Goal: Information Seeking & Learning: Learn about a topic

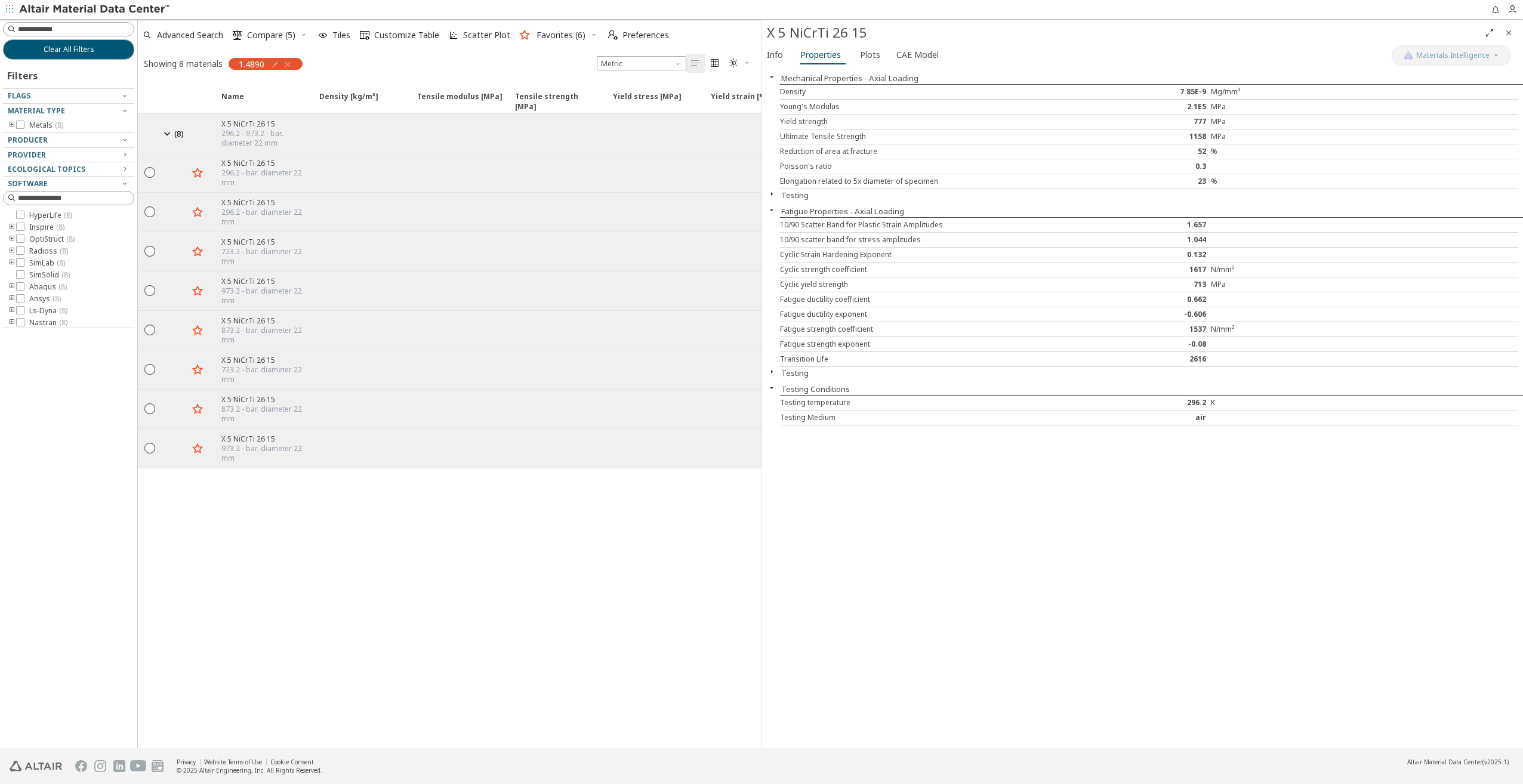
click at [291, 60] on icon "button" at bounding box center [288, 64] width 10 height 10
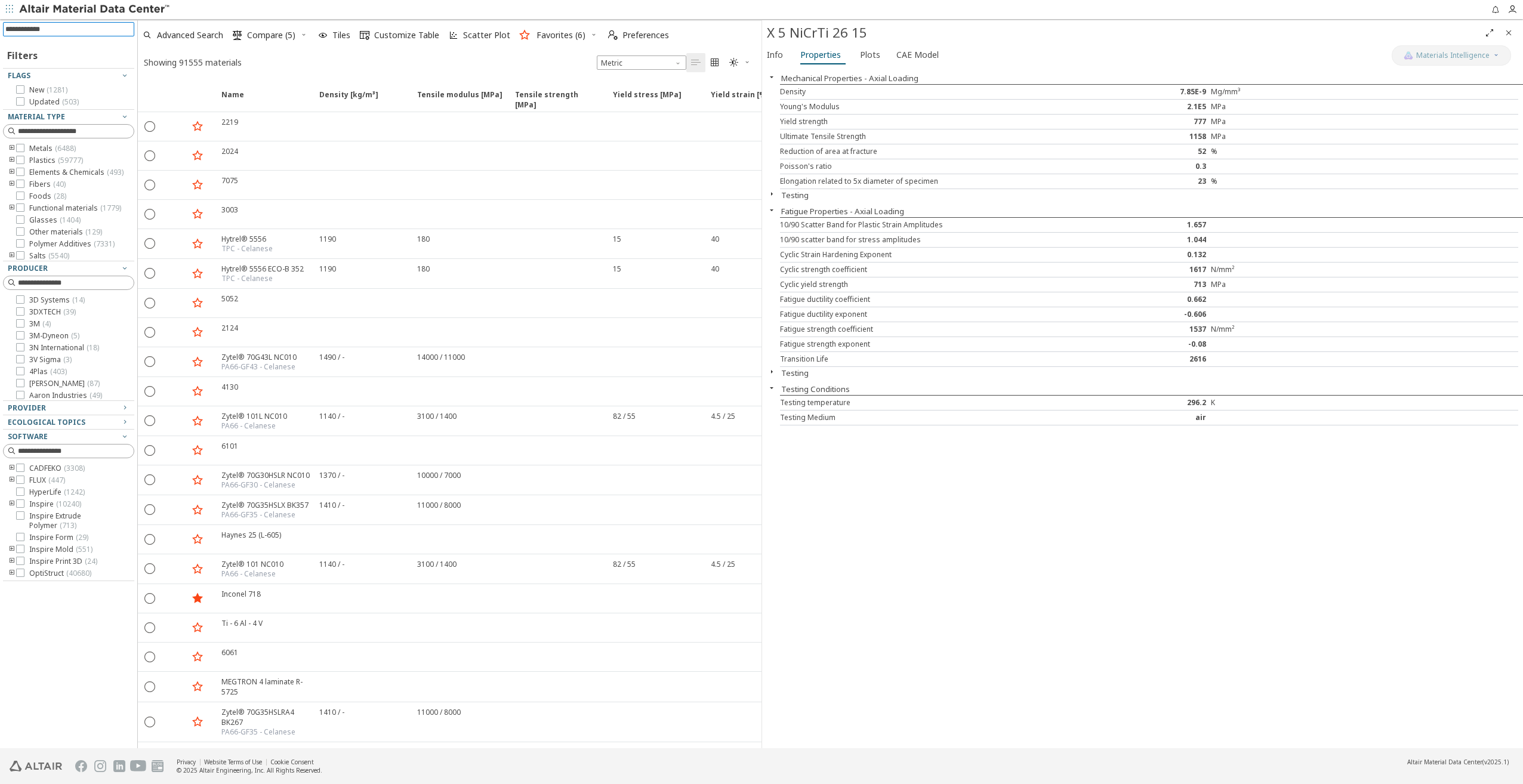
click at [55, 28] on input at bounding box center [69, 29] width 129 height 13
type input "******"
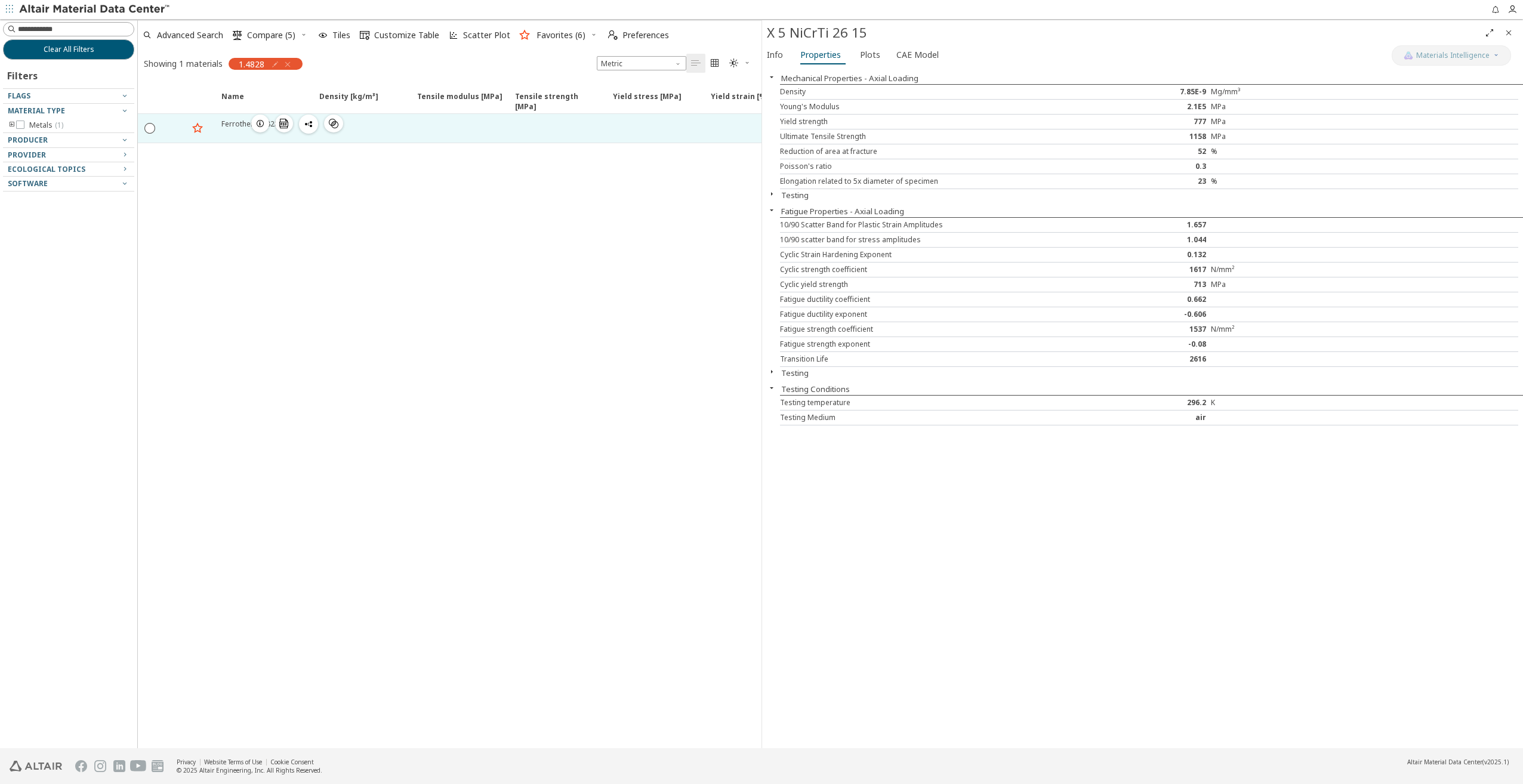
click at [257, 121] on icon "button" at bounding box center [261, 124] width 10 height 10
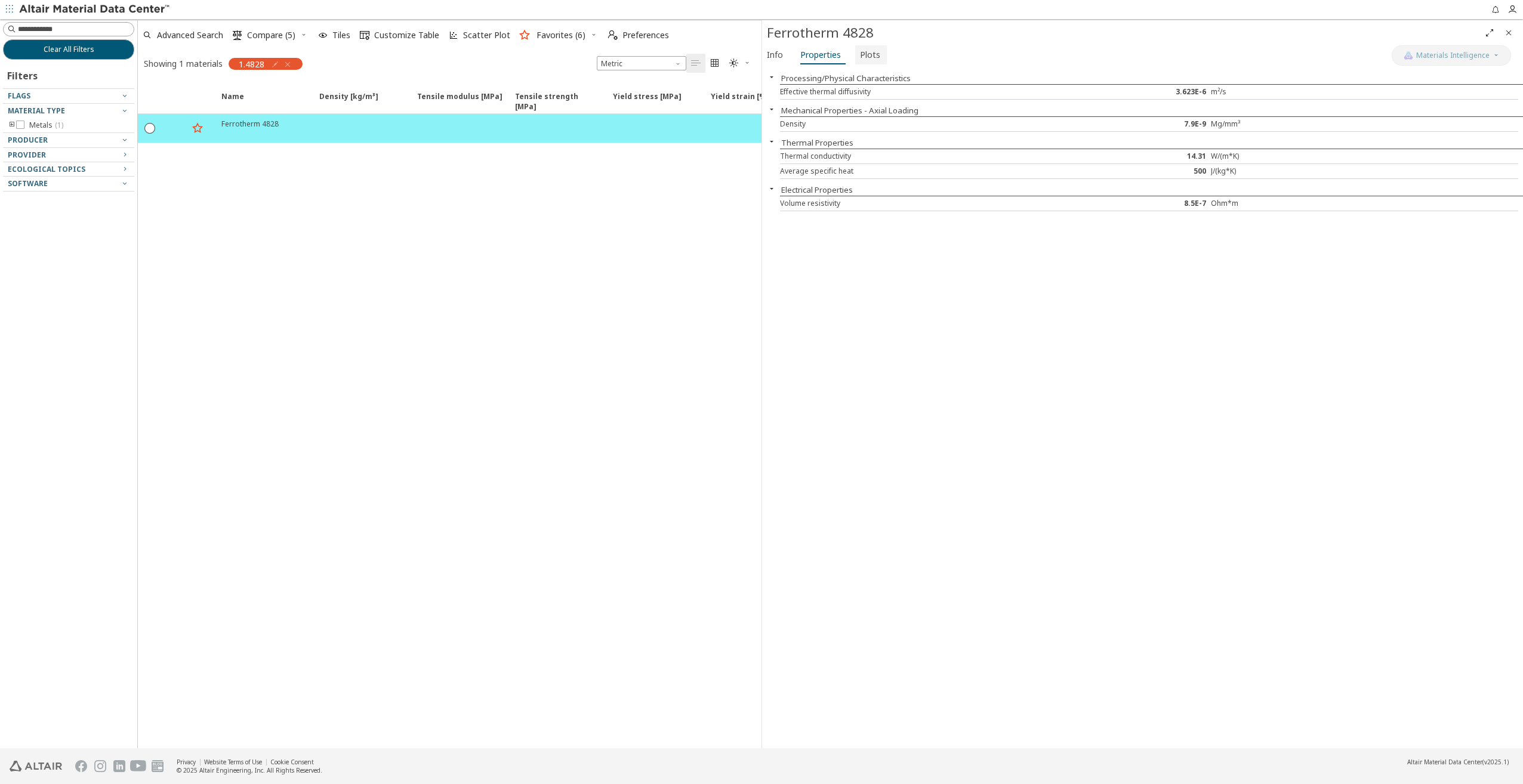
click at [865, 56] on span "Plots" at bounding box center [870, 55] width 20 height 19
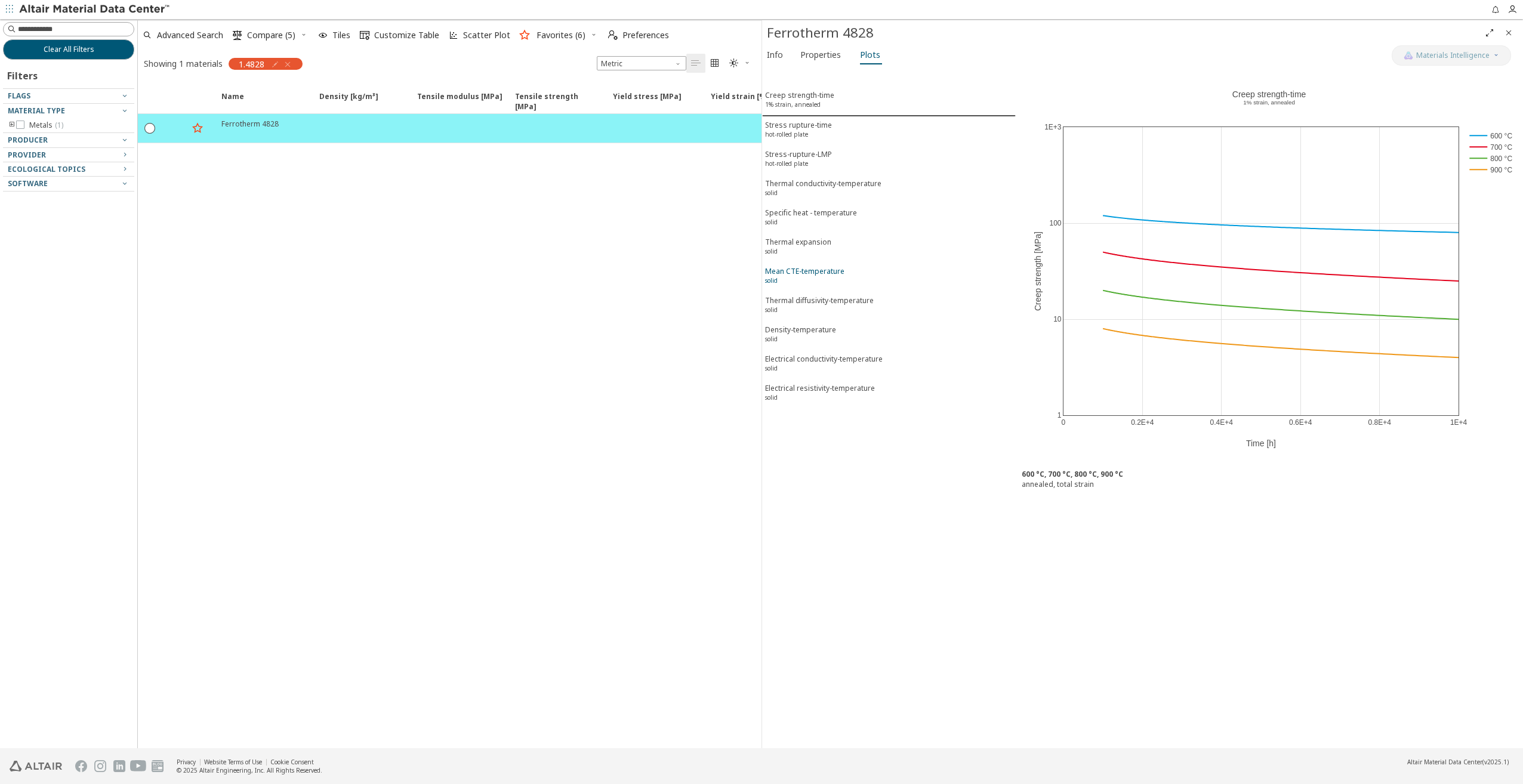
click at [808, 266] on div "Mean CTE-temperature solid" at bounding box center [805, 277] width 79 height 22
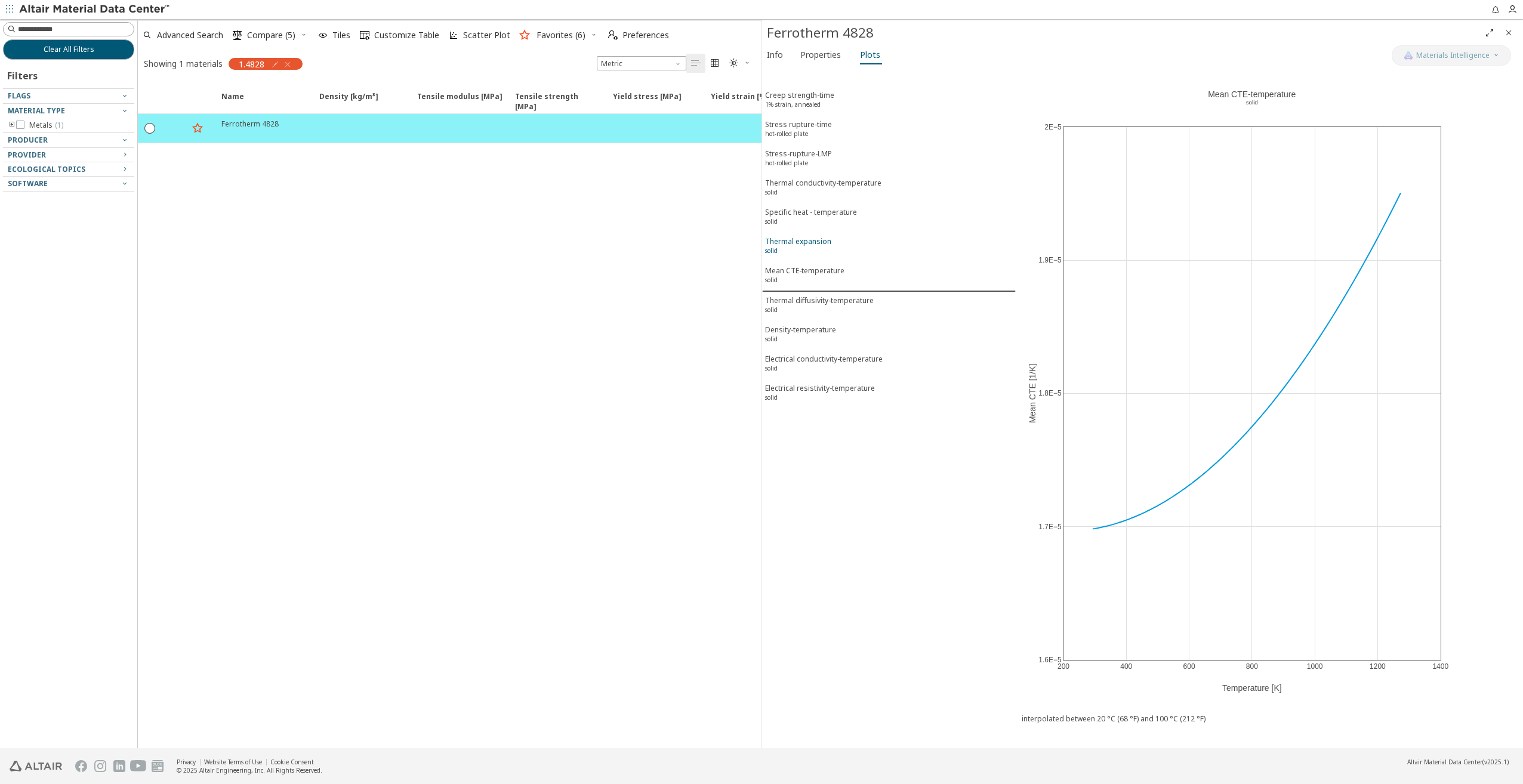
click at [803, 236] on div "Thermal expansion solid" at bounding box center [798, 247] width 66 height 22
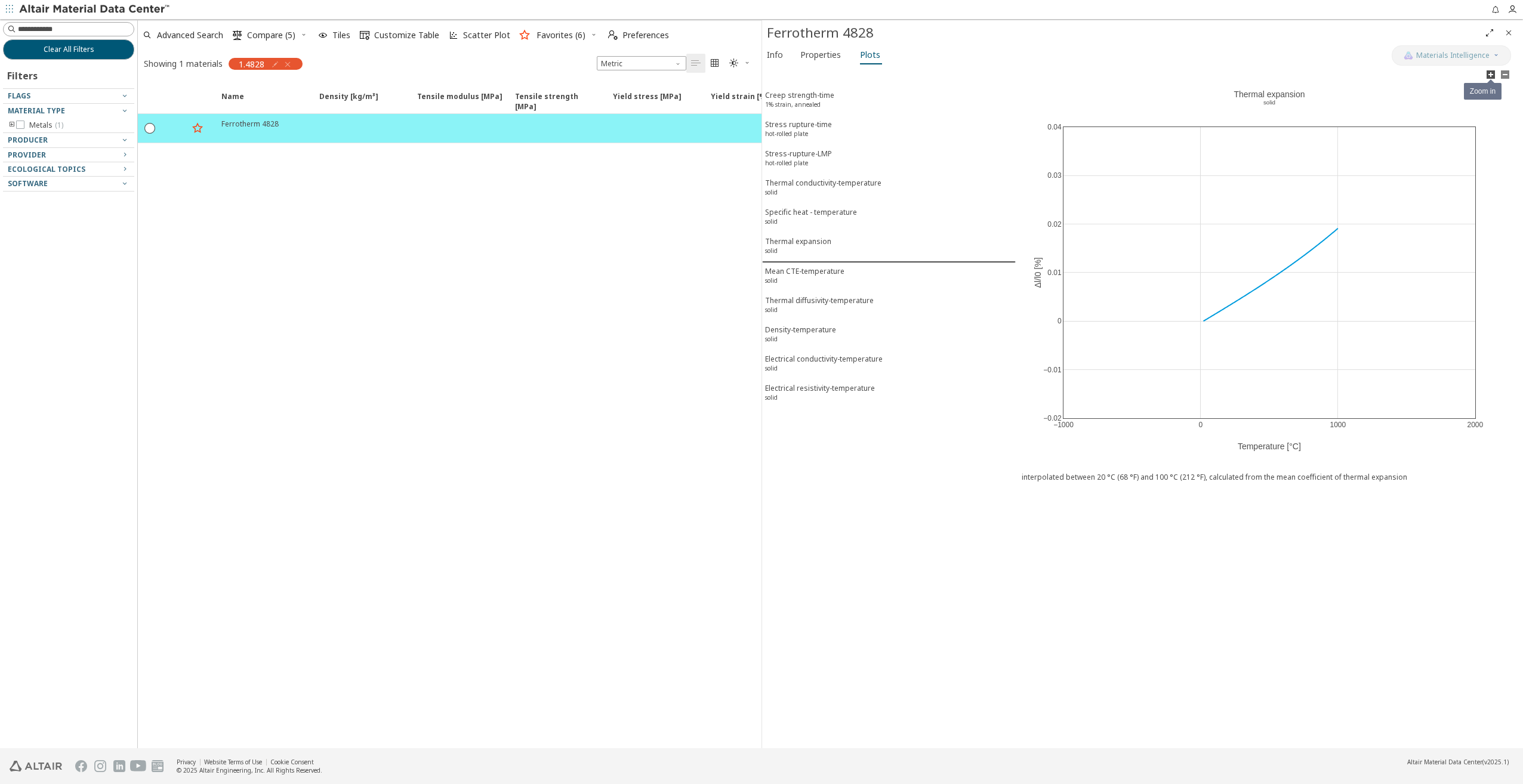
click at [1495, 75] on icon at bounding box center [1491, 74] width 10 height 10
click at [801, 266] on div "Mean CTE-temperature solid" at bounding box center [805, 277] width 79 height 22
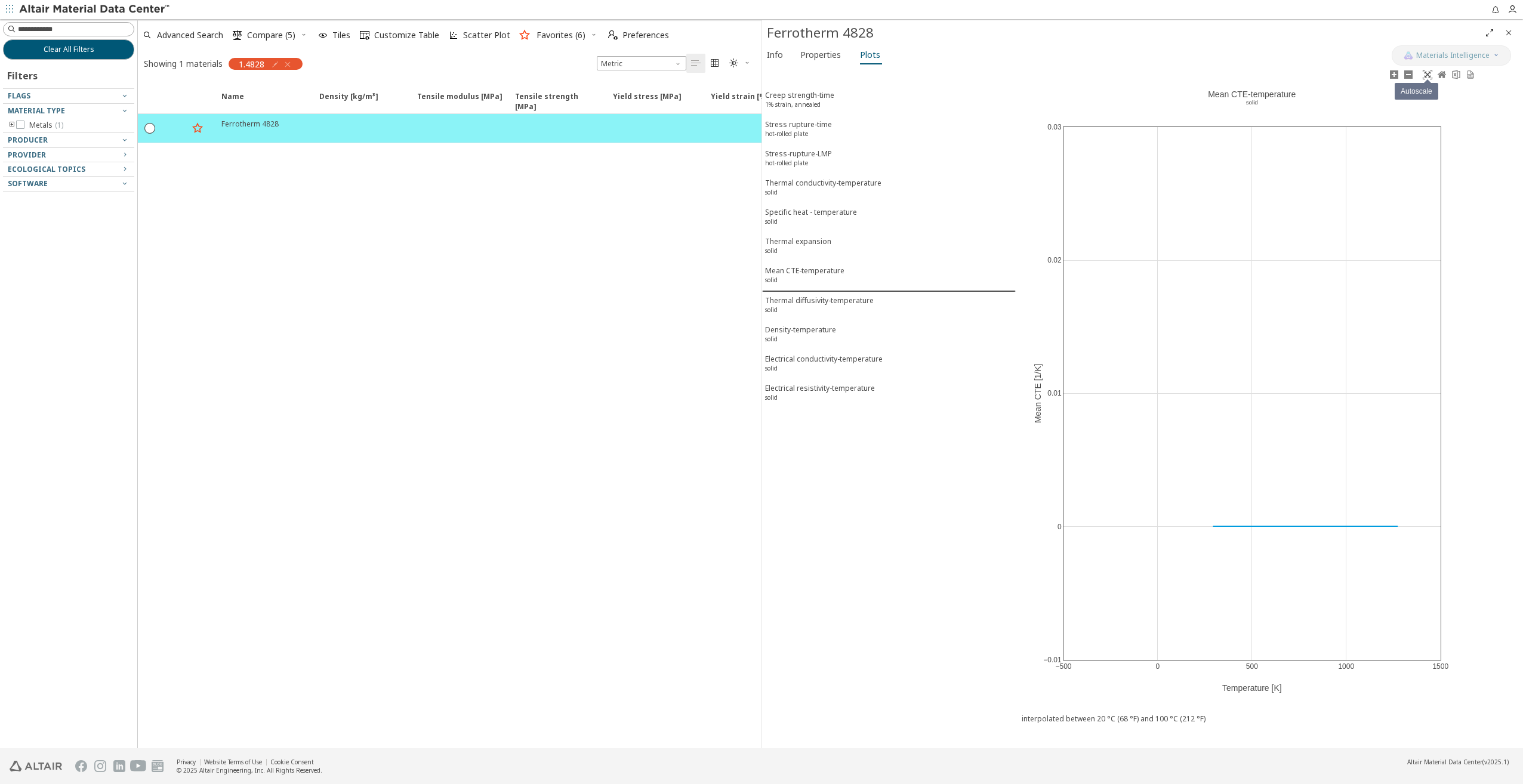
click at [1425, 76] on icon at bounding box center [1428, 74] width 10 height 10
click at [1471, 75] on icon at bounding box center [1470, 74] width 10 height 10
click at [291, 63] on icon "button" at bounding box center [288, 64] width 10 height 10
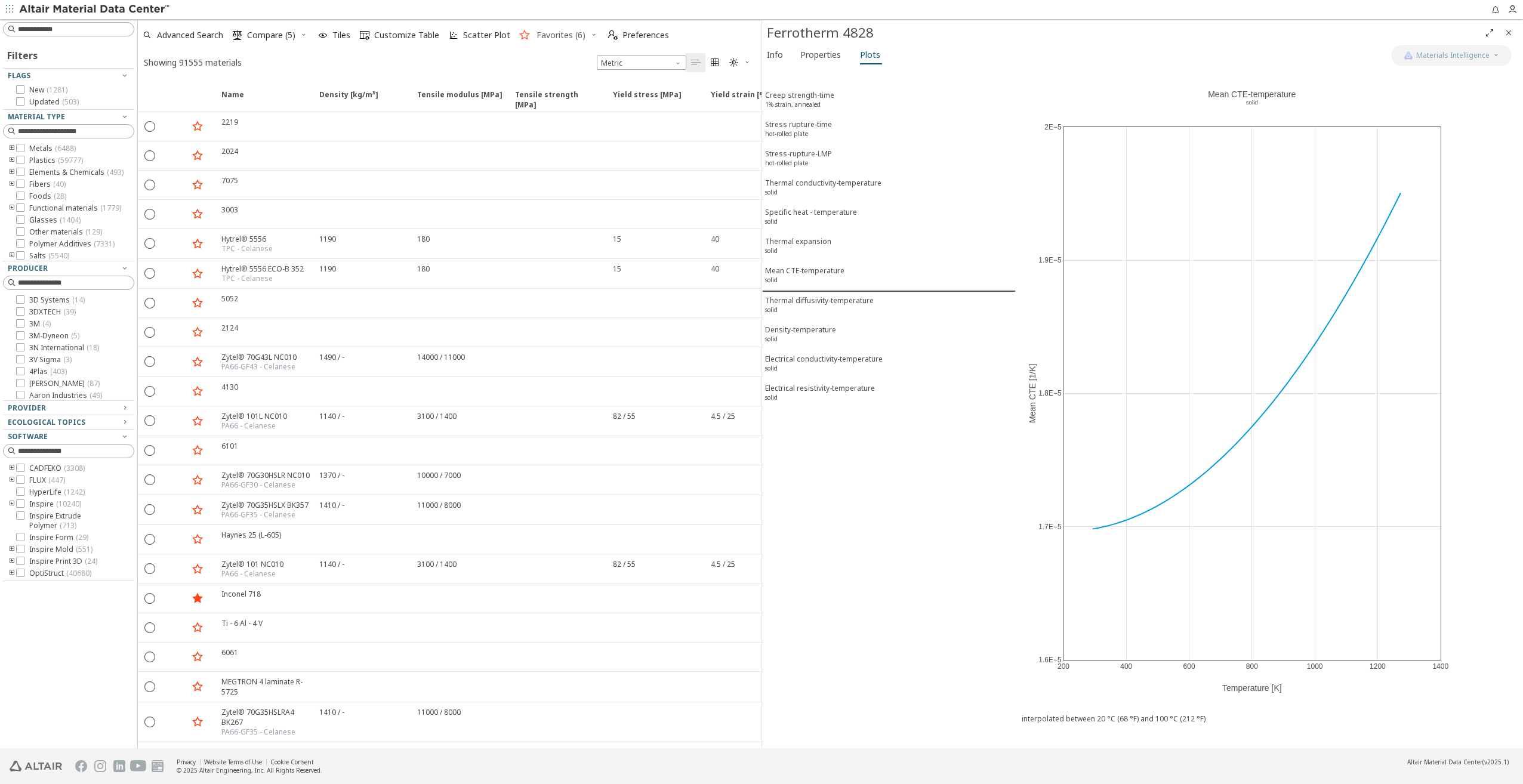
click at [545, 39] on span "Favorites (6)" at bounding box center [560, 35] width 49 height 8
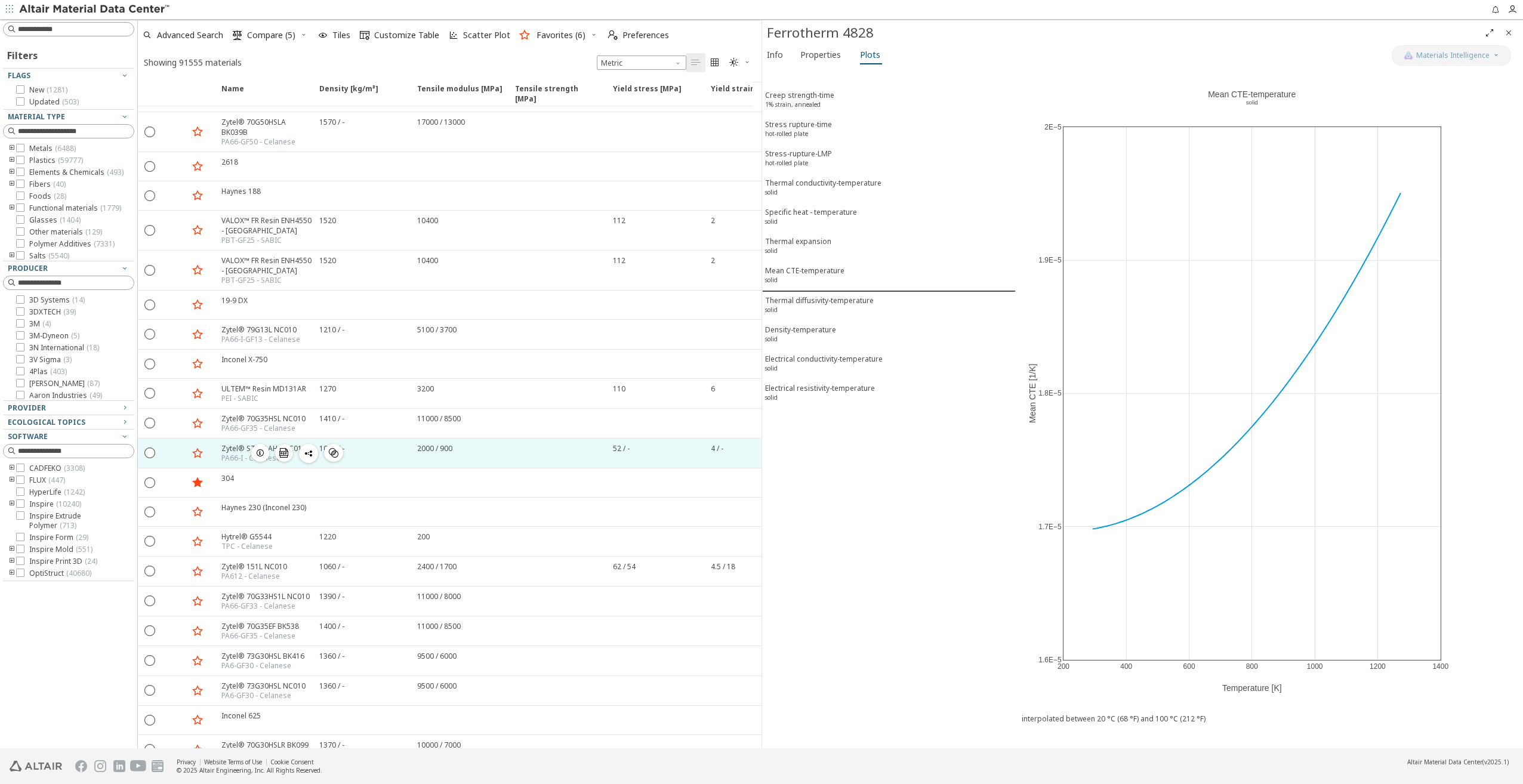
scroll to position [298, 0]
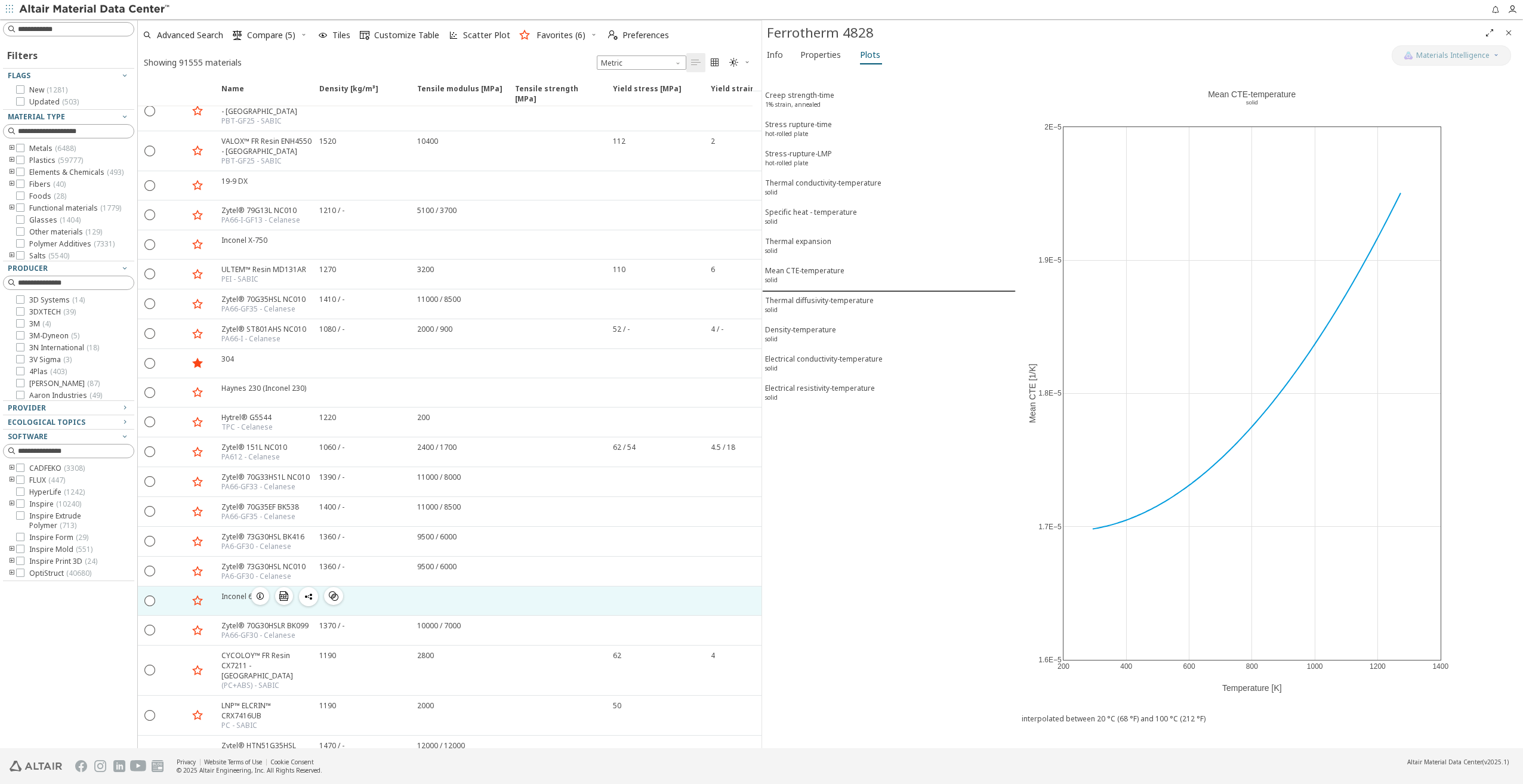
click at [260, 591] on icon "button" at bounding box center [261, 596] width 10 height 10
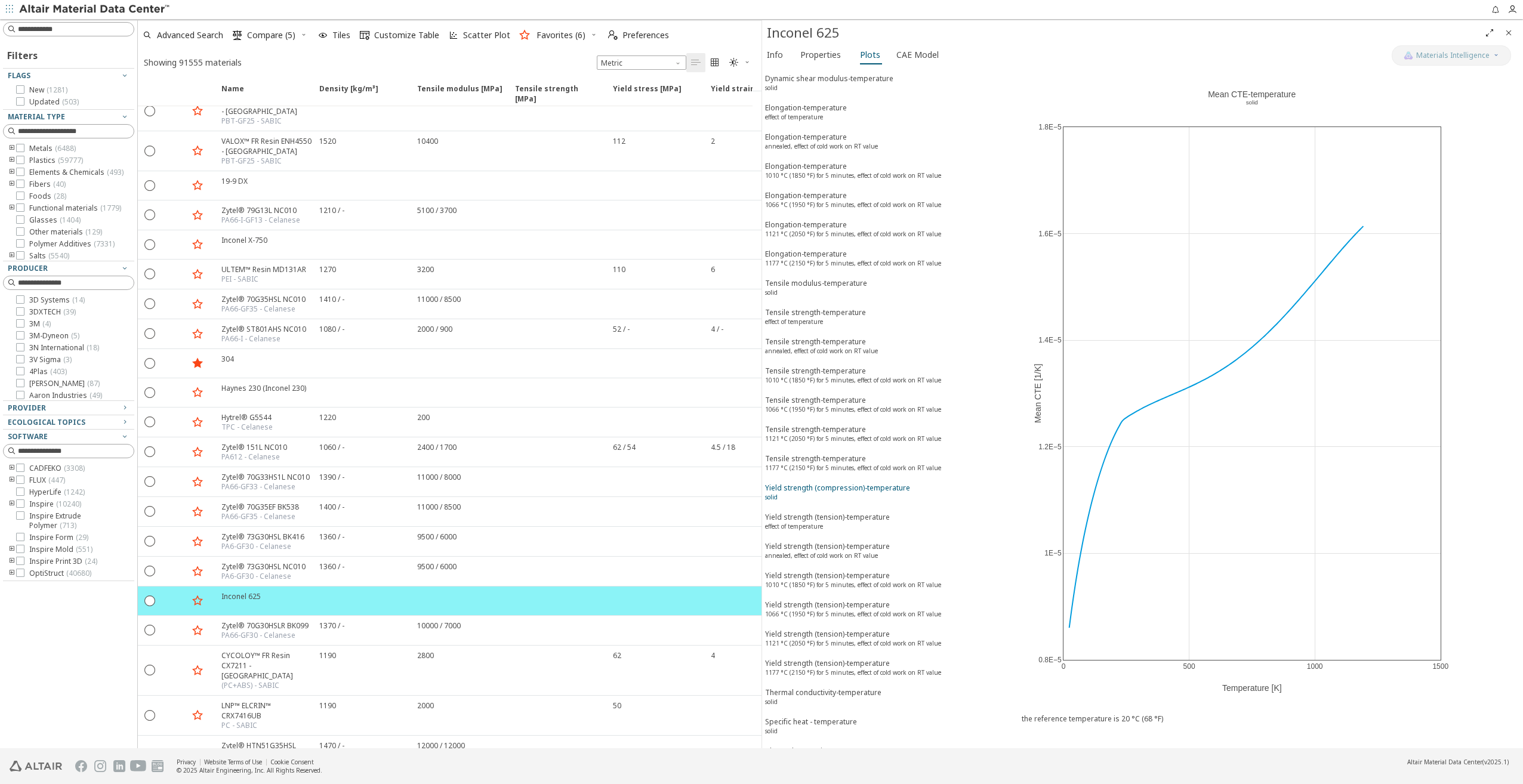
scroll to position [895, 0]
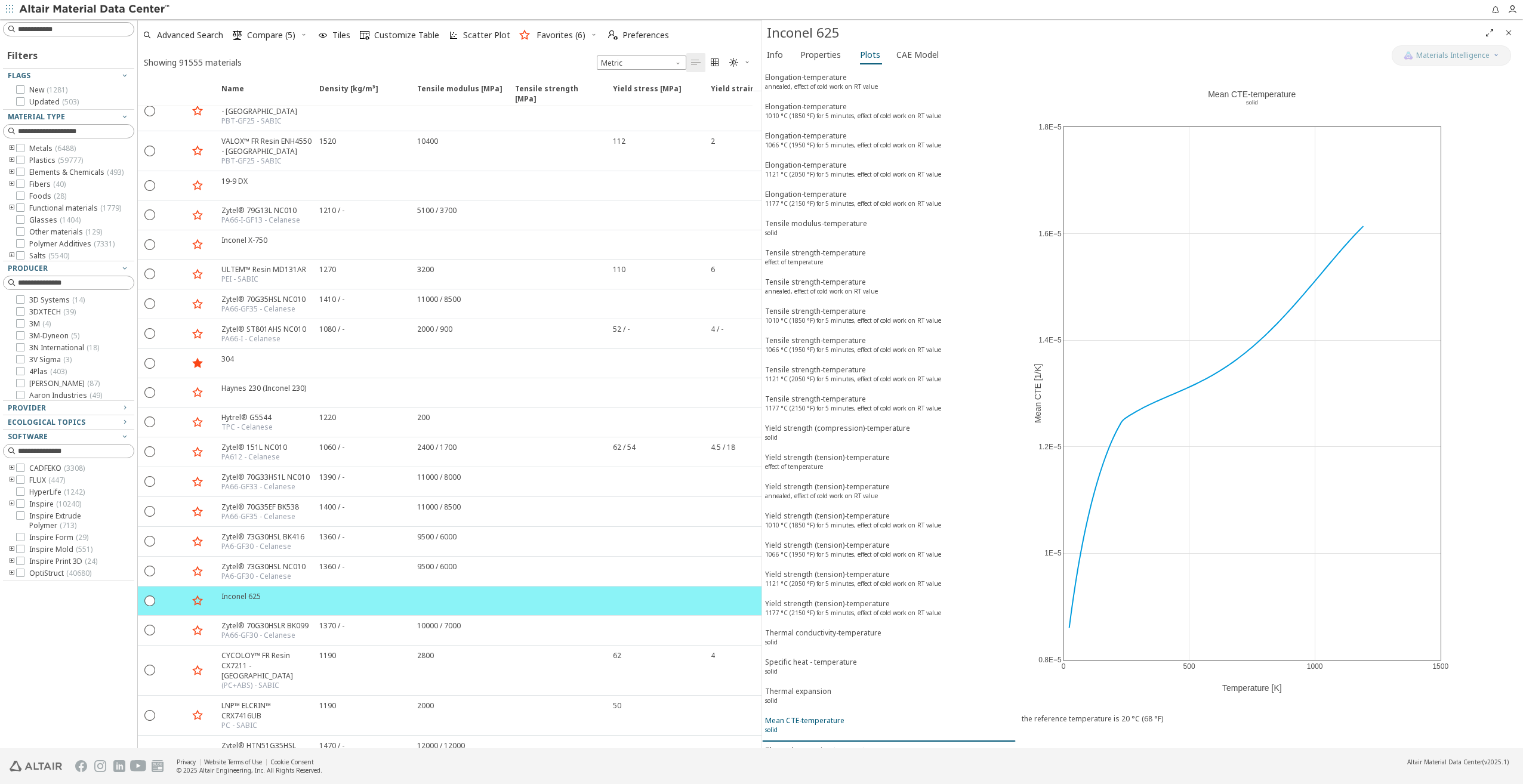
click at [818, 716] on div "Mean CTE-temperature solid" at bounding box center [805, 727] width 79 height 22
click at [820, 716] on div "Mean CTE-temperature solid" at bounding box center [805, 727] width 79 height 22
click at [1469, 76] on icon at bounding box center [1469, 74] width 7 height 8
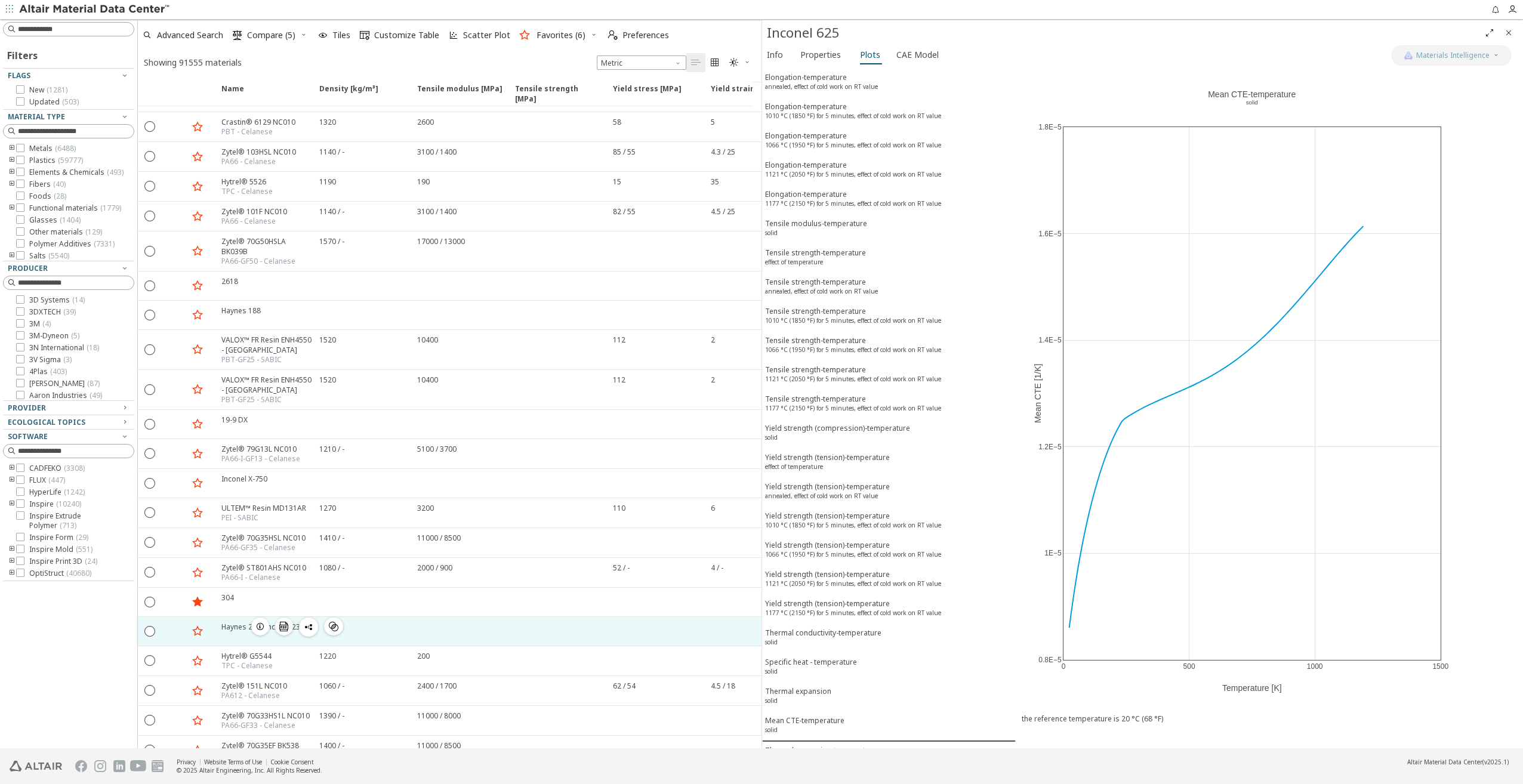
scroll to position [0, 0]
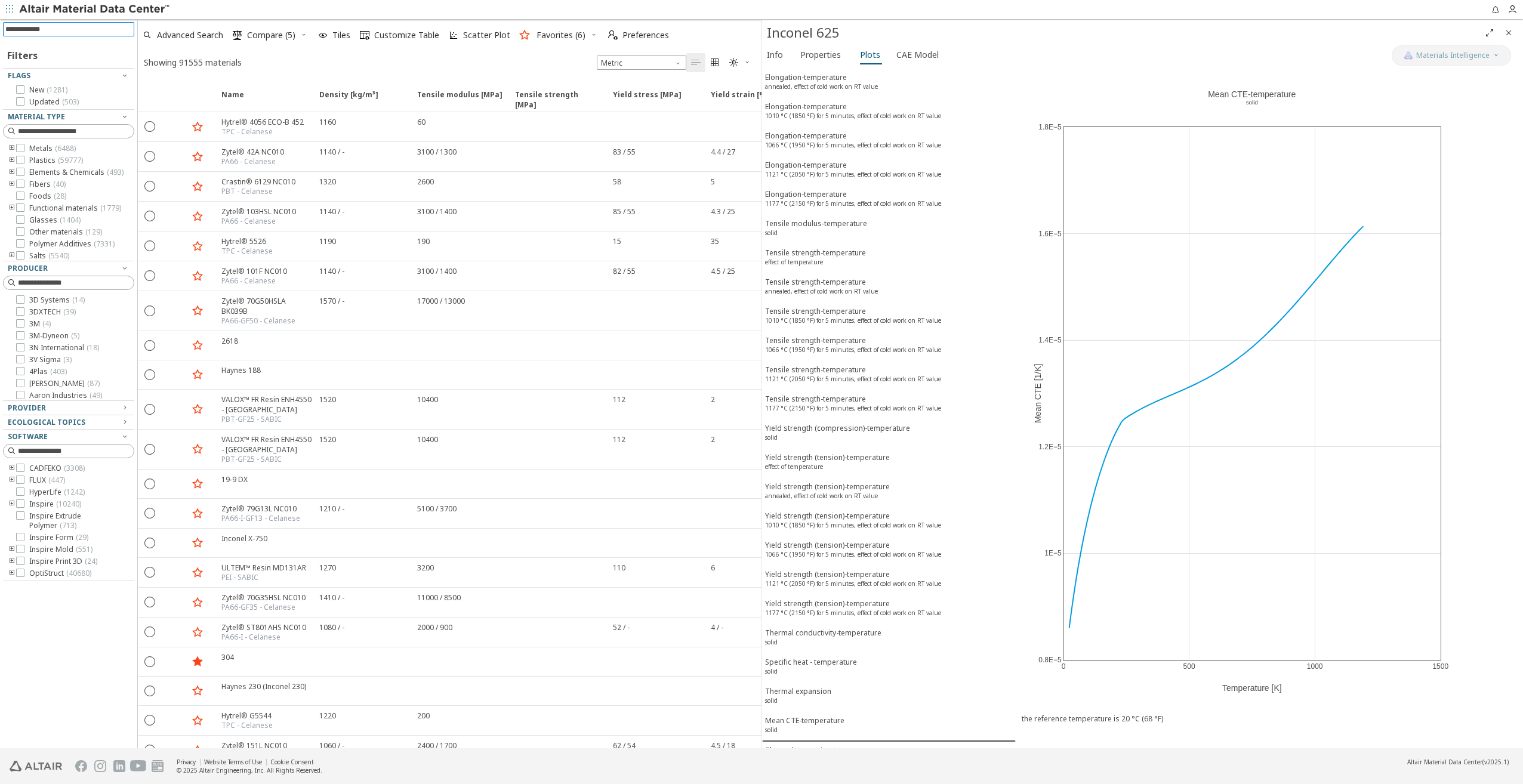
click at [76, 28] on input at bounding box center [69, 29] width 129 height 13
type input "*******"
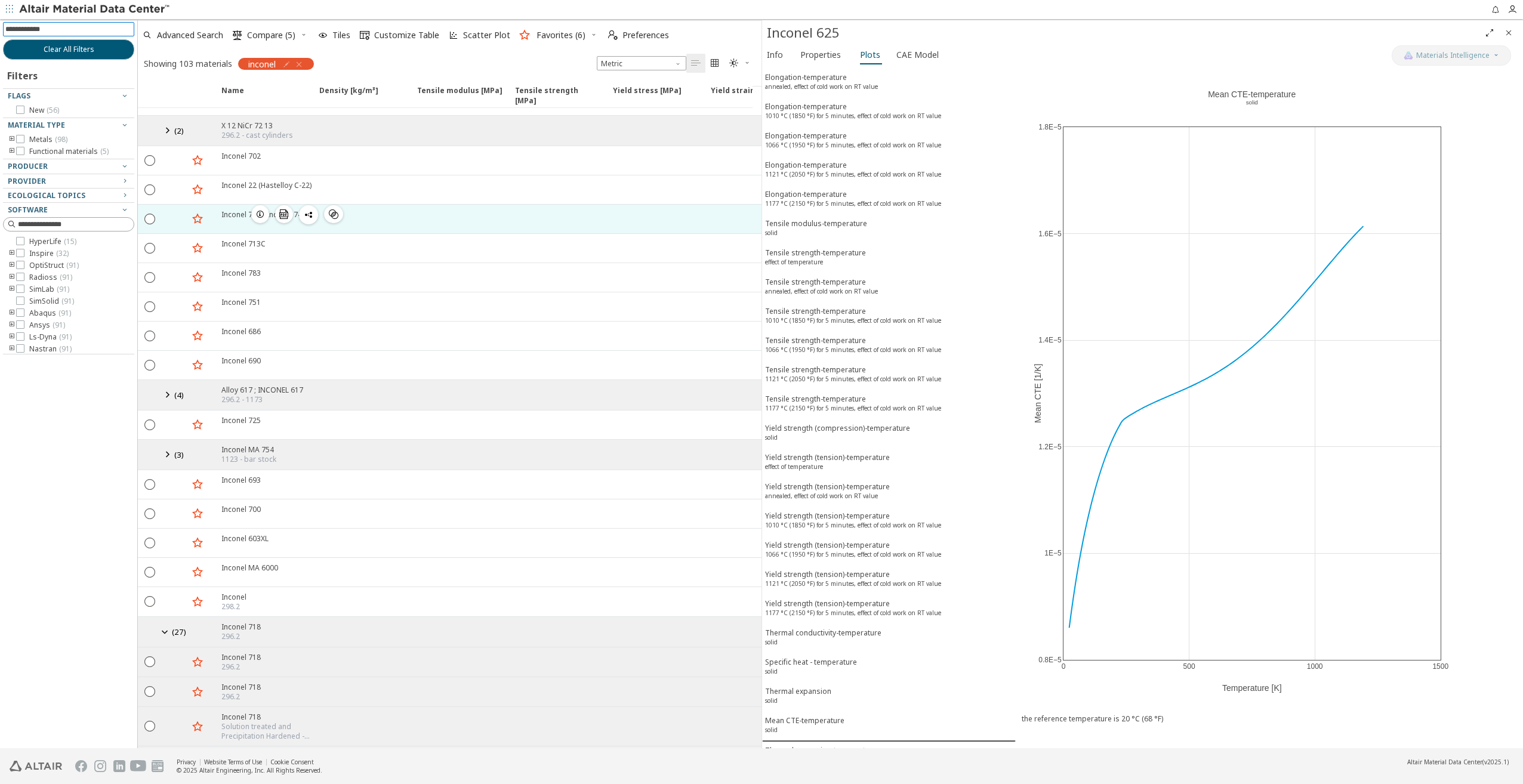
scroll to position [895, 0]
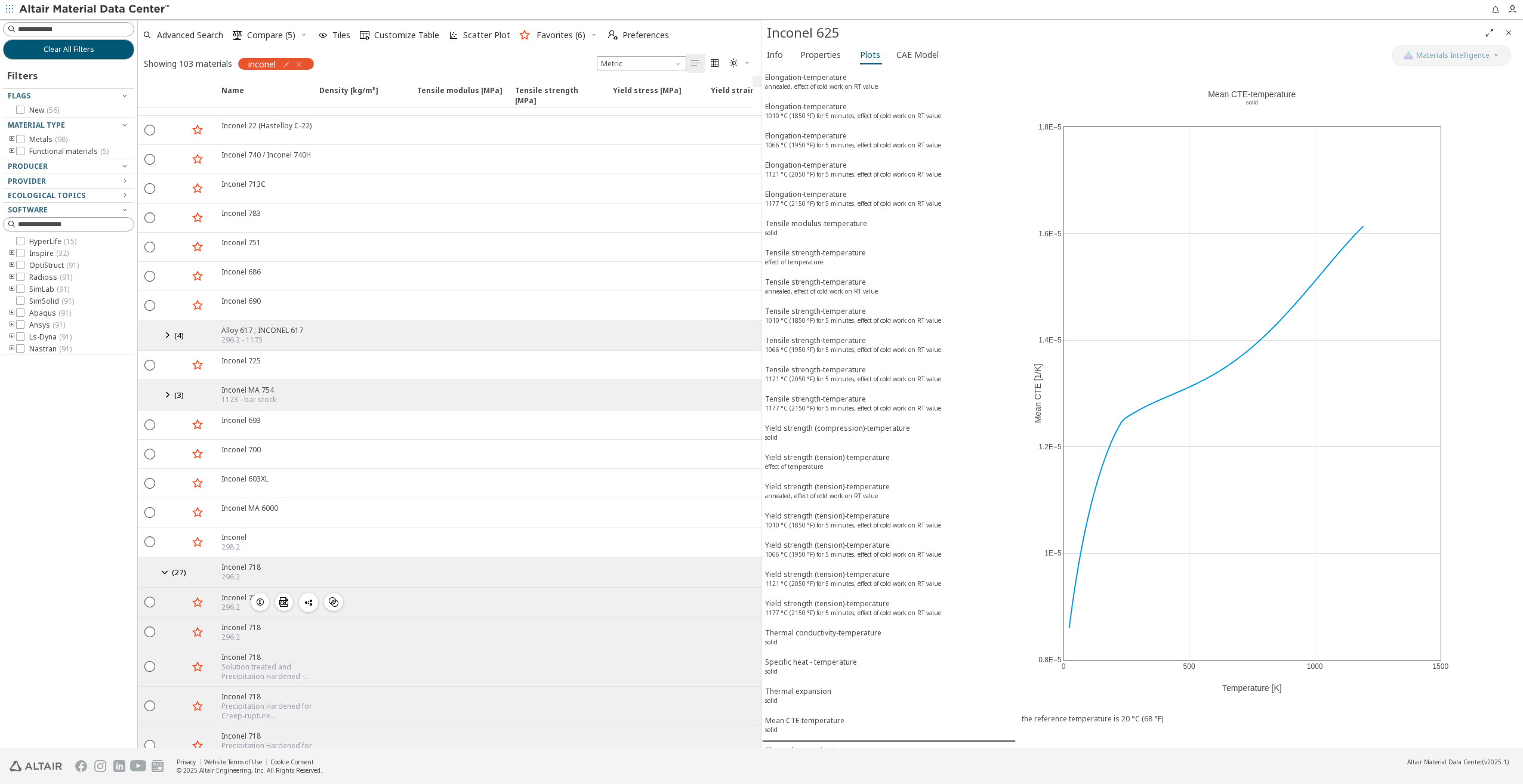
click at [259, 597] on icon "button" at bounding box center [261, 602] width 10 height 10
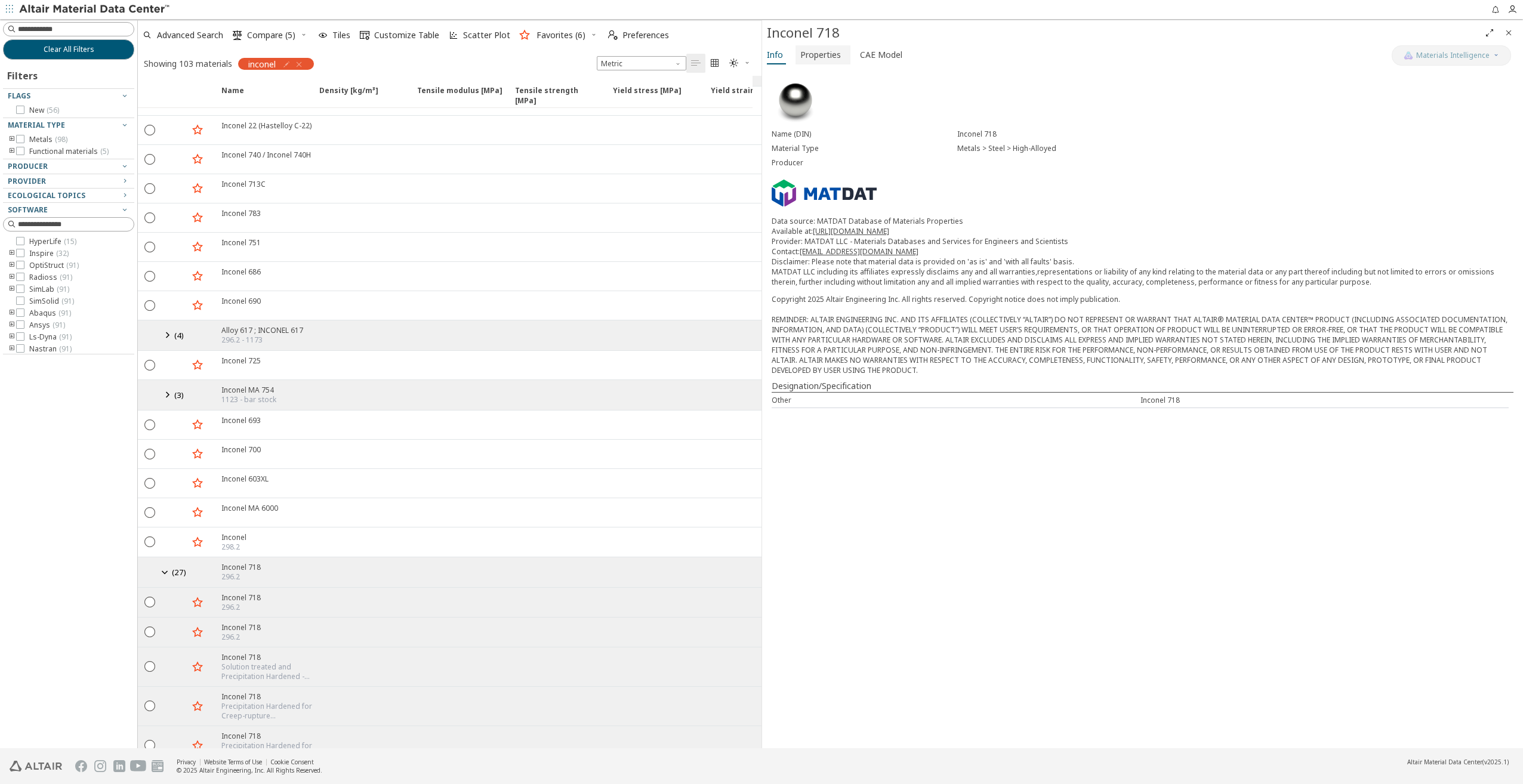
click at [822, 46] on span "Properties" at bounding box center [820, 55] width 41 height 19
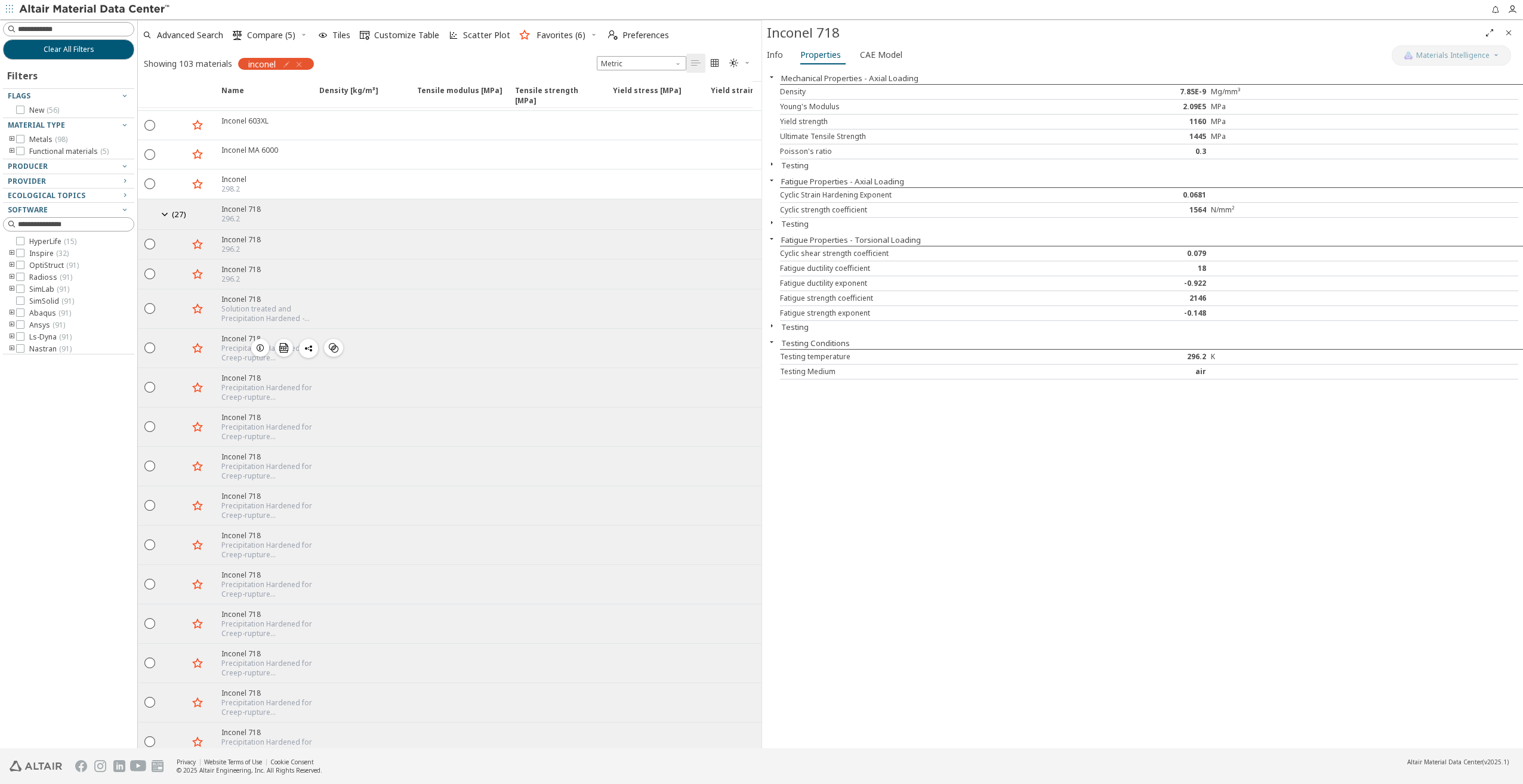
scroll to position [1312, 0]
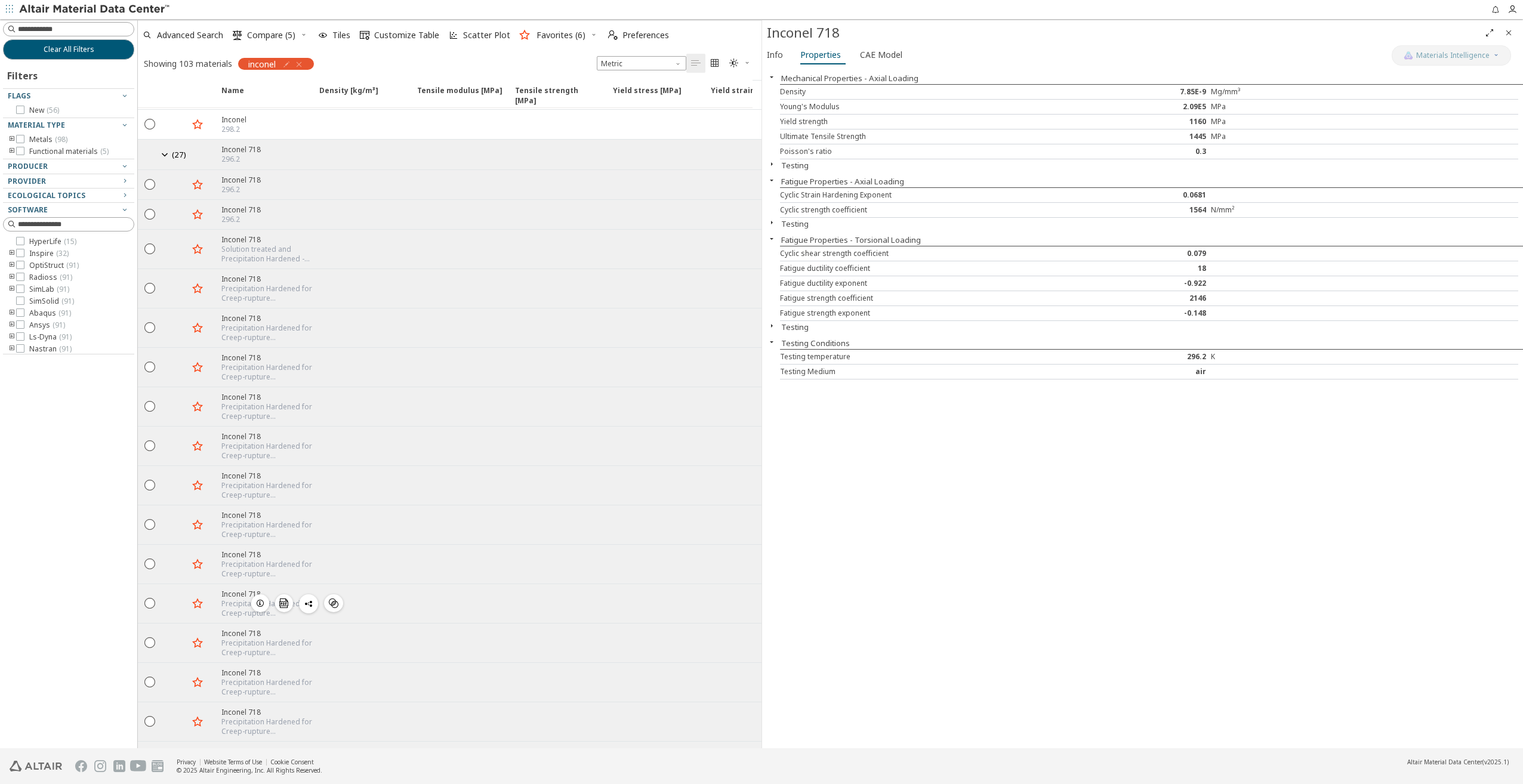
click at [259, 599] on icon "button" at bounding box center [261, 604] width 10 height 10
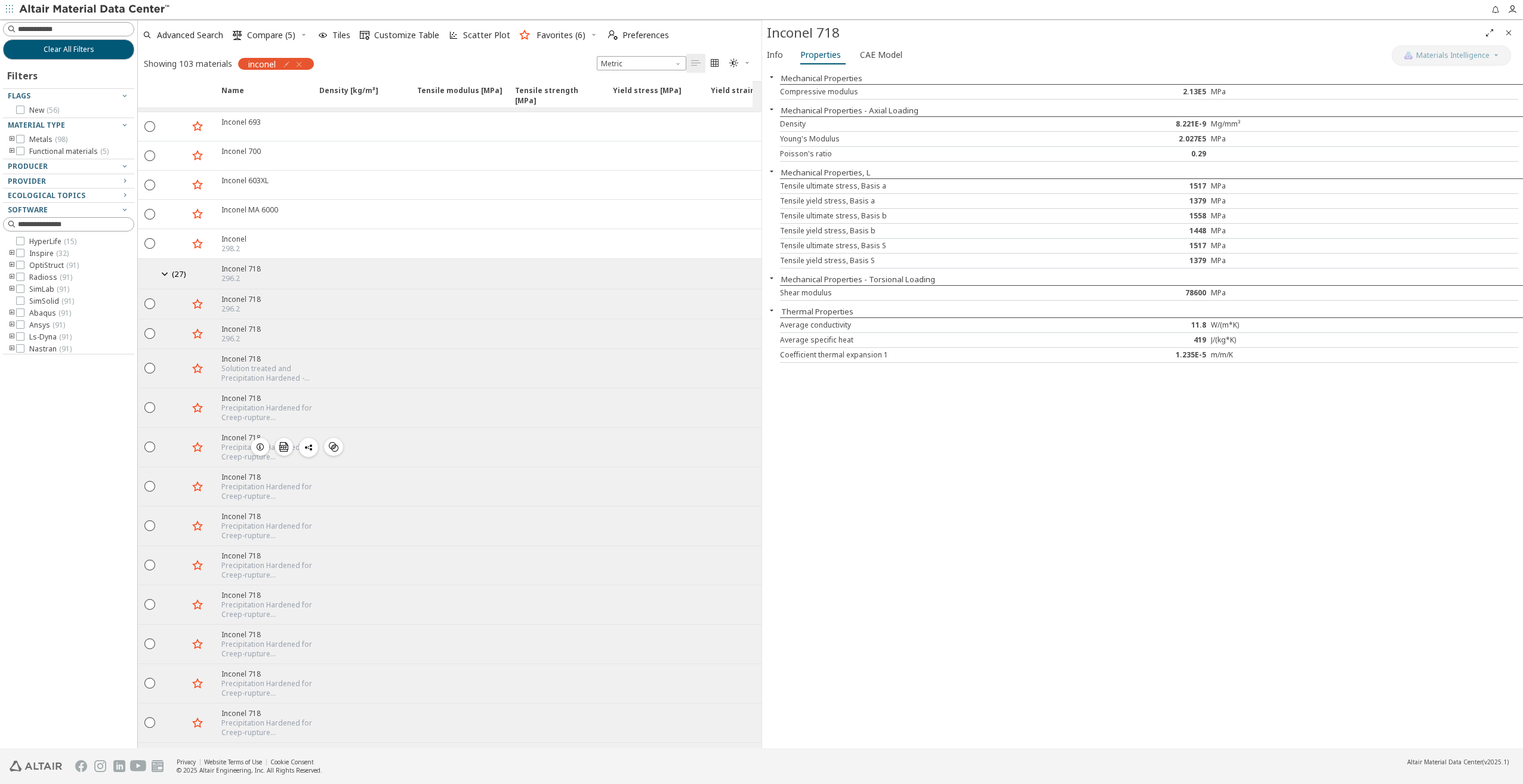
scroll to position [1134, 0]
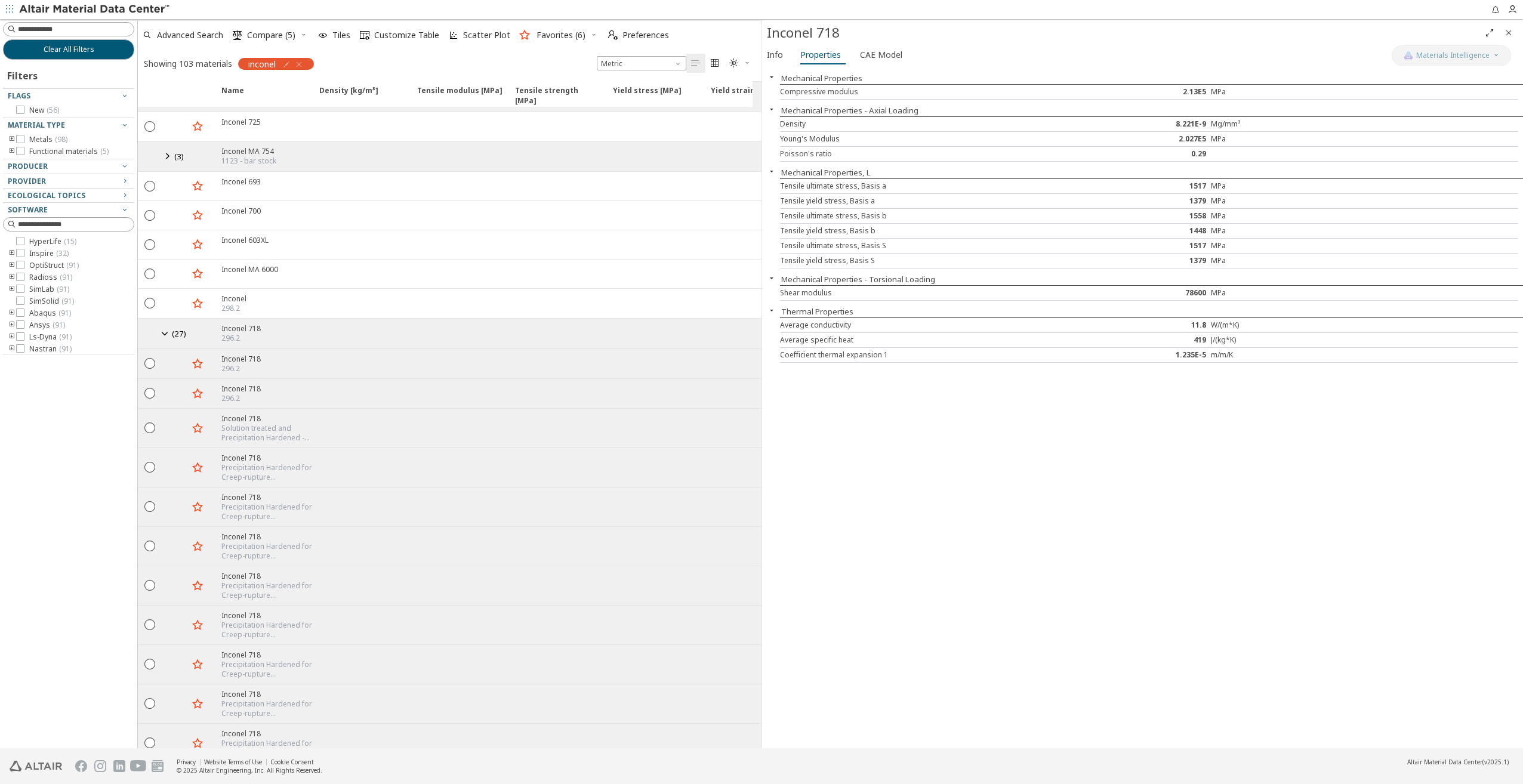
click at [163, 326] on icon at bounding box center [165, 333] width 14 height 15
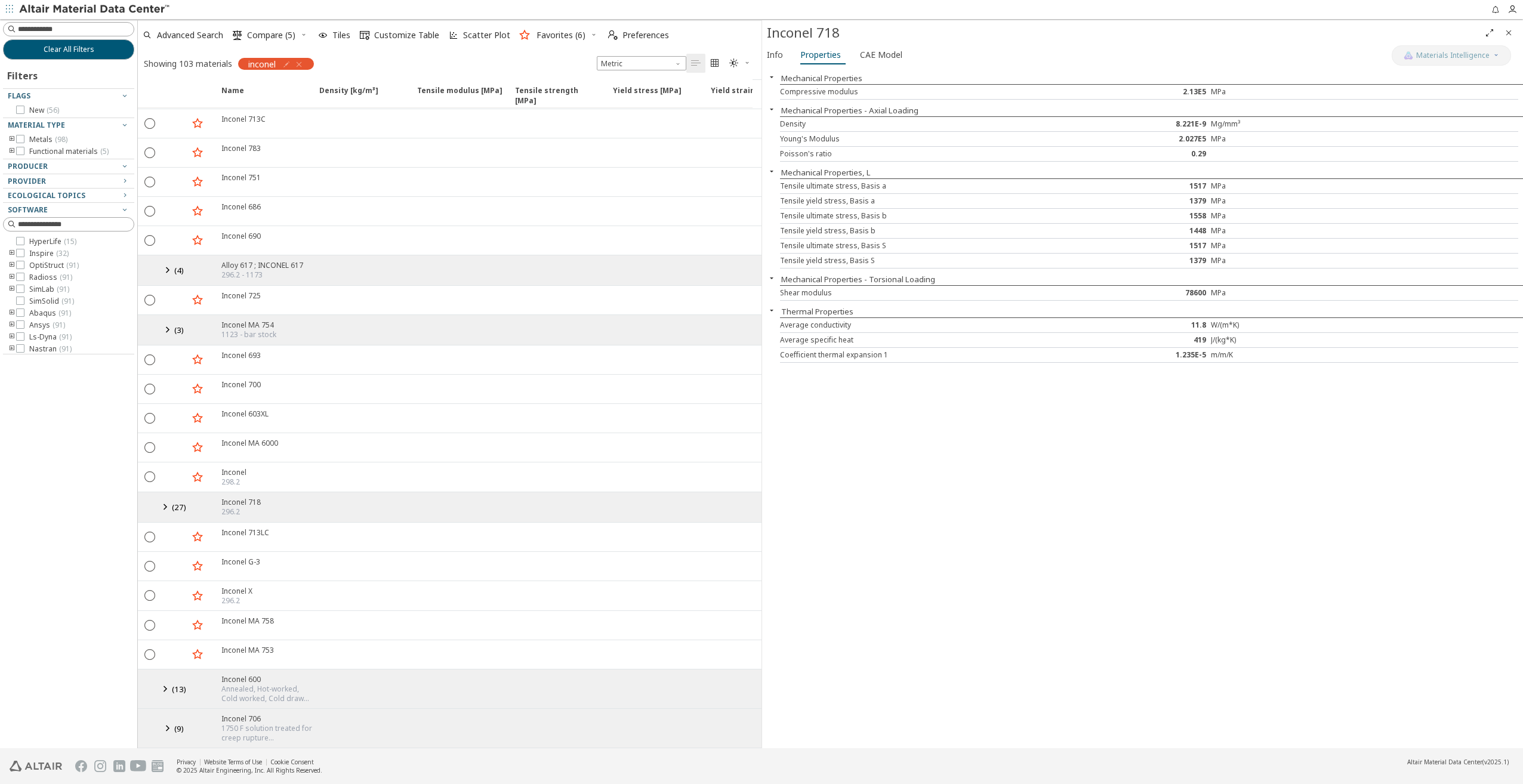
scroll to position [947, 0]
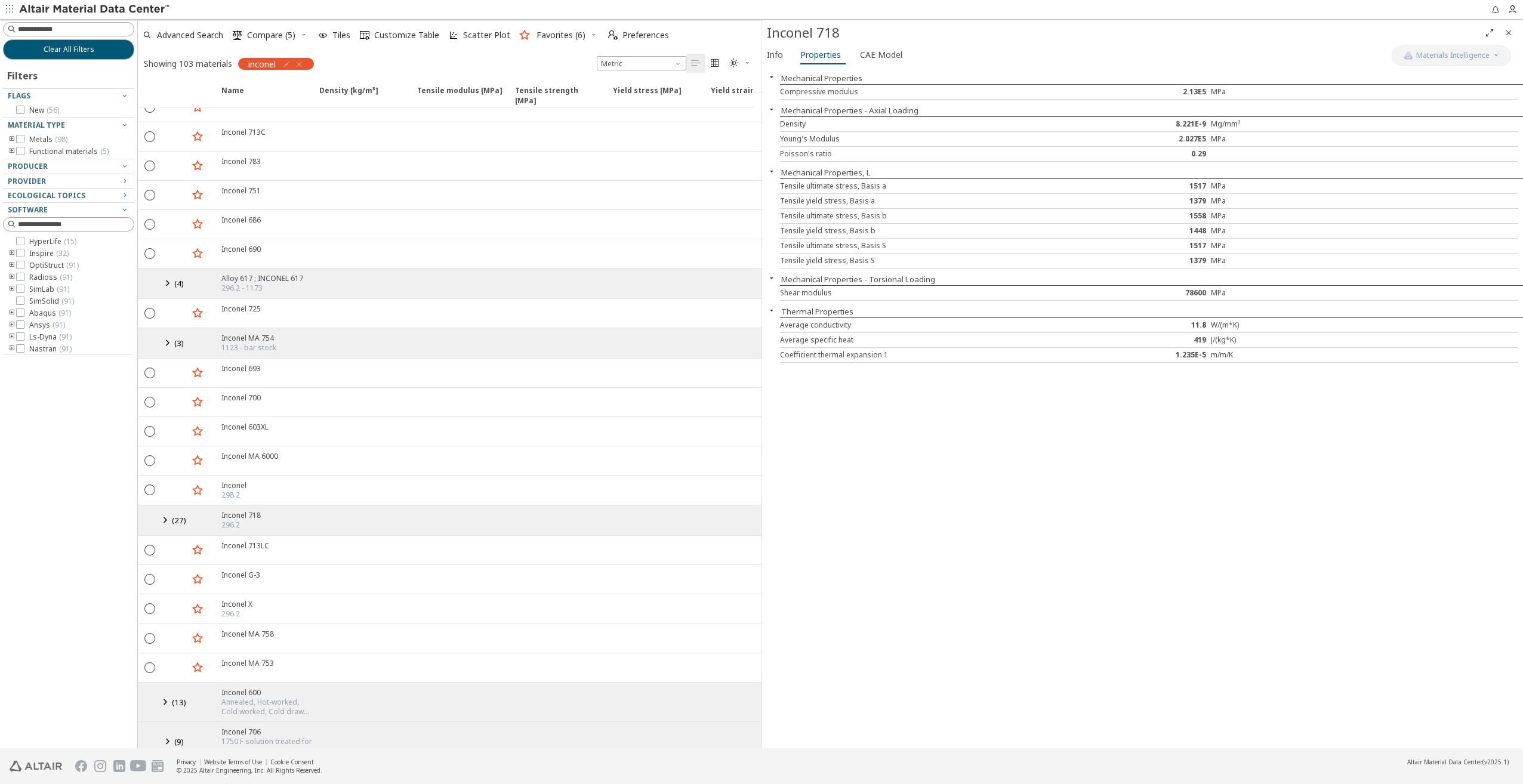
click at [165, 512] on icon at bounding box center [165, 519] width 14 height 15
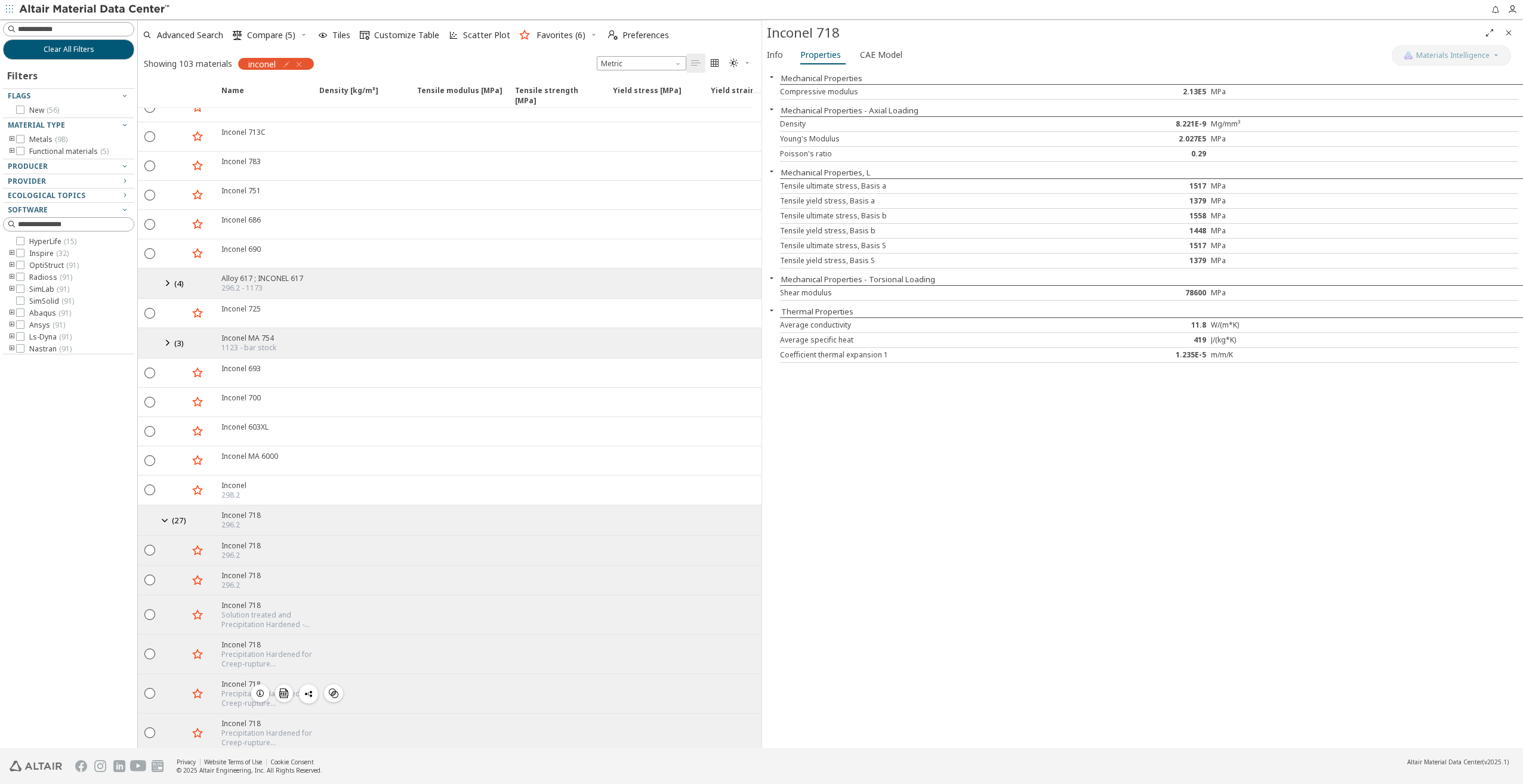
scroll to position [1134, 0]
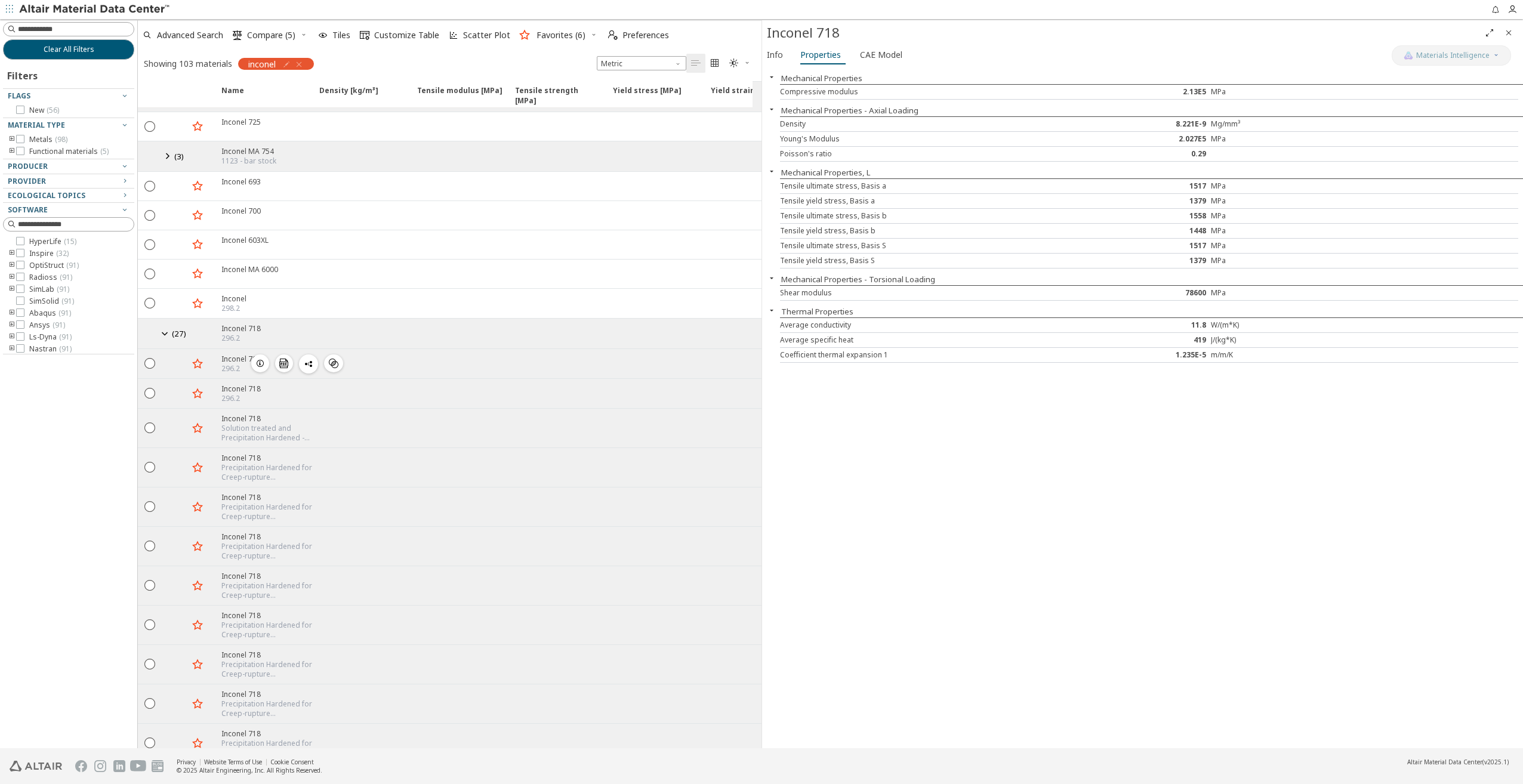
click at [256, 355] on span "button" at bounding box center [260, 364] width 14 height 18
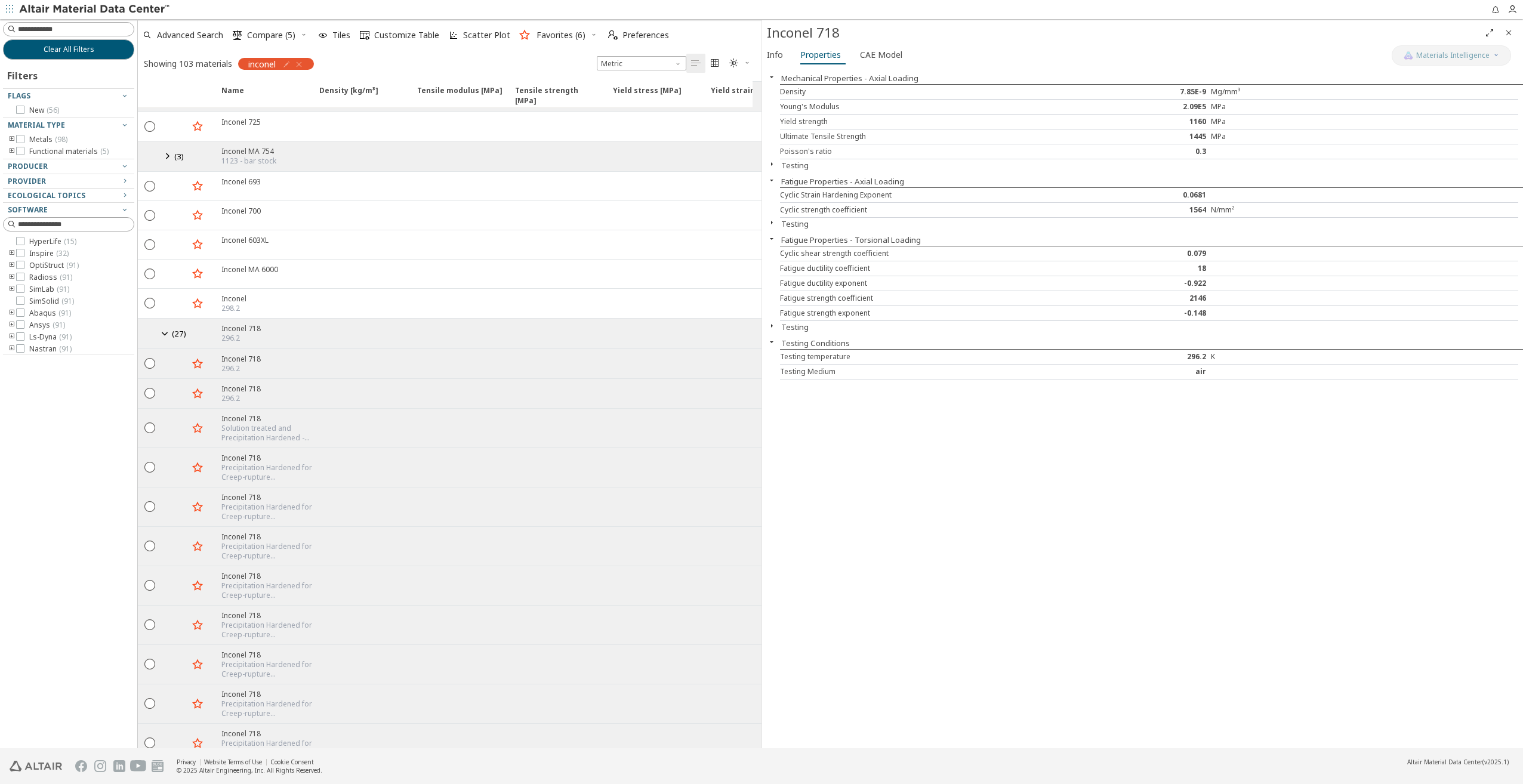
click at [775, 324] on icon "button" at bounding box center [771, 326] width 10 height 10
click at [256, 389] on icon "button" at bounding box center [261, 393] width 10 height 10
click at [860, 59] on span "Plots" at bounding box center [870, 55] width 20 height 19
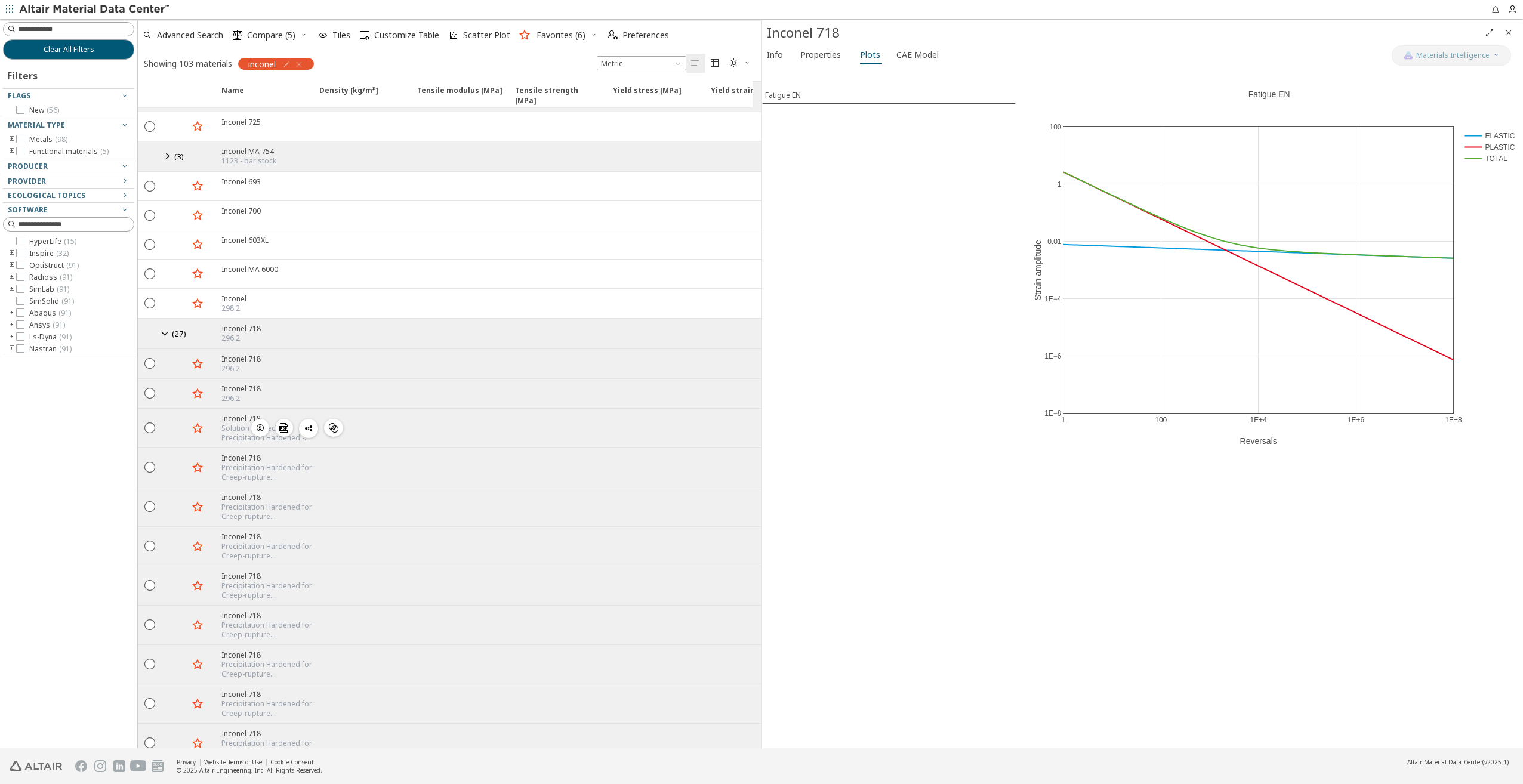
click at [261, 423] on icon "button" at bounding box center [261, 428] width 10 height 10
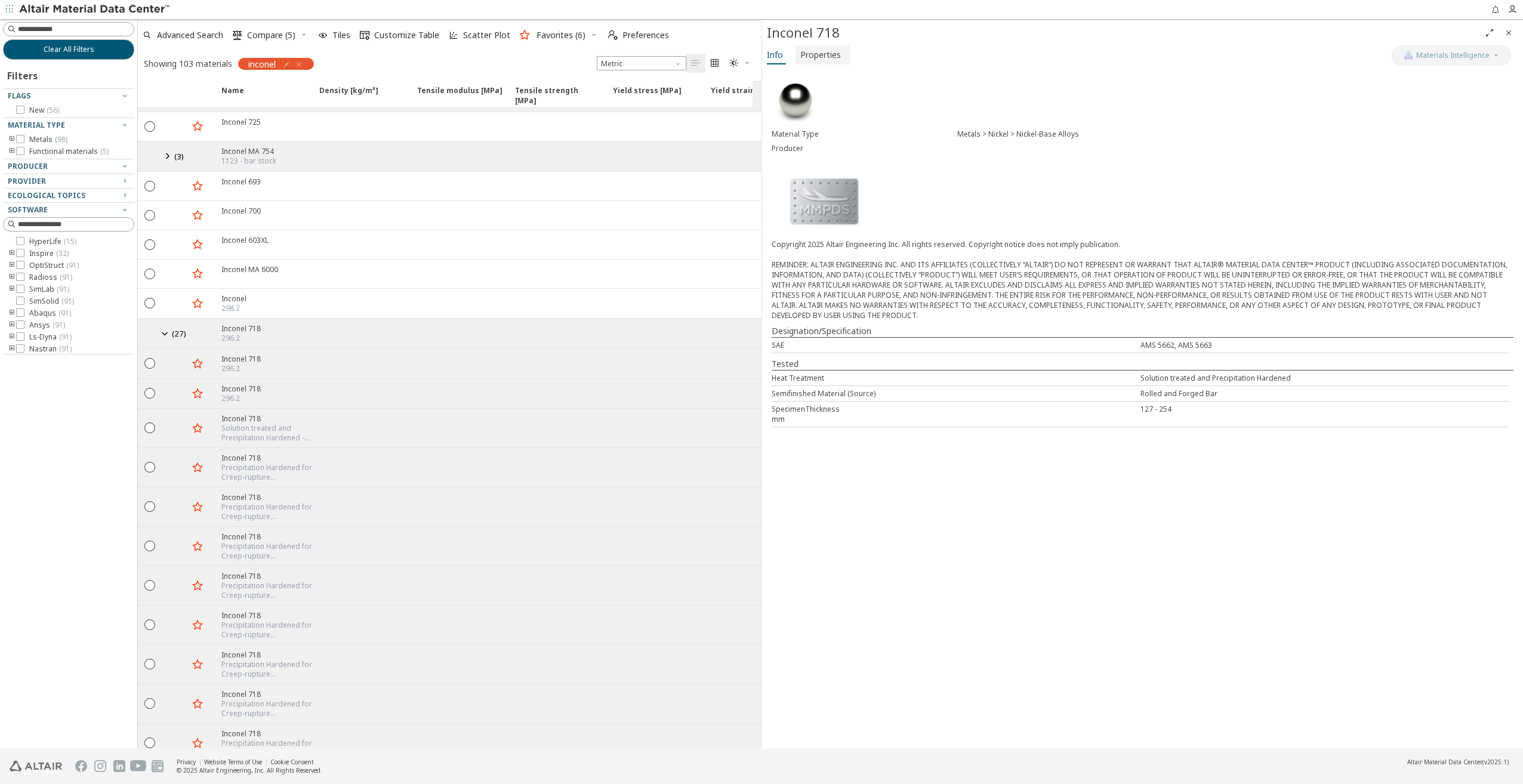
click at [831, 52] on span "Properties" at bounding box center [820, 55] width 41 height 19
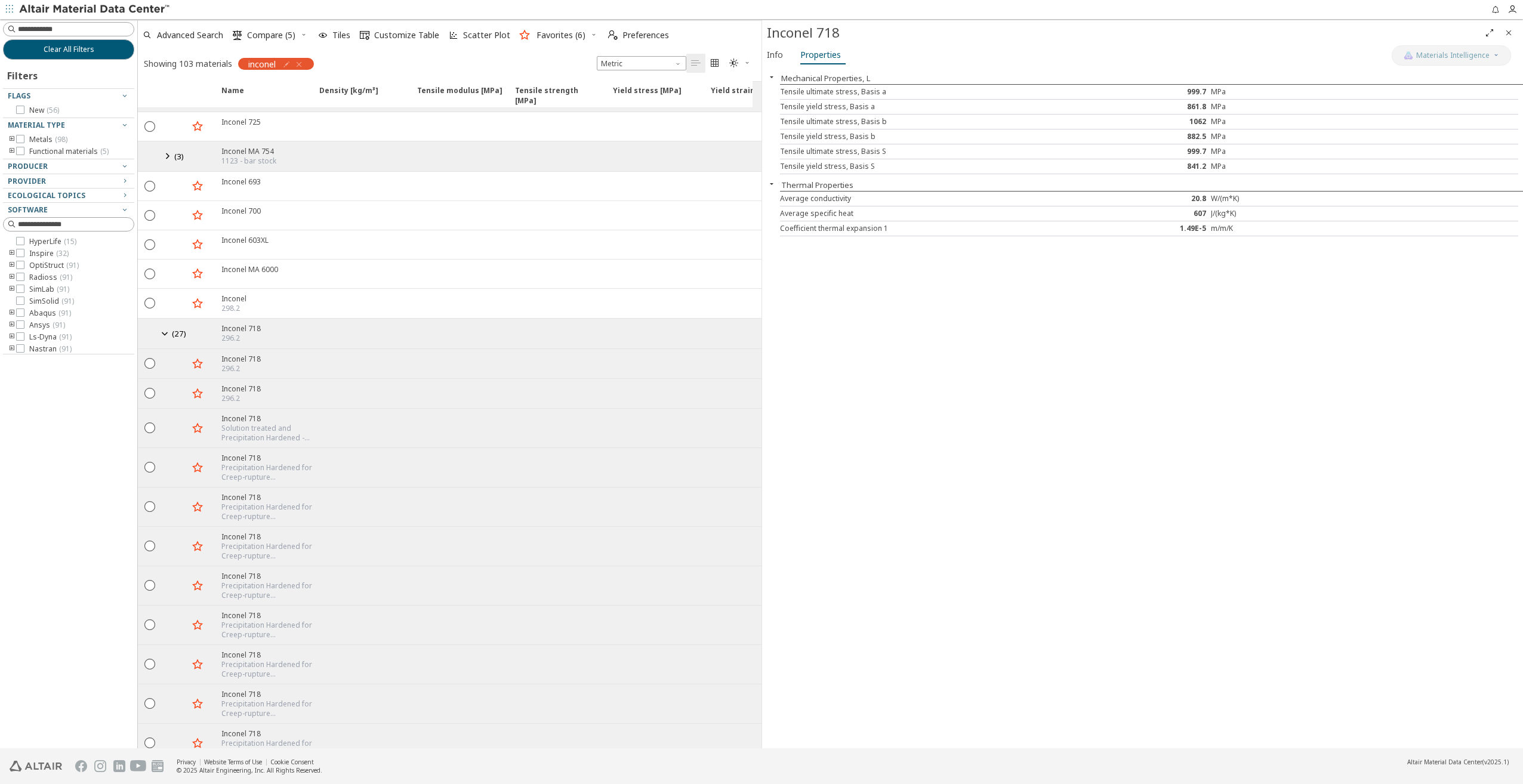
click at [12, 314] on icon "toogle group" at bounding box center [12, 313] width 8 height 10
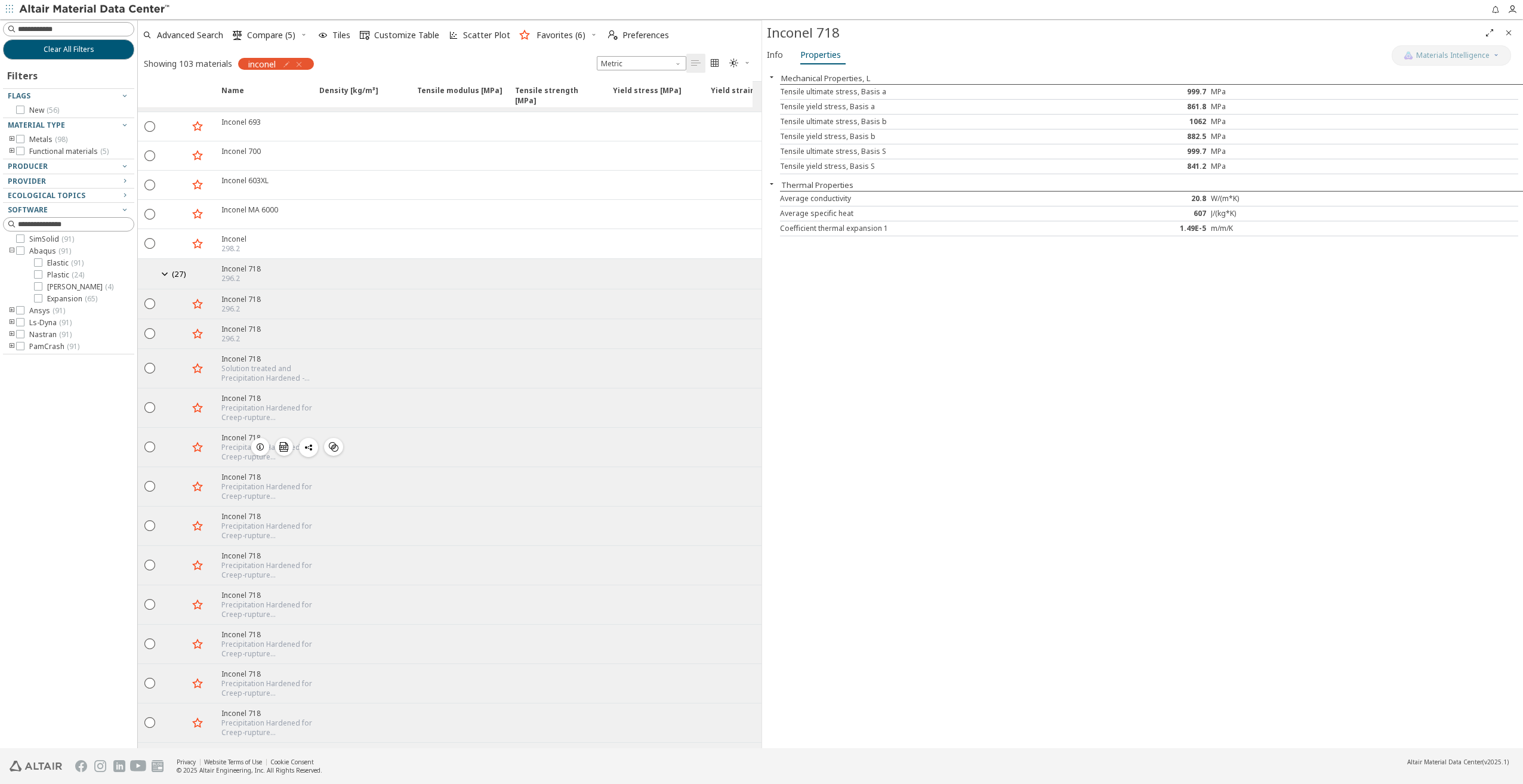
click at [261, 442] on icon "button" at bounding box center [261, 447] width 10 height 10
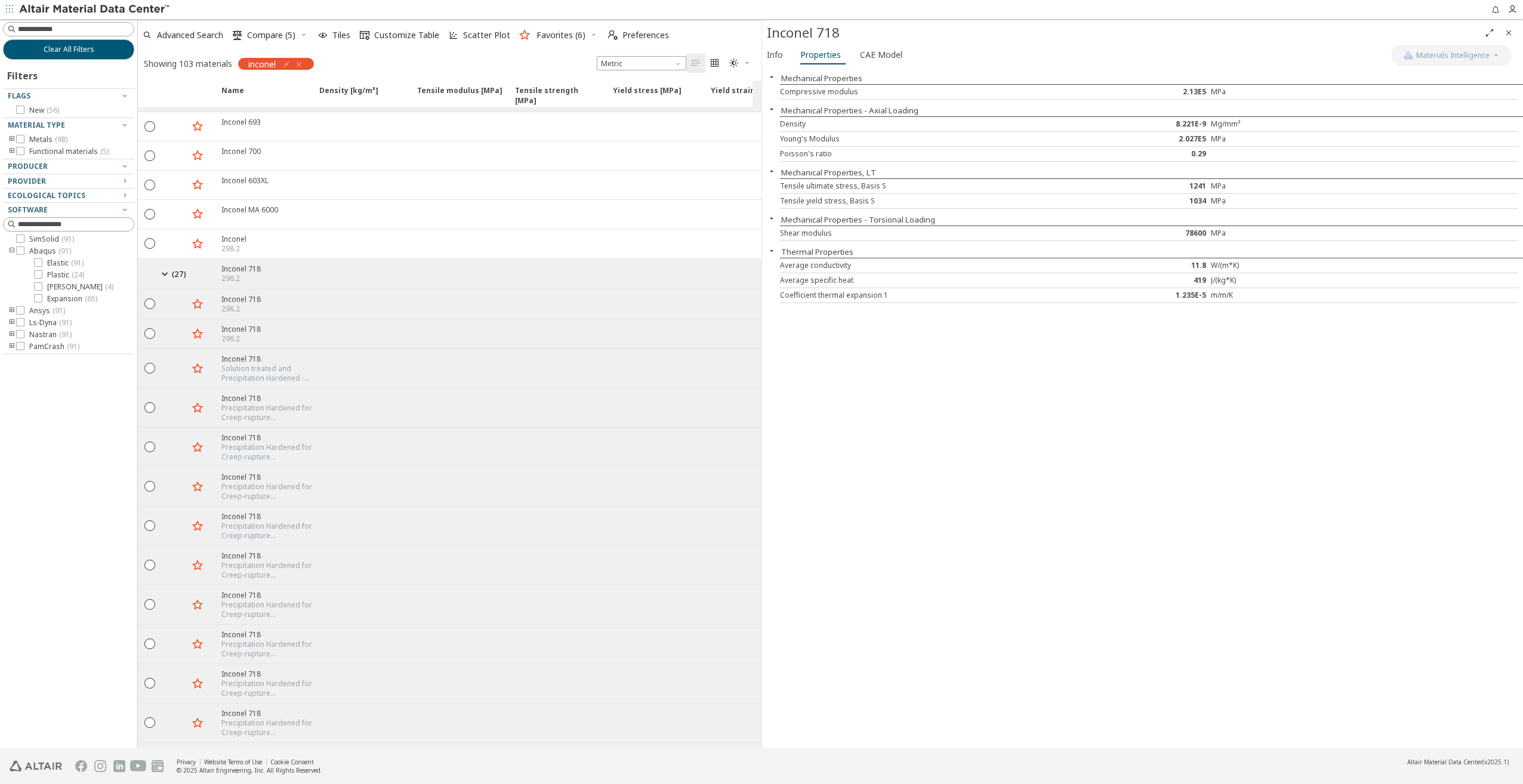
click at [877, 293] on div "Coefficient thermal expansion 1" at bounding box center [934, 295] width 307 height 10
click at [260, 678] on icon "button" at bounding box center [261, 683] width 10 height 10
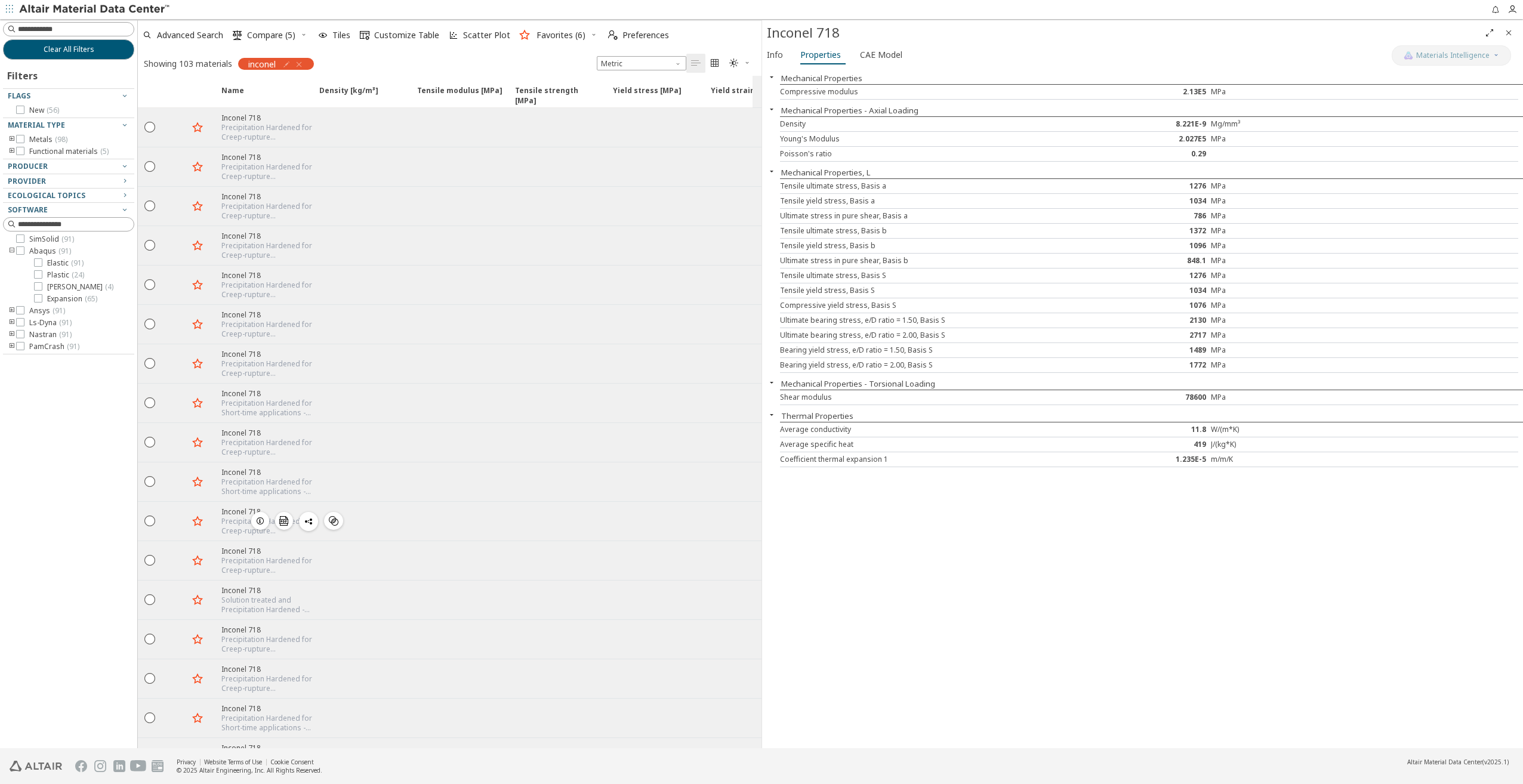
scroll to position [1730, 0]
click at [256, 693] on icon "button" at bounding box center [261, 698] width 10 height 10
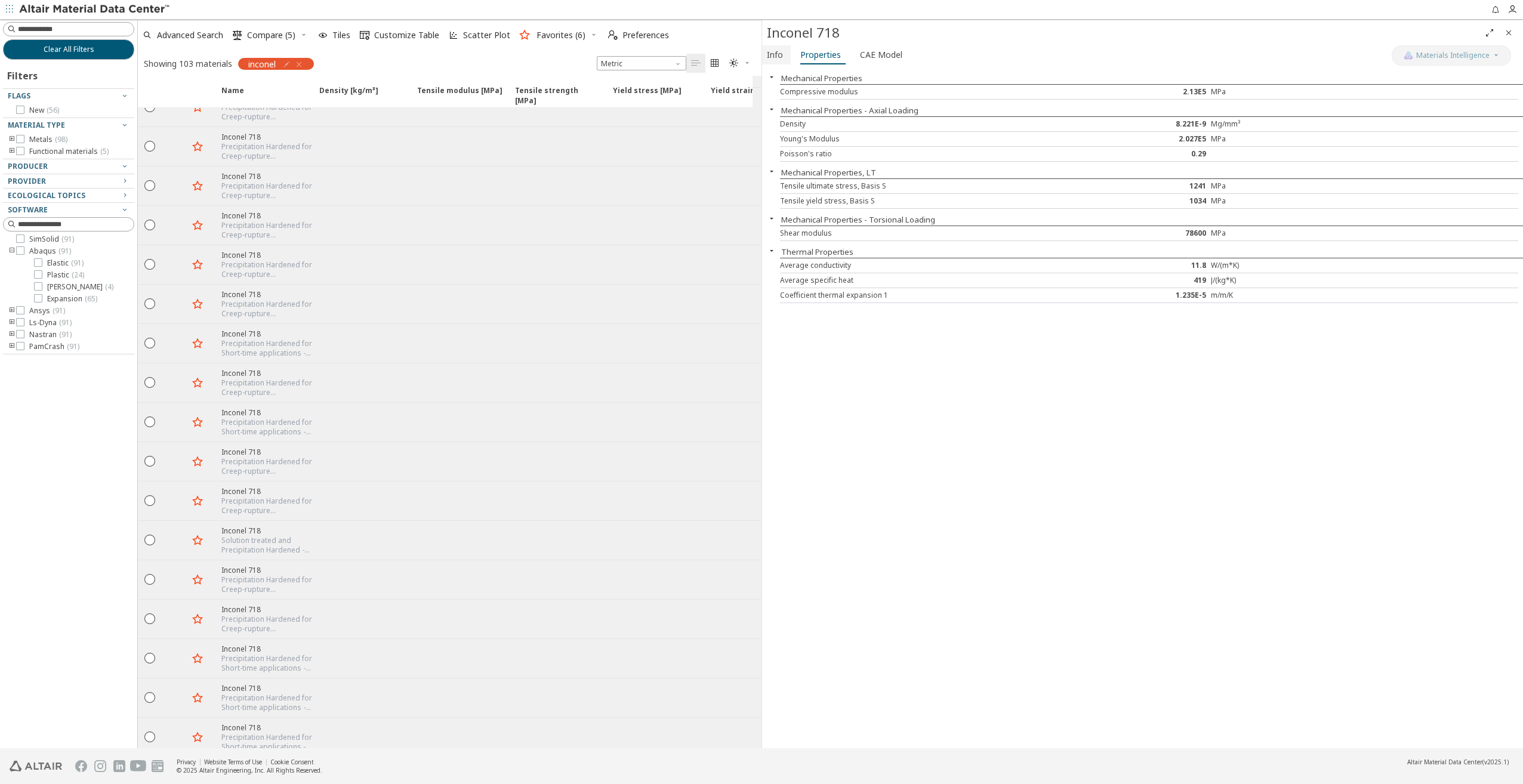
click at [770, 53] on span "Info" at bounding box center [774, 55] width 16 height 19
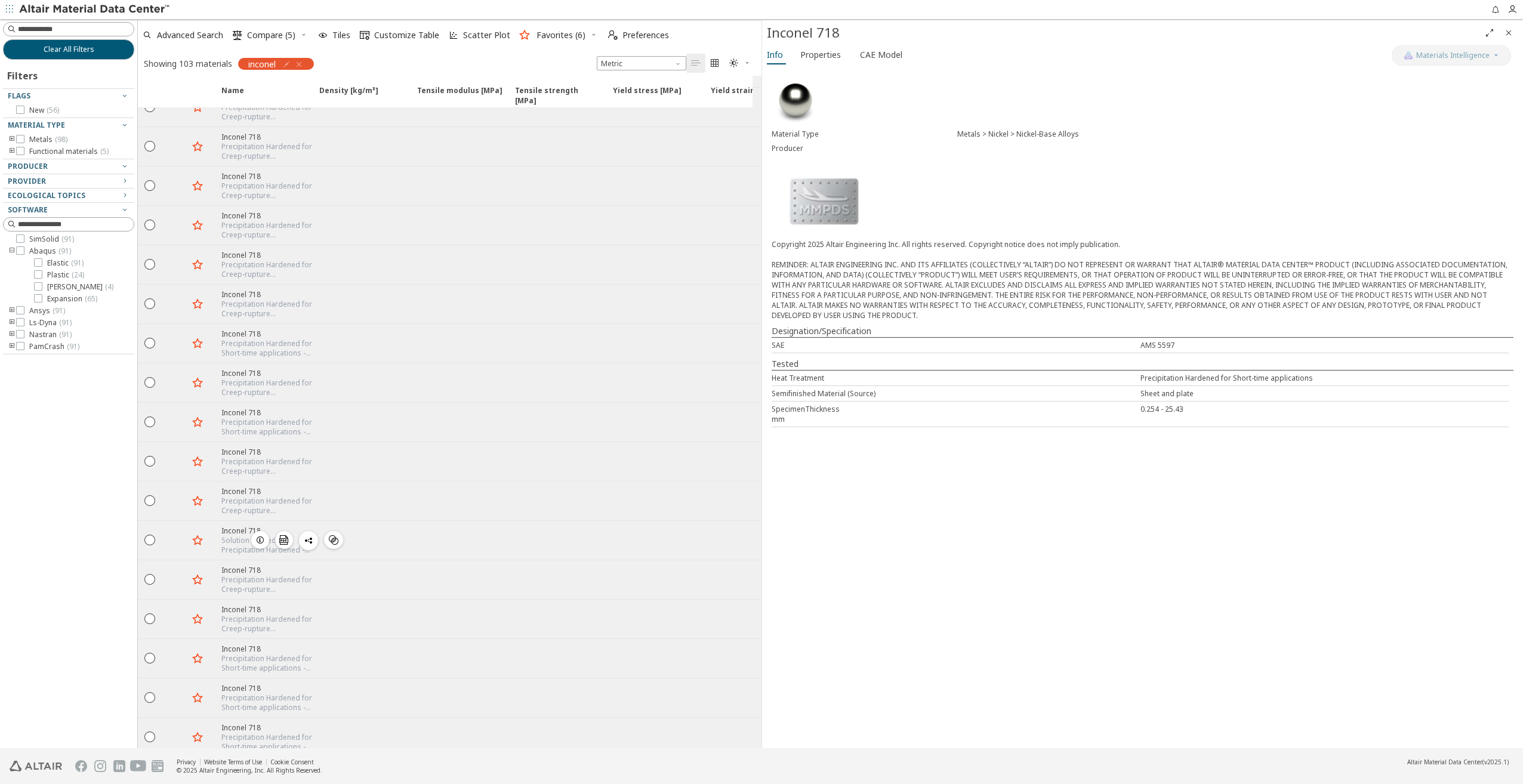
click at [259, 535] on icon "button" at bounding box center [261, 540] width 10 height 10
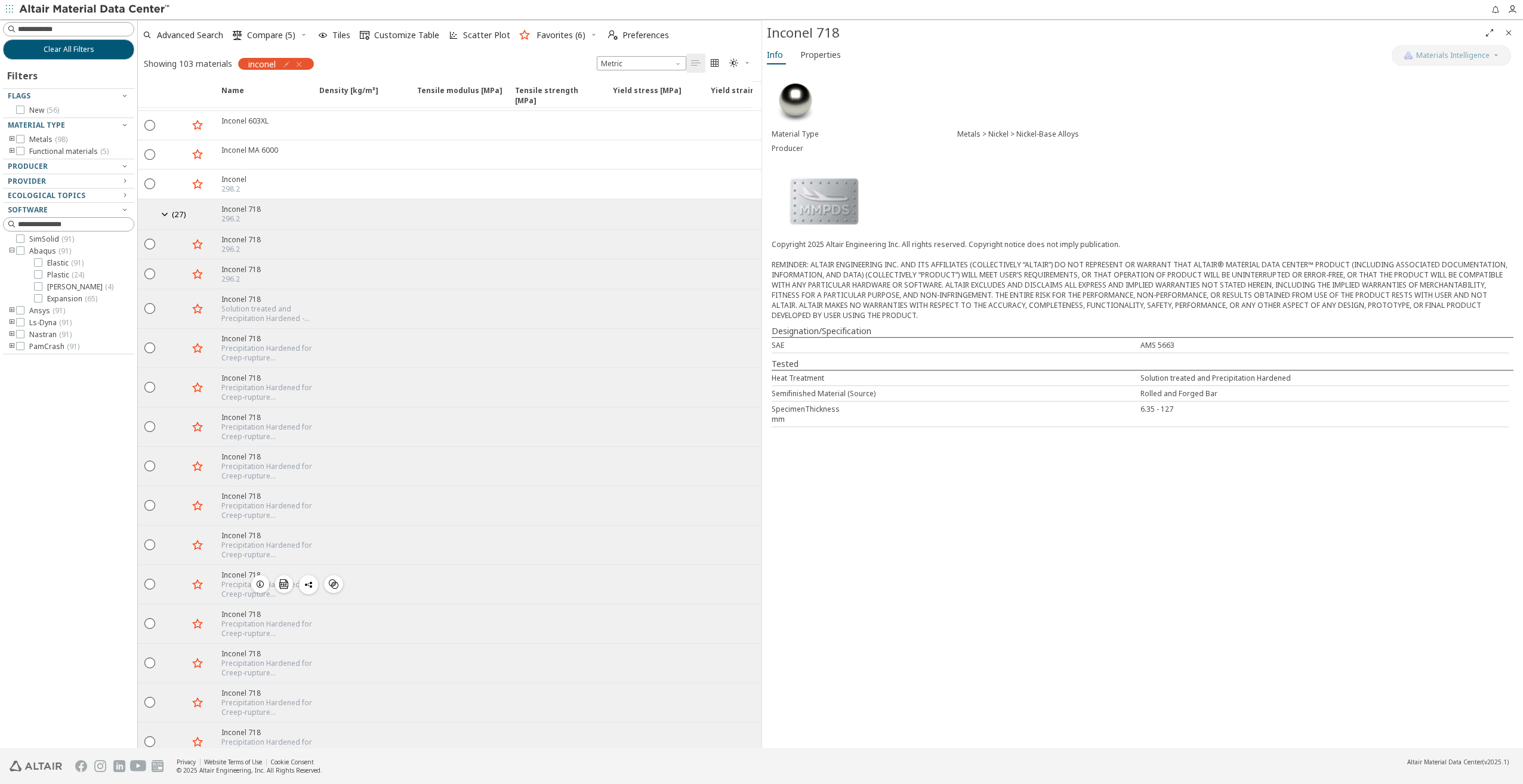
scroll to position [1193, 0]
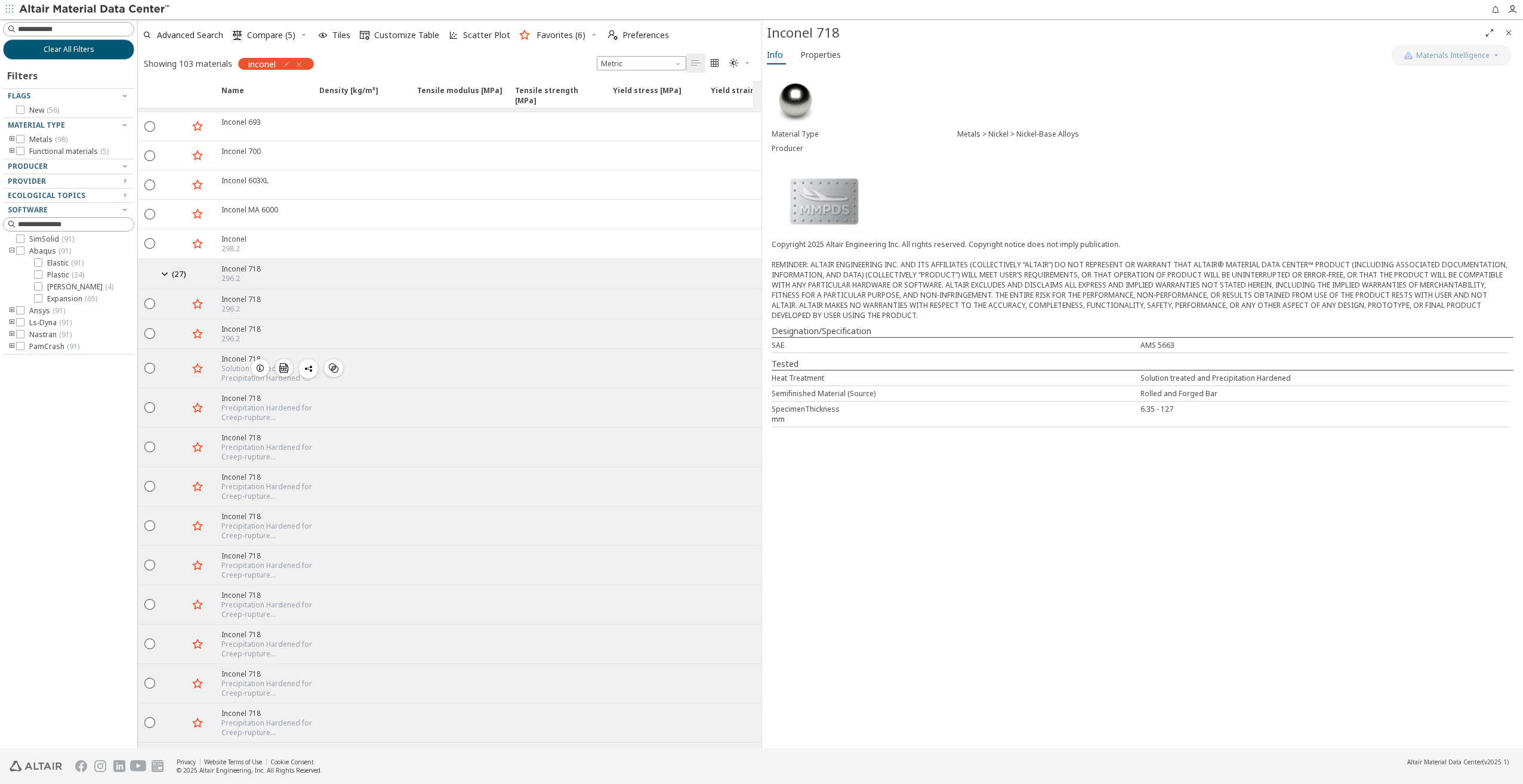
click at [261, 364] on icon "button" at bounding box center [261, 369] width 10 height 10
click at [836, 58] on span "Properties" at bounding box center [820, 55] width 41 height 19
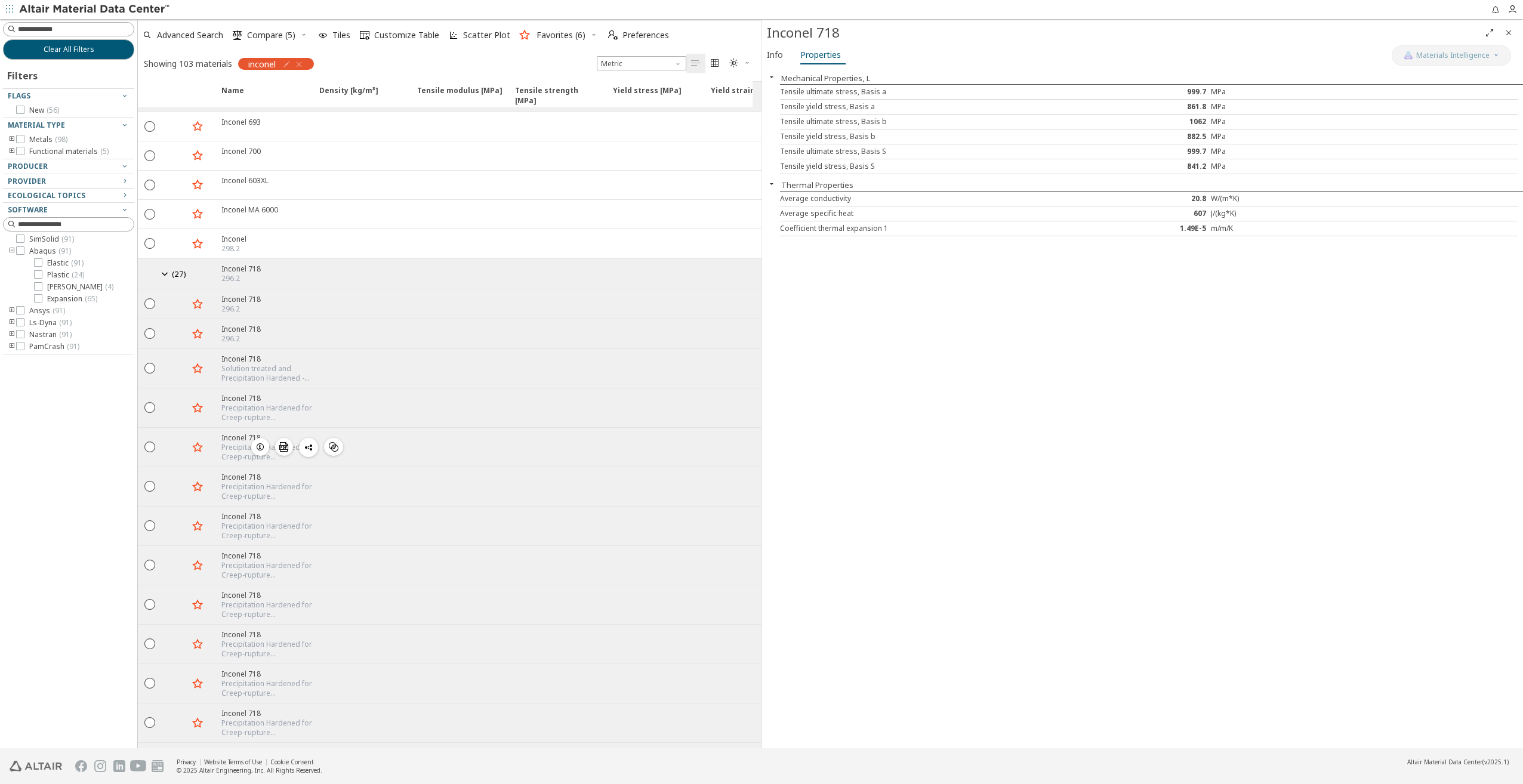
click at [258, 442] on icon "button" at bounding box center [261, 447] width 10 height 10
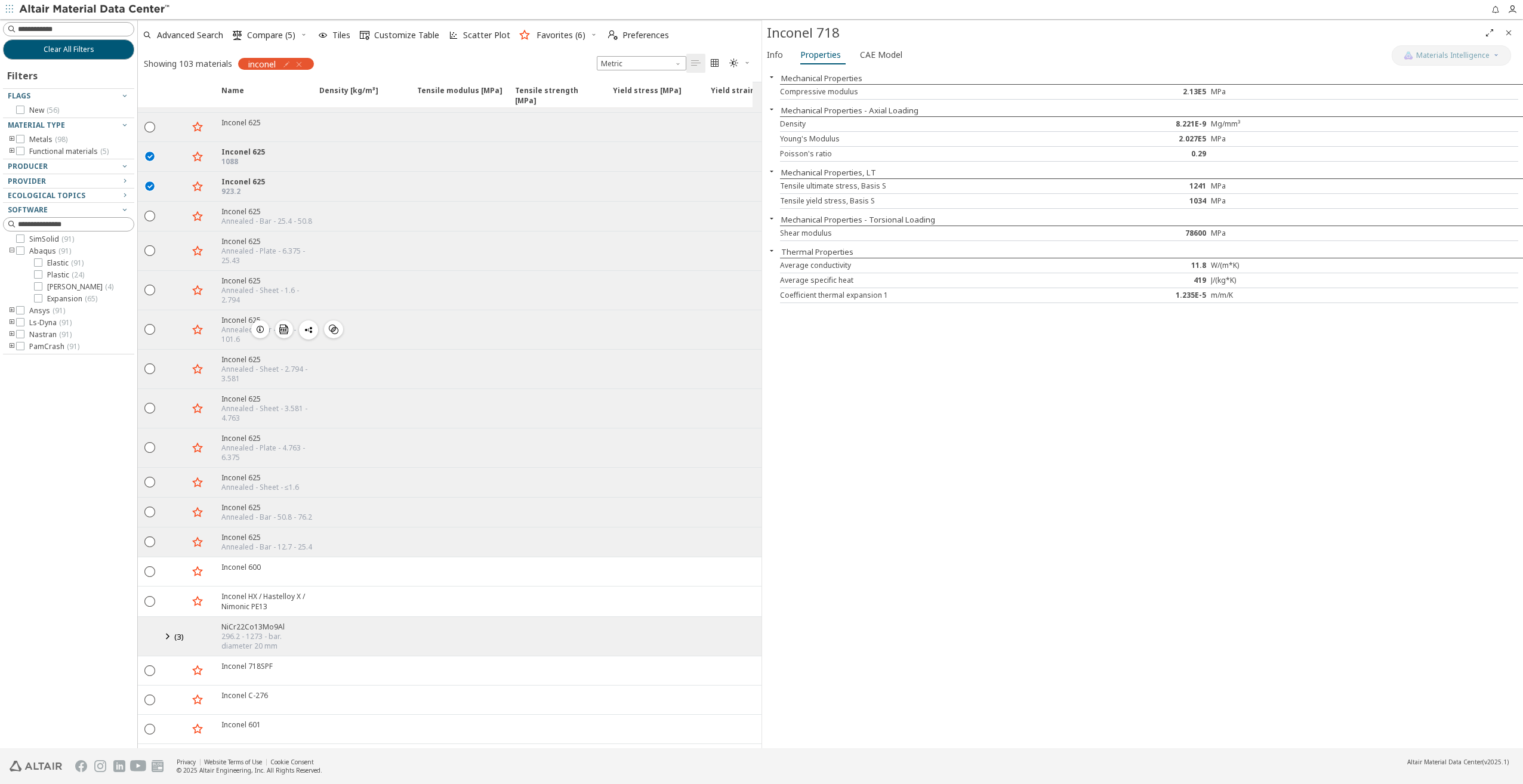
scroll to position [59, 0]
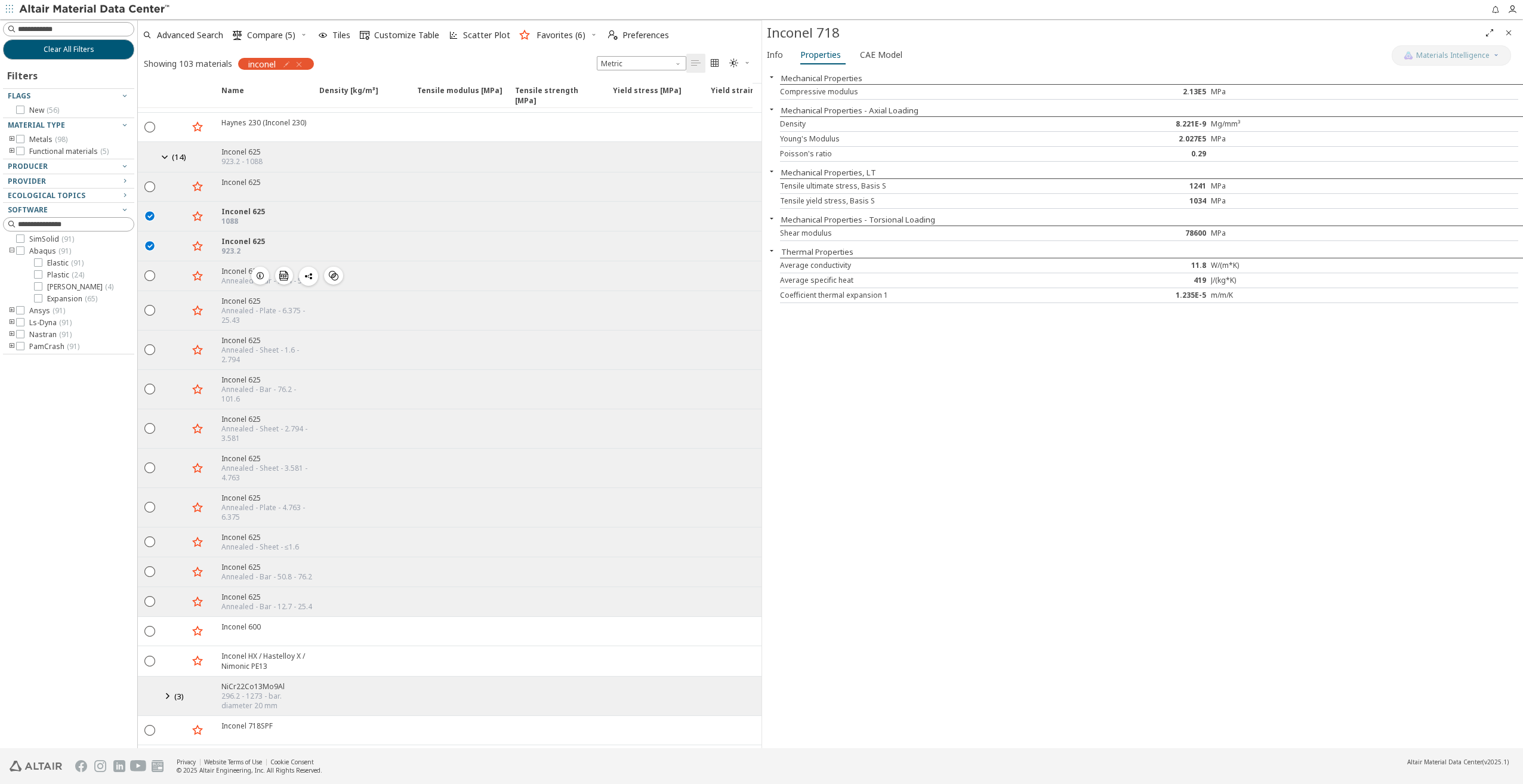
click at [260, 272] on icon "button" at bounding box center [261, 276] width 10 height 10
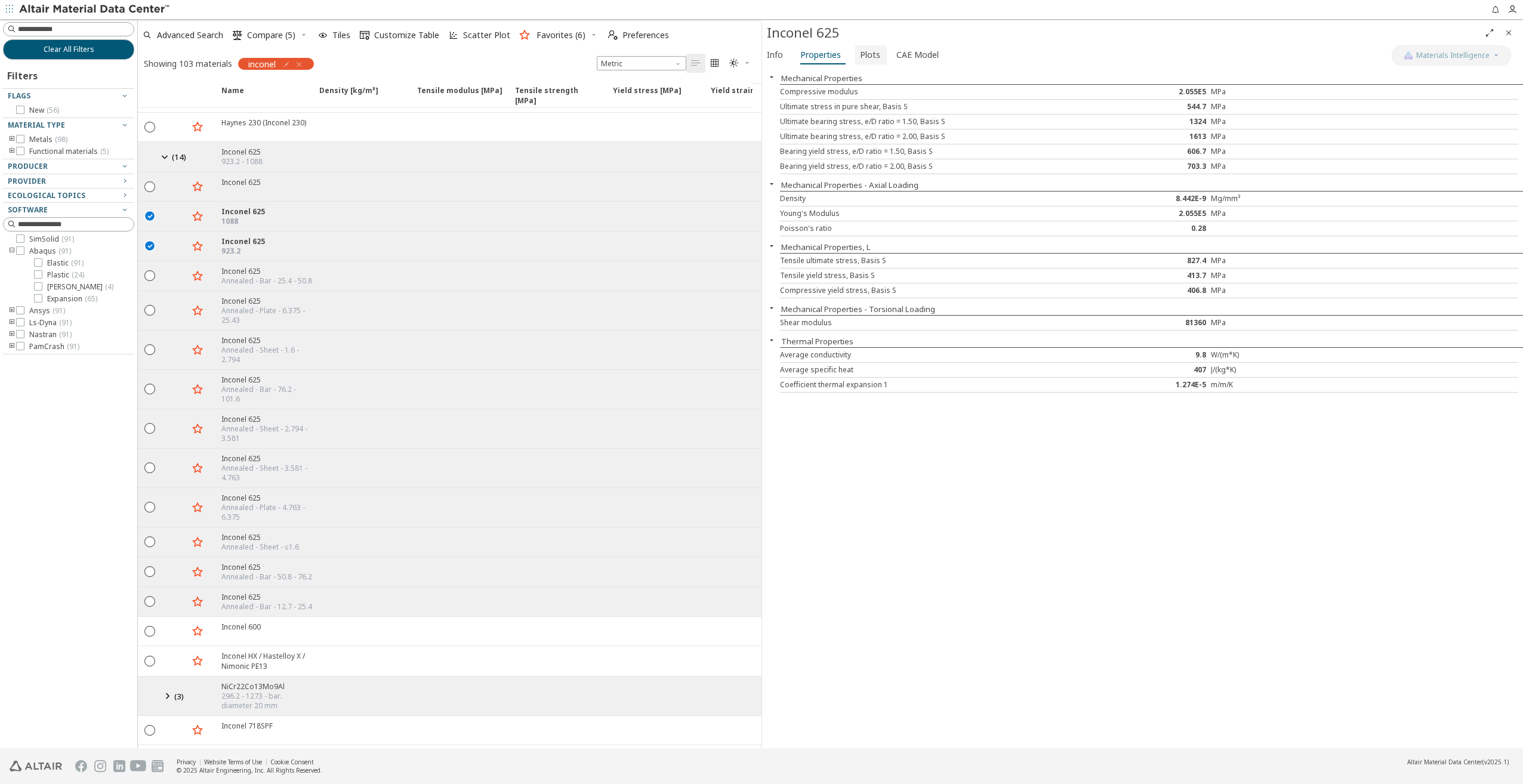
click at [861, 54] on span "Plots" at bounding box center [870, 55] width 20 height 19
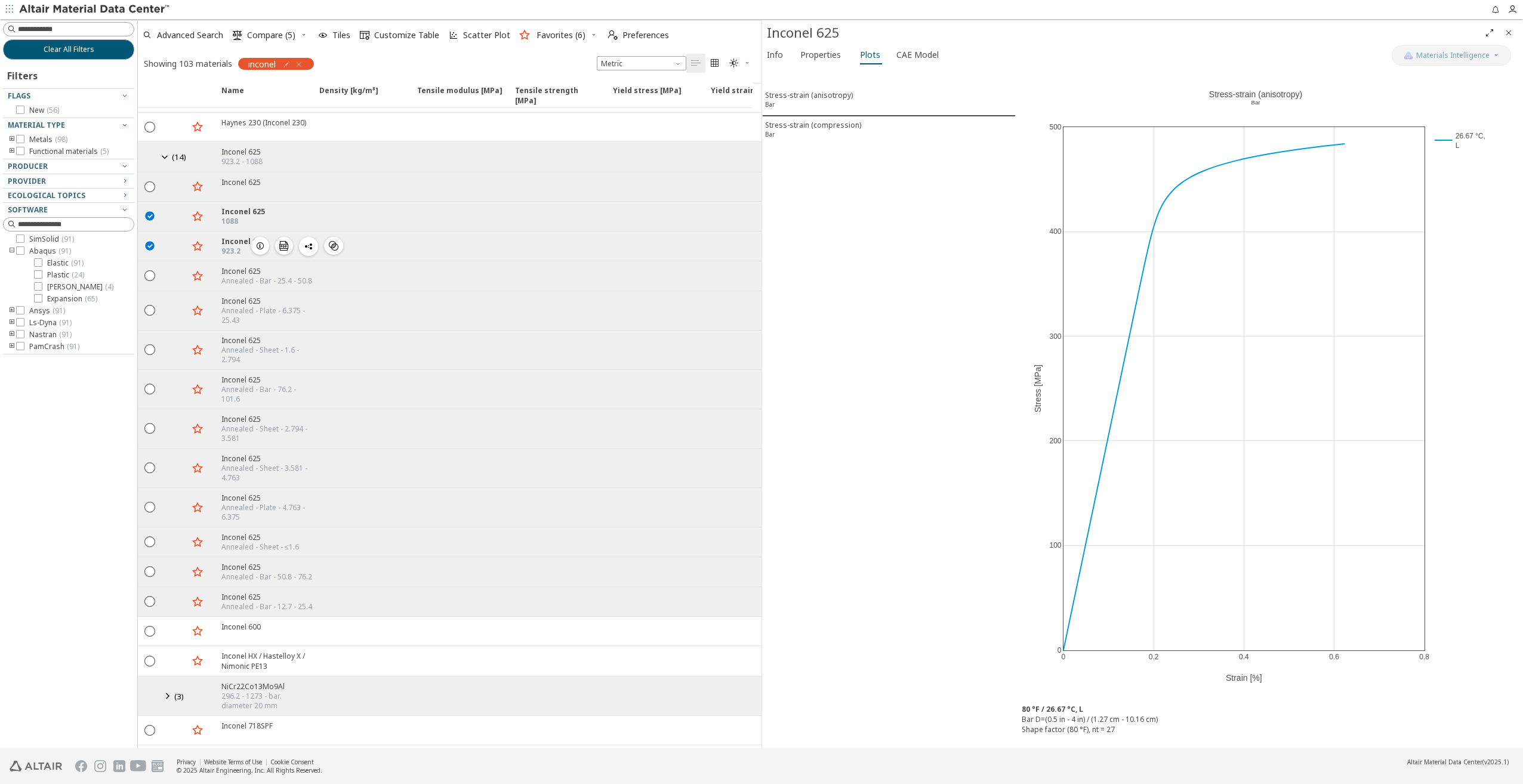
click at [264, 241] on icon "button" at bounding box center [261, 246] width 10 height 10
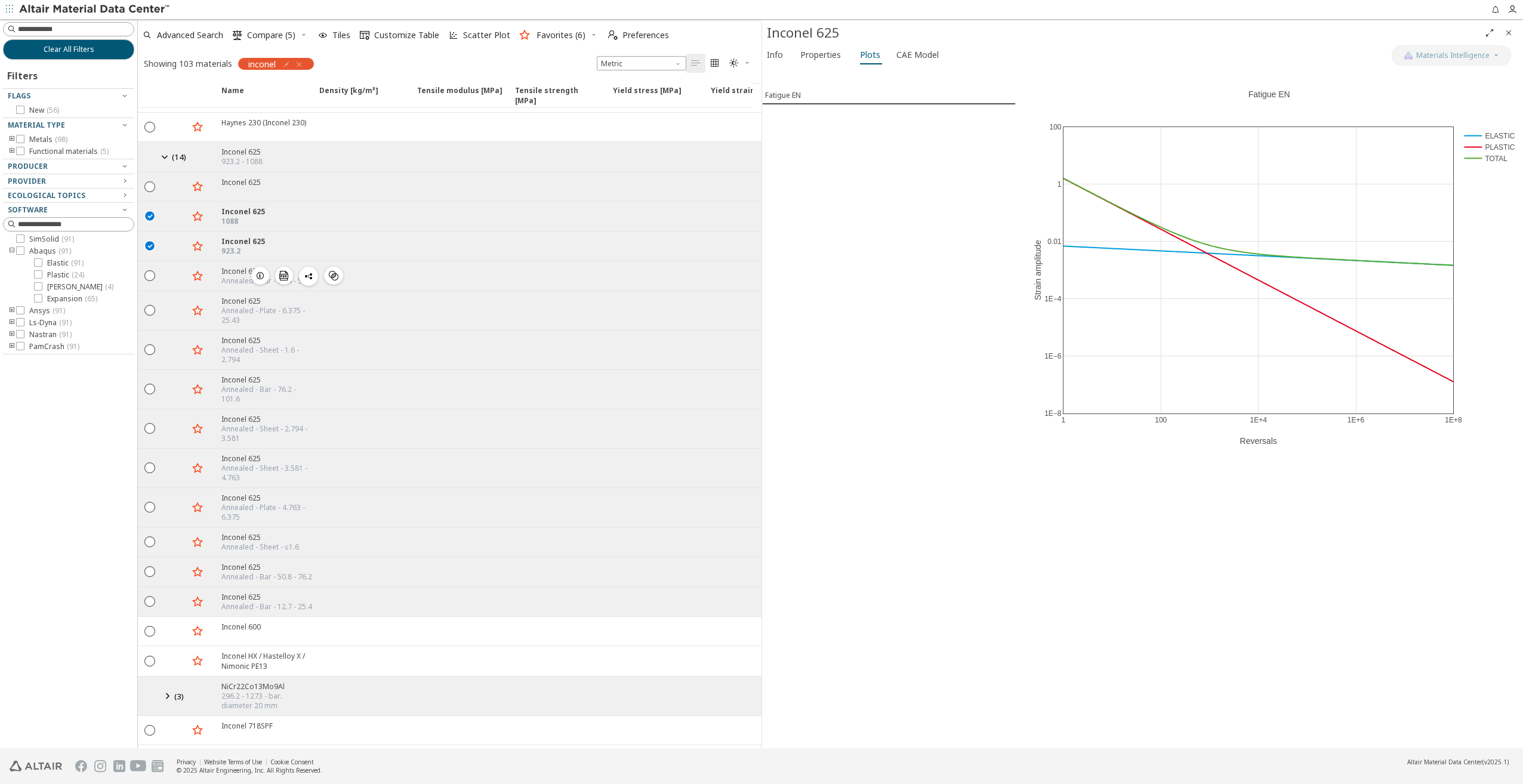
click at [254, 269] on span "button" at bounding box center [260, 276] width 14 height 18
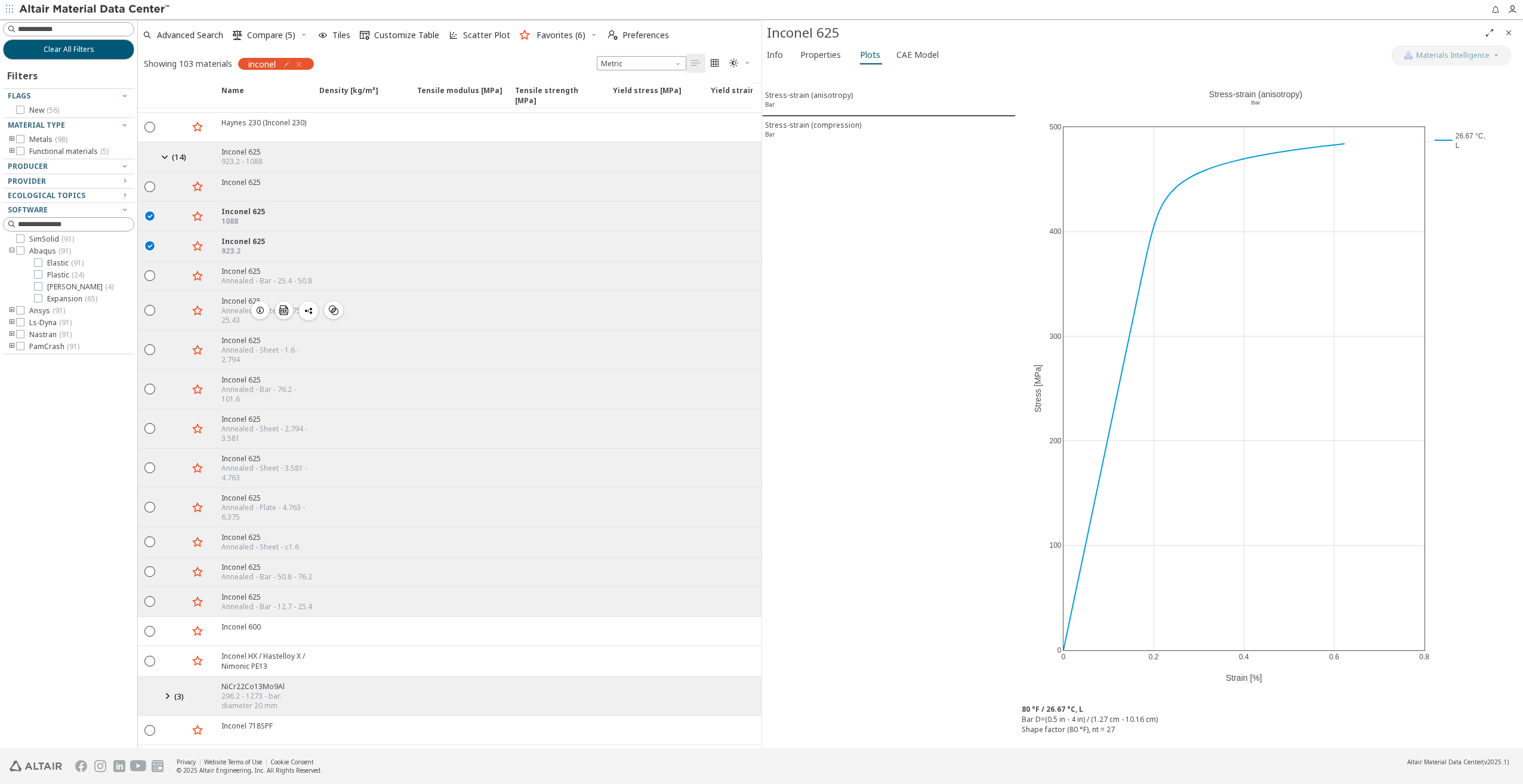
click at [259, 305] on icon "button" at bounding box center [261, 310] width 10 height 10
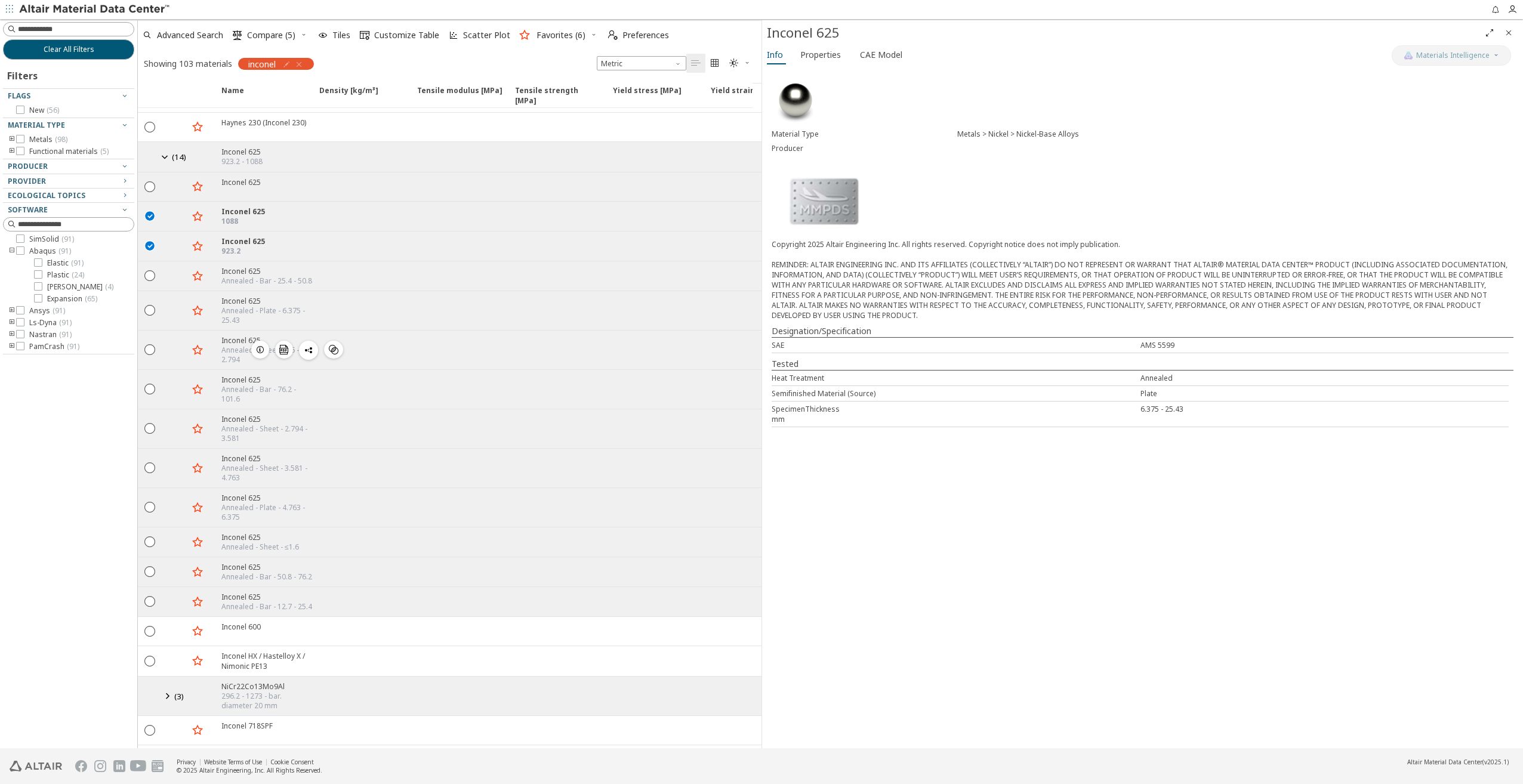
click at [262, 345] on icon "button" at bounding box center [261, 350] width 10 height 10
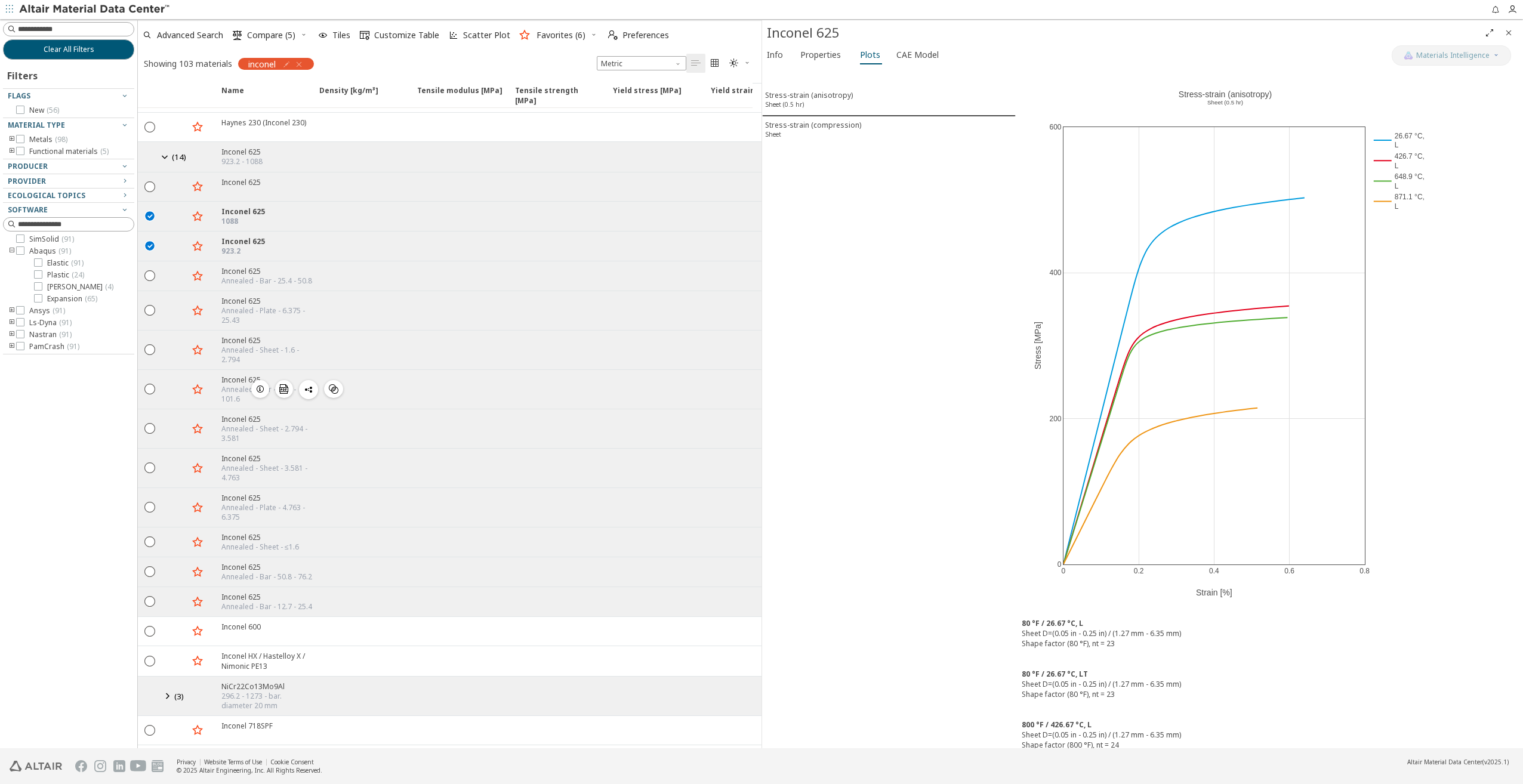
click at [264, 385] on icon "button" at bounding box center [261, 390] width 10 height 10
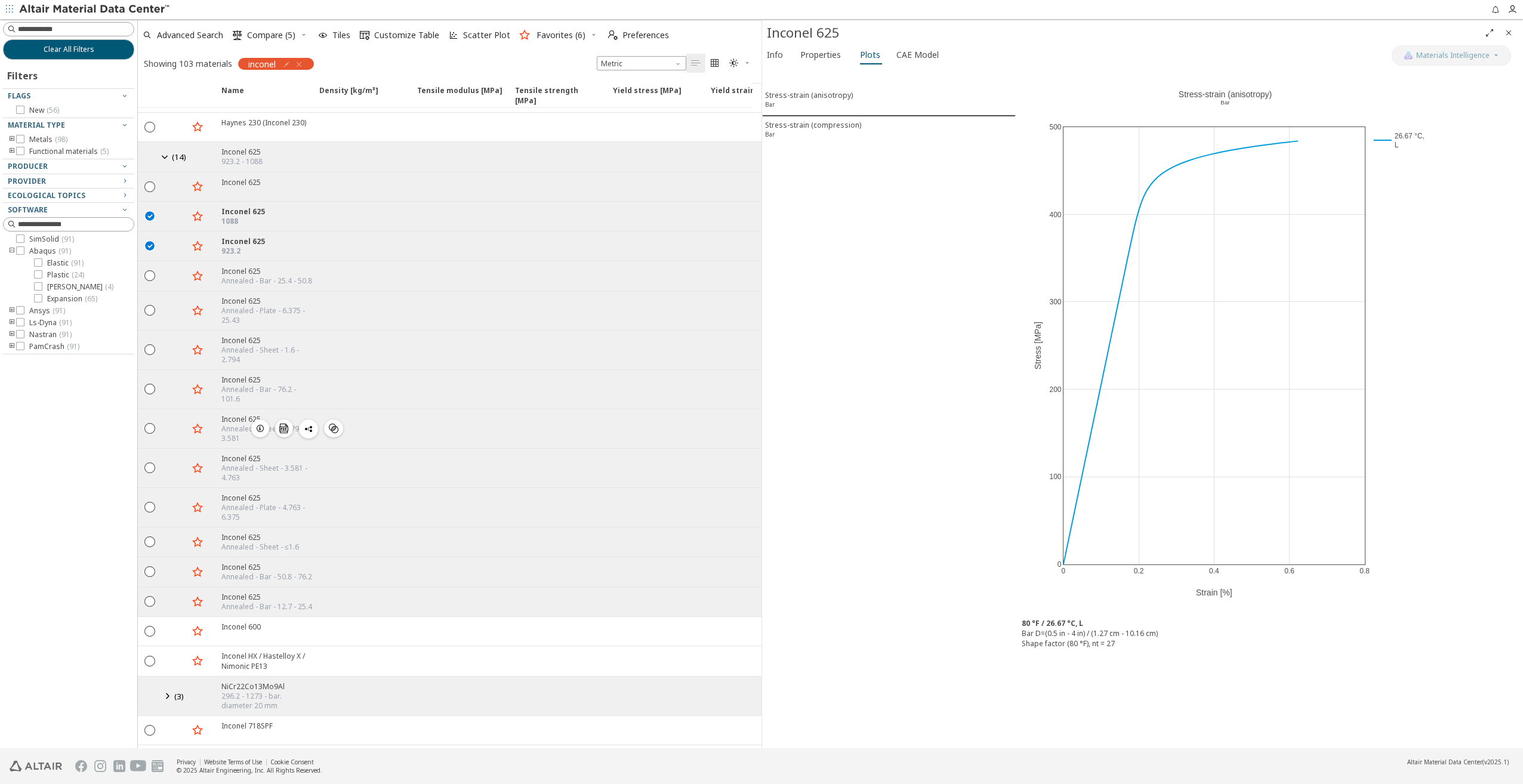
click at [260, 423] on icon "button" at bounding box center [261, 428] width 10 height 10
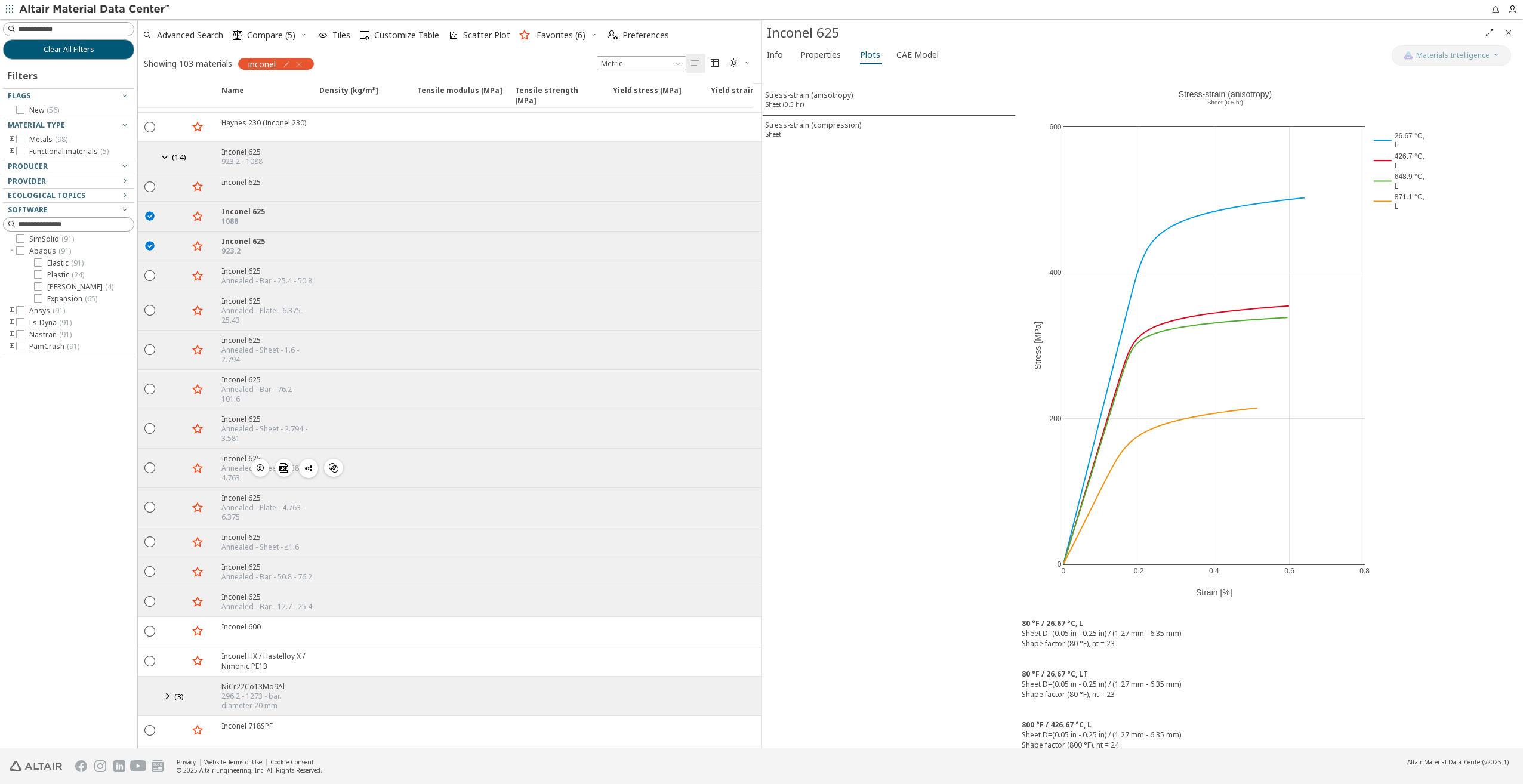
click at [262, 463] on icon "button" at bounding box center [261, 468] width 10 height 10
click at [259, 503] on icon "button" at bounding box center [261, 507] width 10 height 10
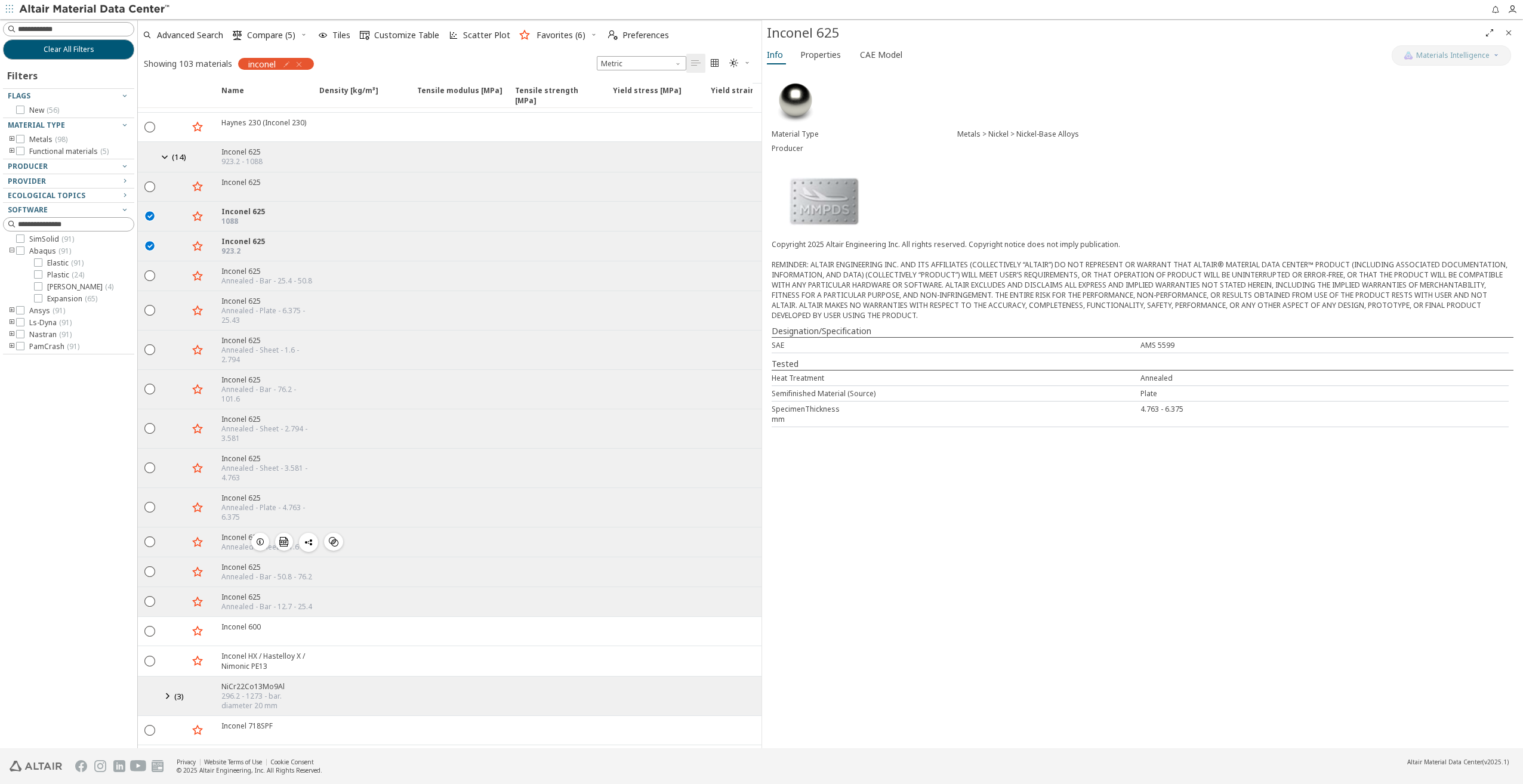
click at [260, 537] on icon "button" at bounding box center [261, 542] width 10 height 10
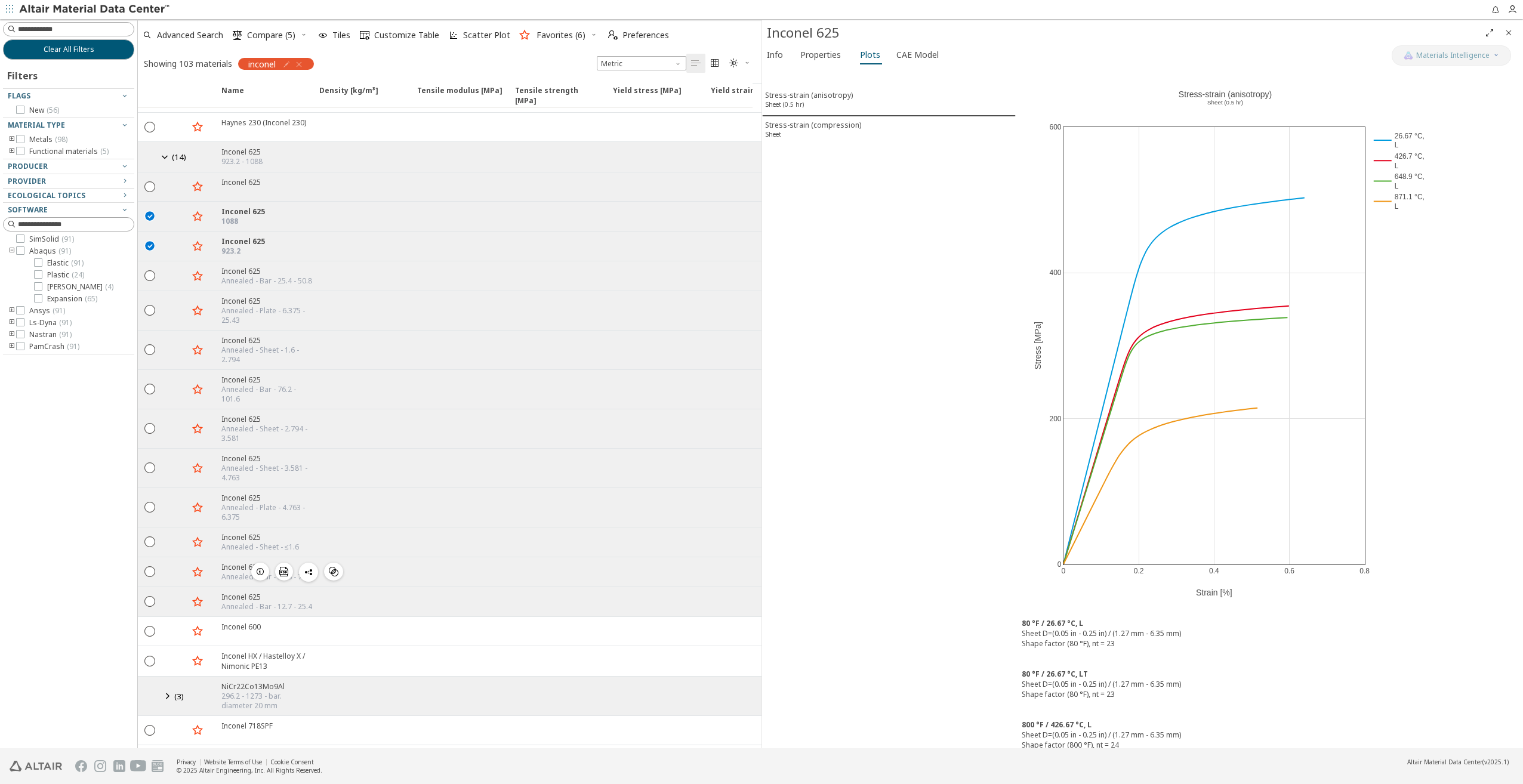
click at [260, 567] on icon "button" at bounding box center [261, 572] width 10 height 10
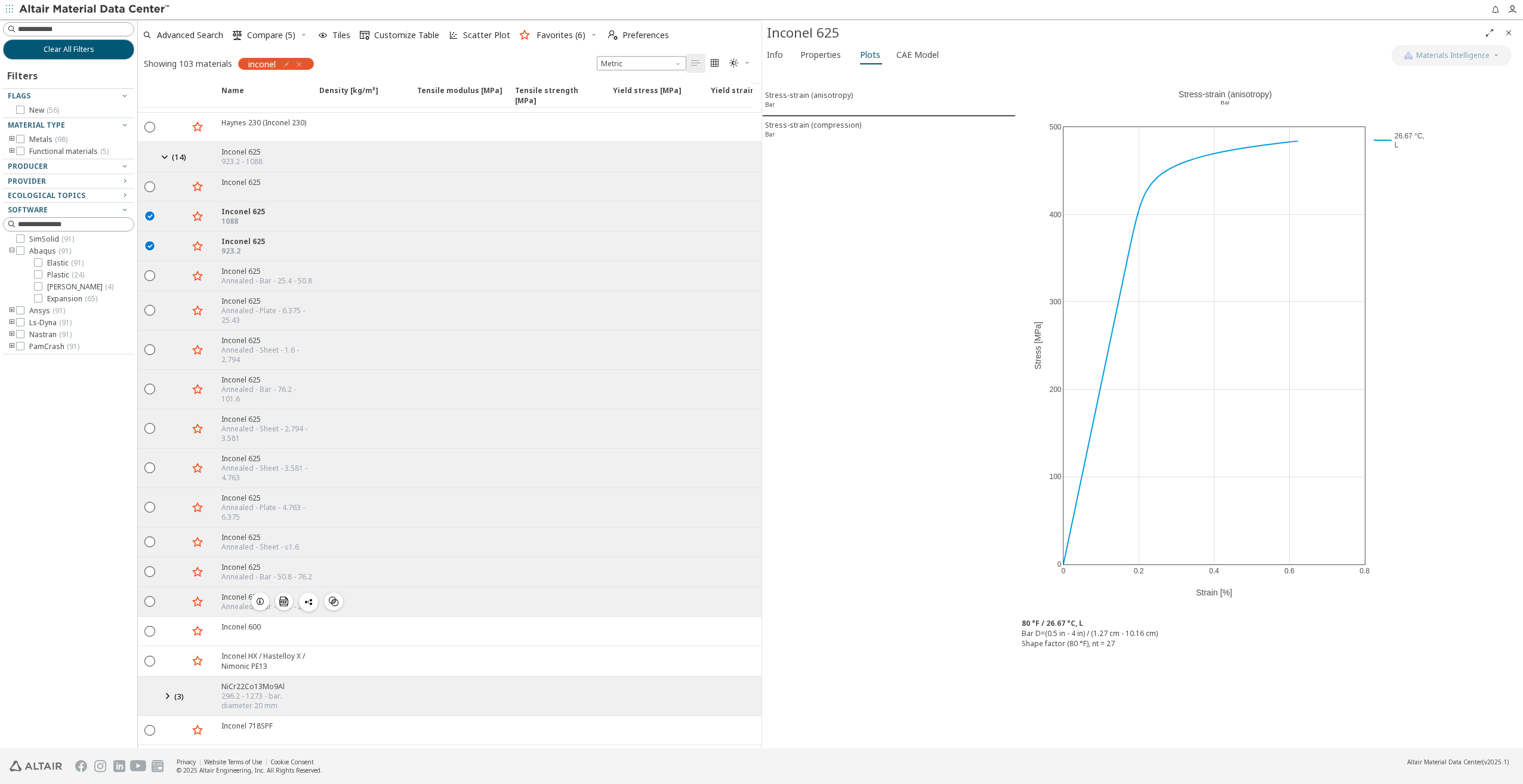
click at [261, 597] on icon "button" at bounding box center [261, 602] width 10 height 10
click at [257, 179] on icon "button" at bounding box center [261, 182] width 10 height 10
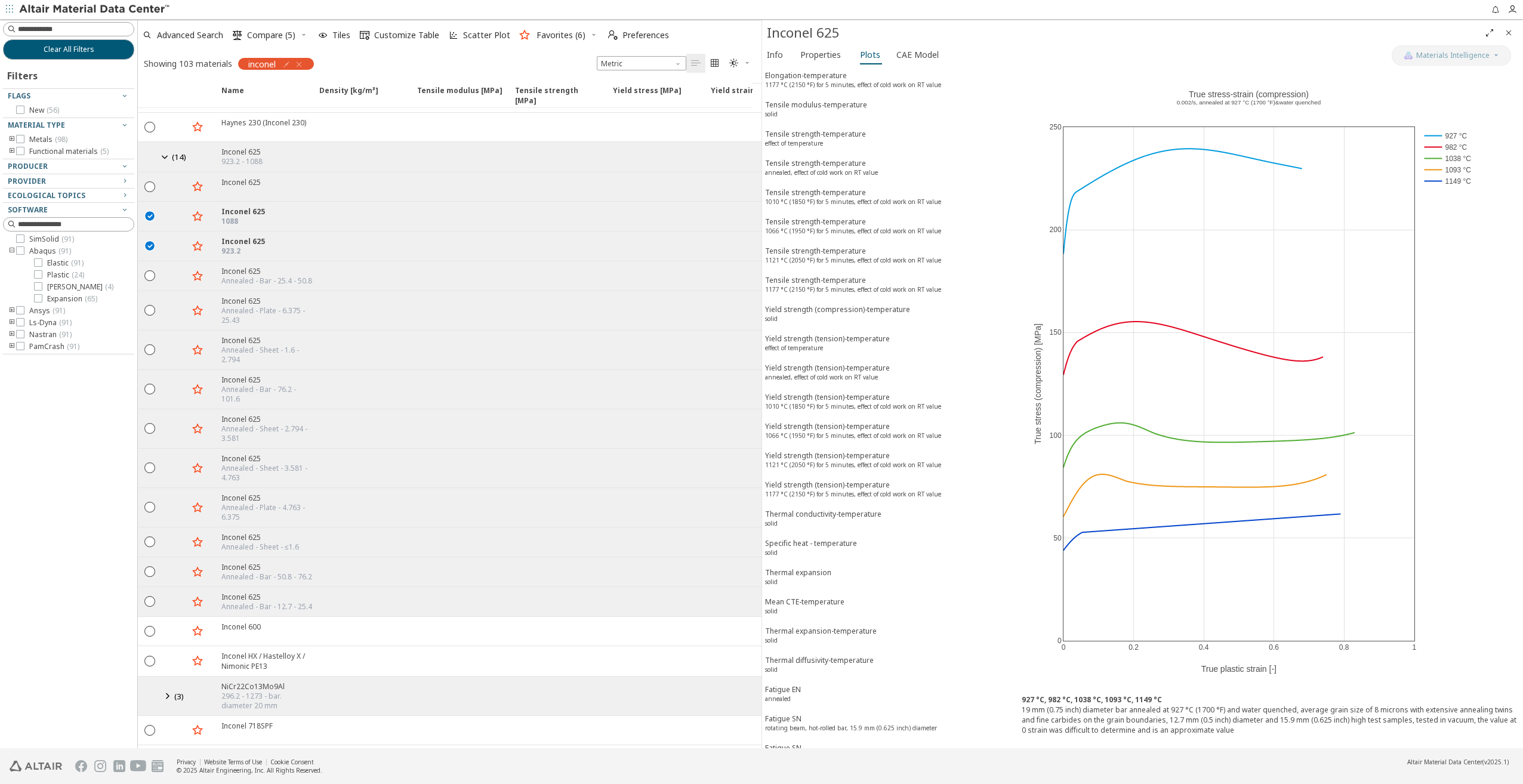
scroll to position [1067, 0]
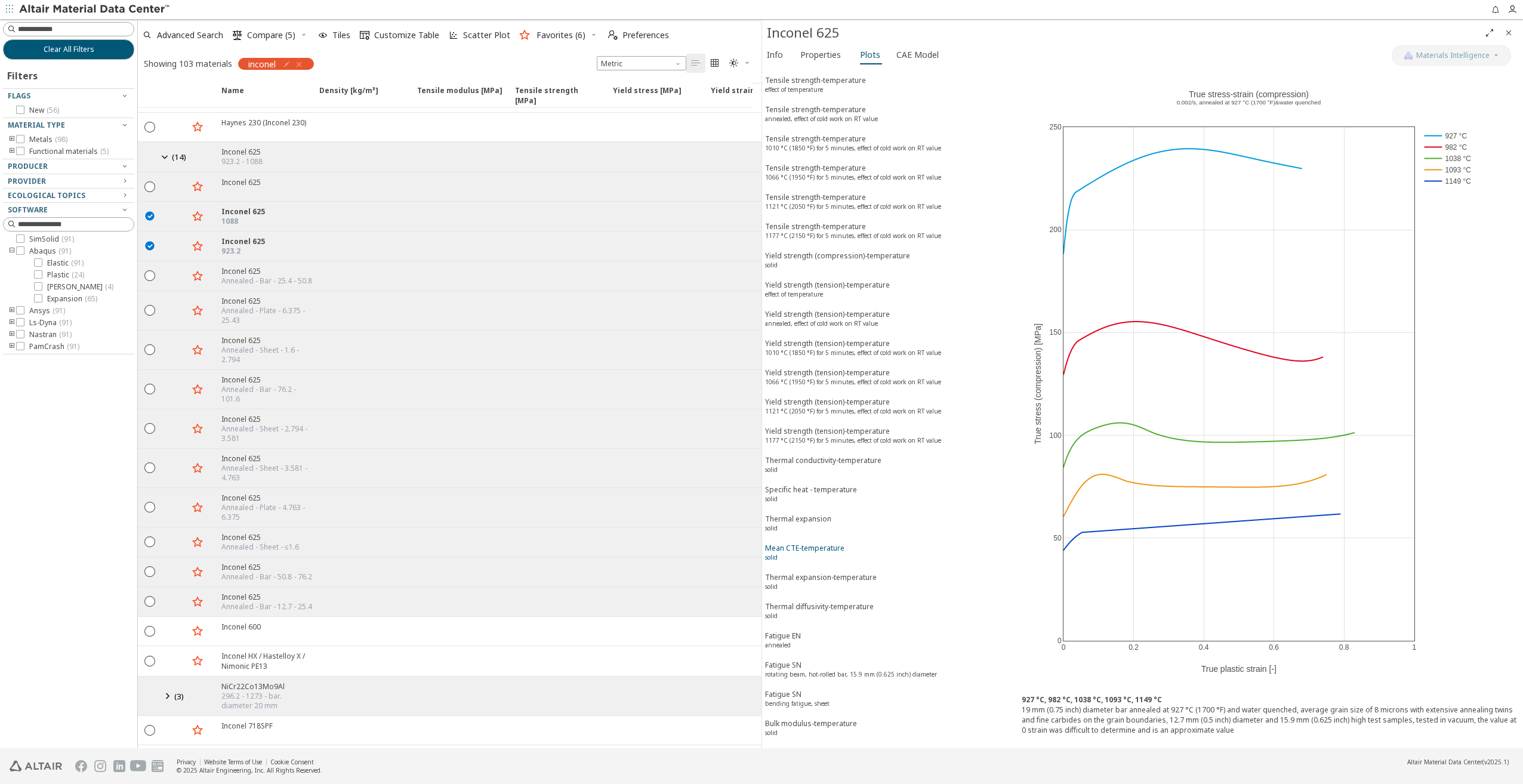
click at [804, 543] on div "Mean CTE-temperature solid" at bounding box center [805, 554] width 79 height 22
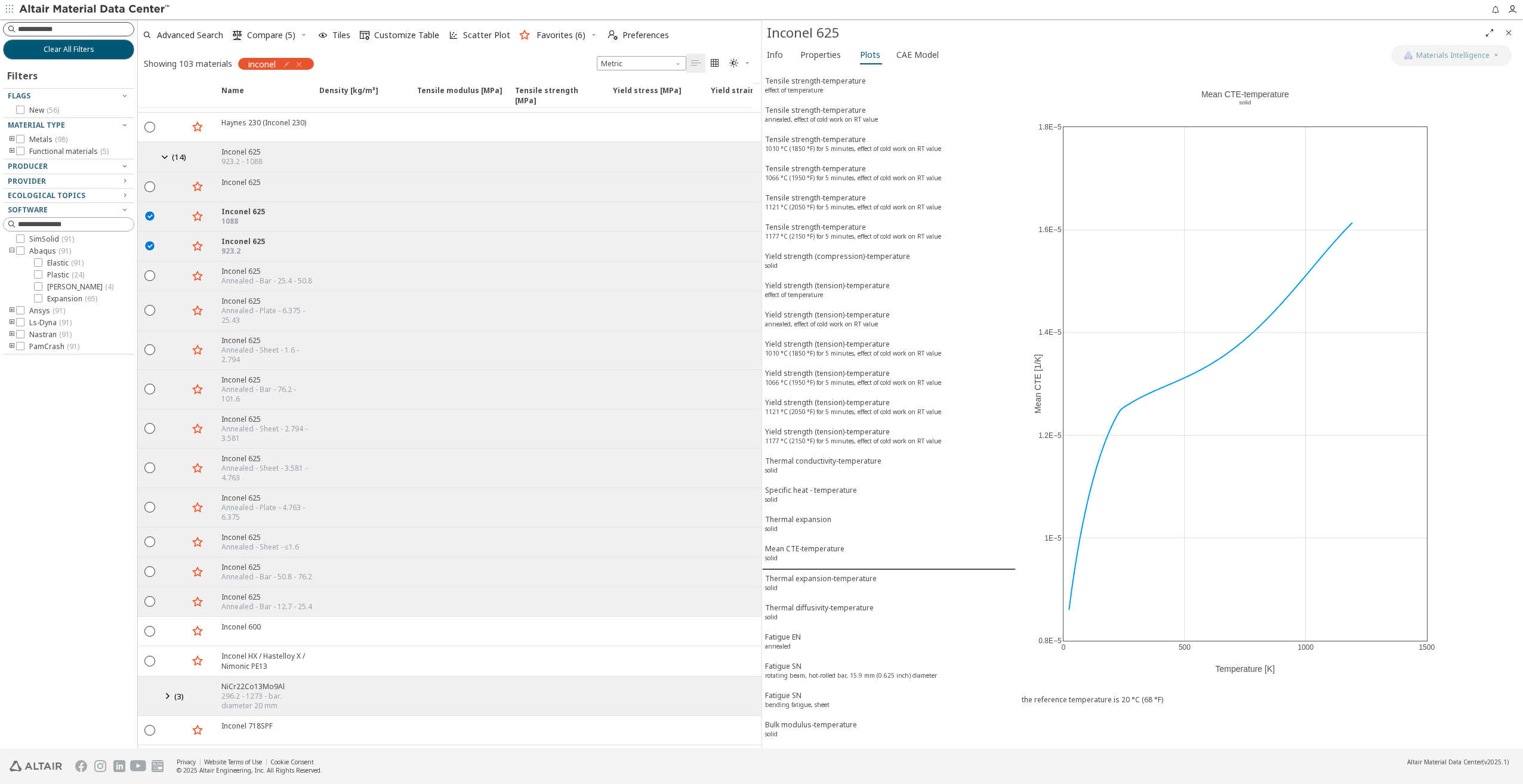
click at [94, 35] on input at bounding box center [75, 29] width 116 height 12
click at [300, 64] on icon "button" at bounding box center [299, 64] width 10 height 10
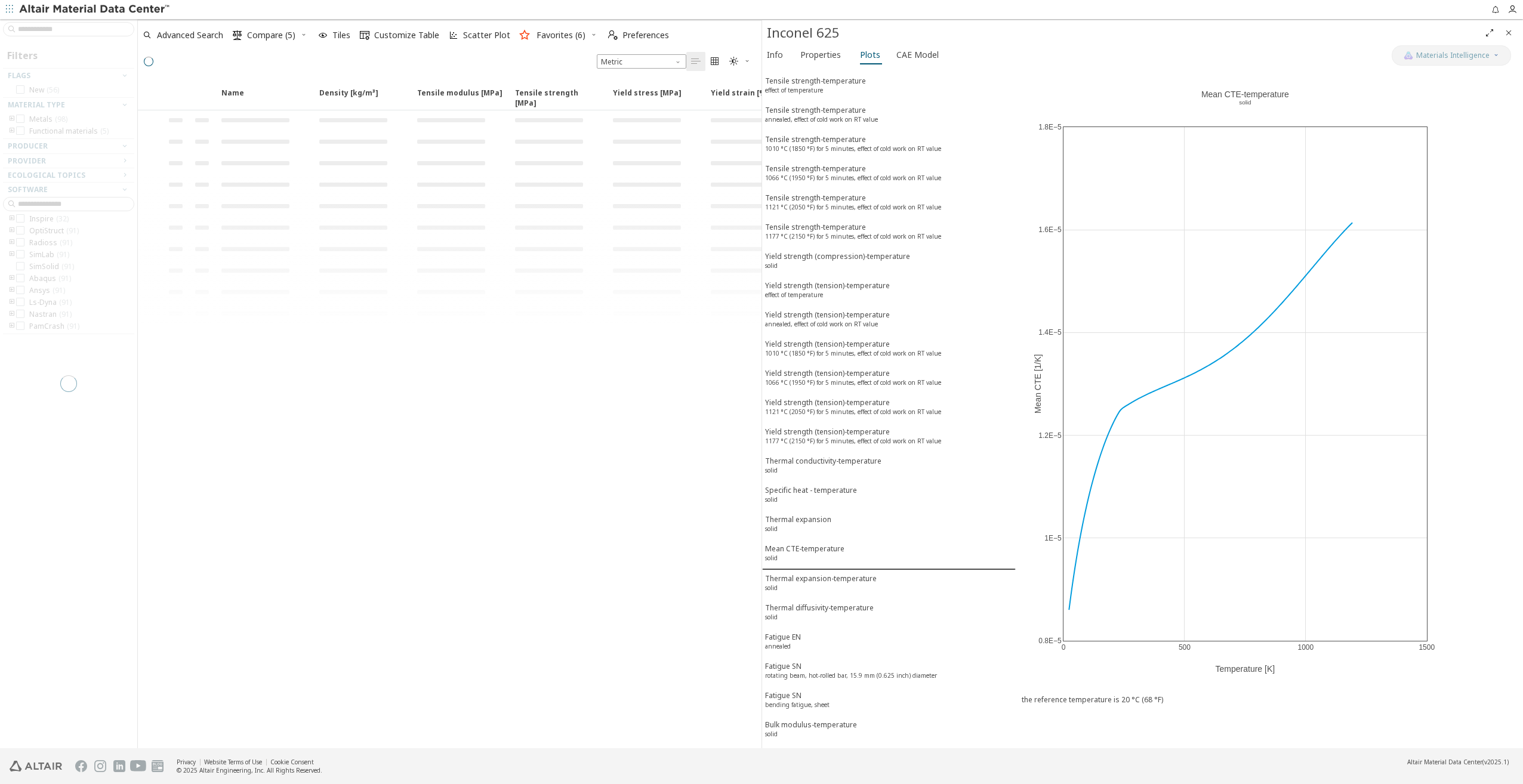
click at [78, 25] on div at bounding box center [68, 383] width 137 height 728
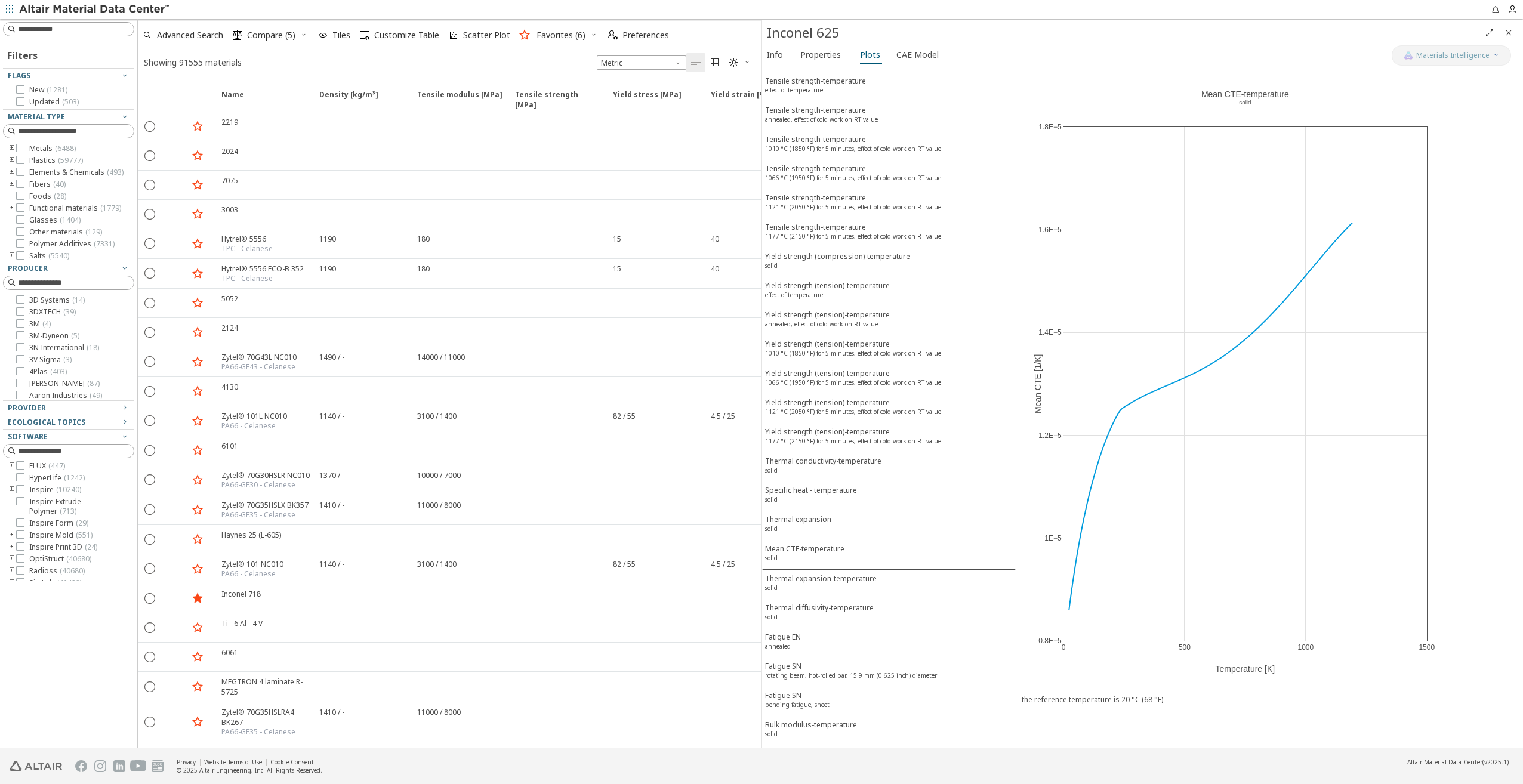
scroll to position [107, 0]
click at [74, 32] on input at bounding box center [69, 29] width 129 height 13
type input "******"
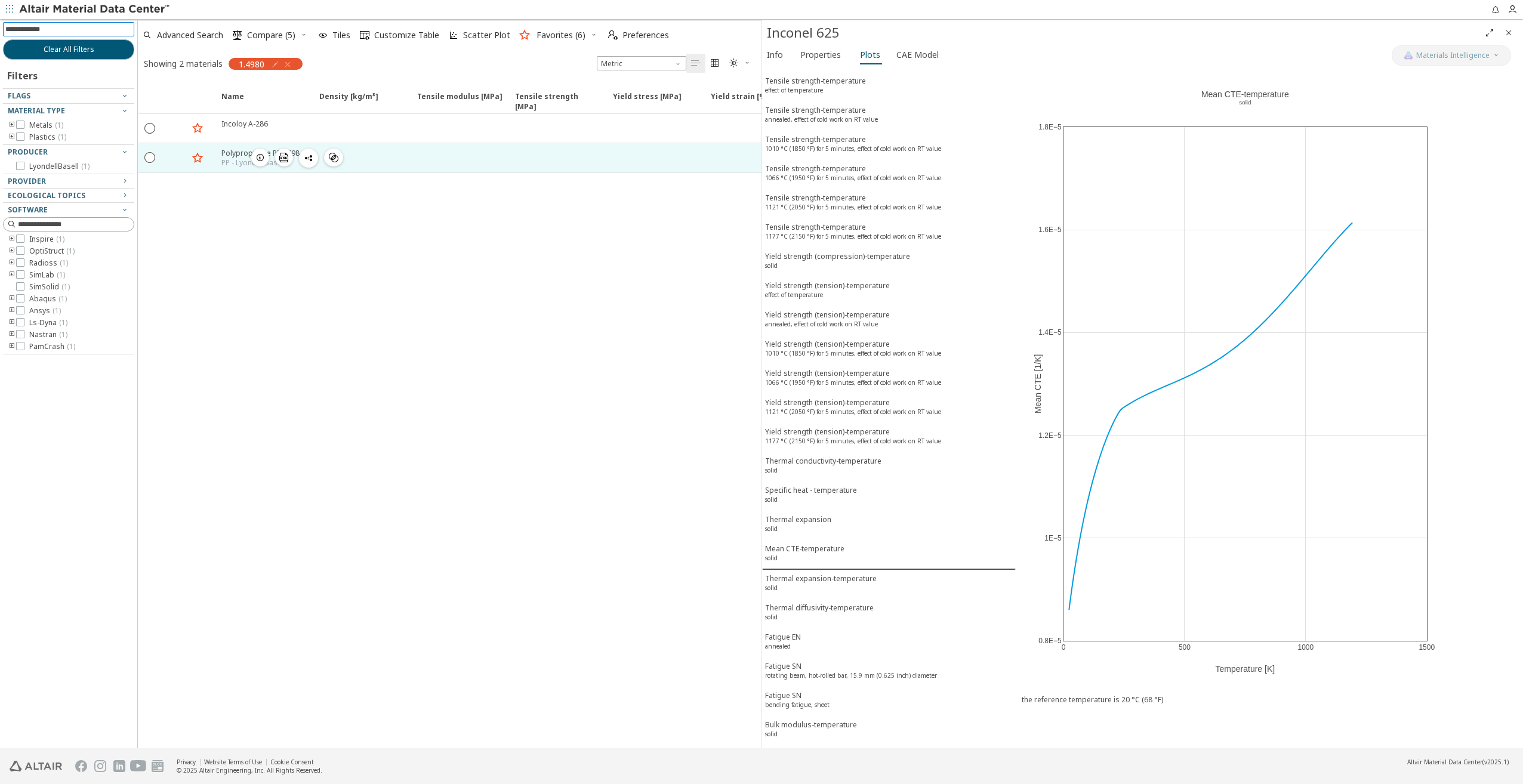
scroll to position [2, 0]
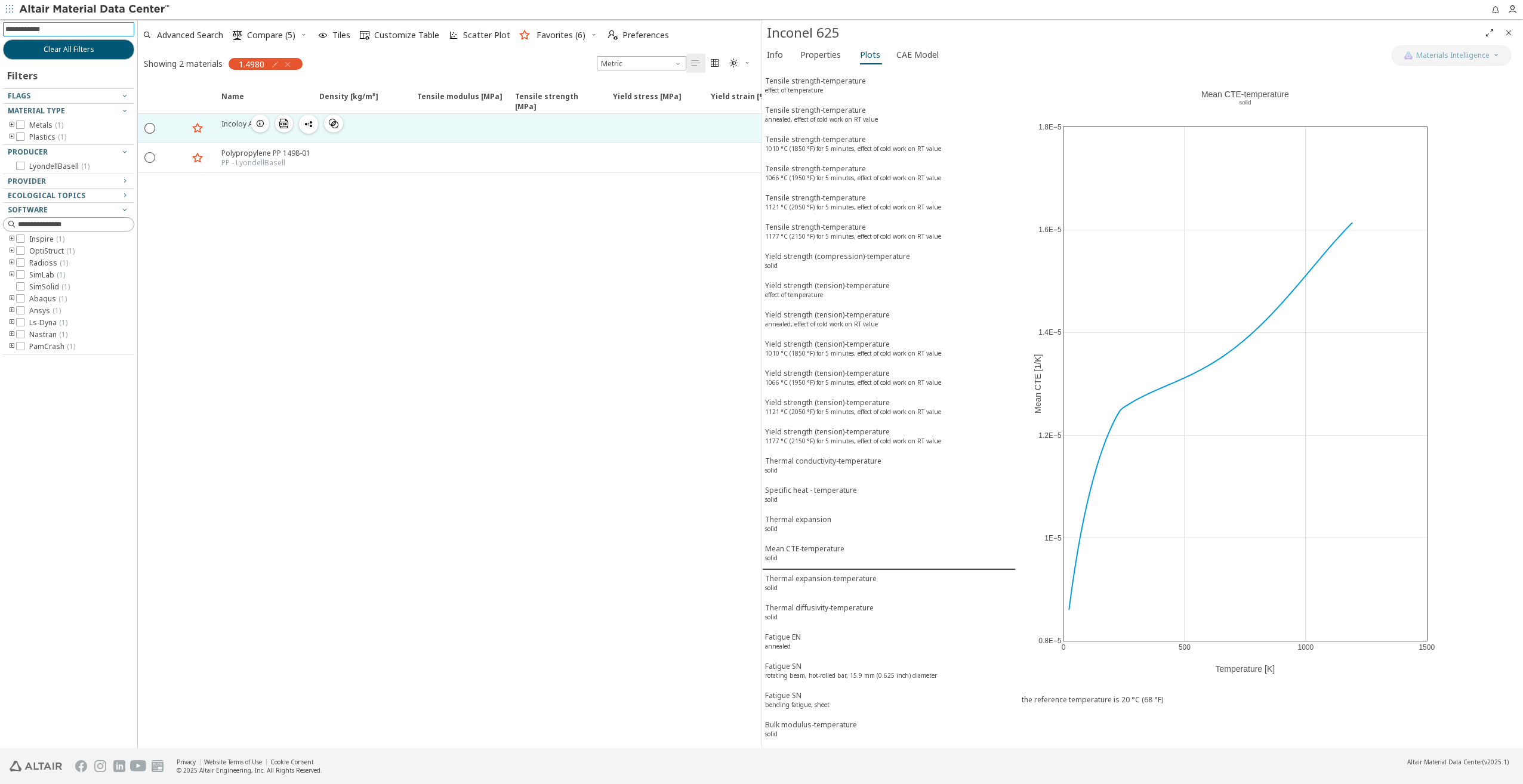
click at [263, 121] on icon "button" at bounding box center [261, 124] width 10 height 10
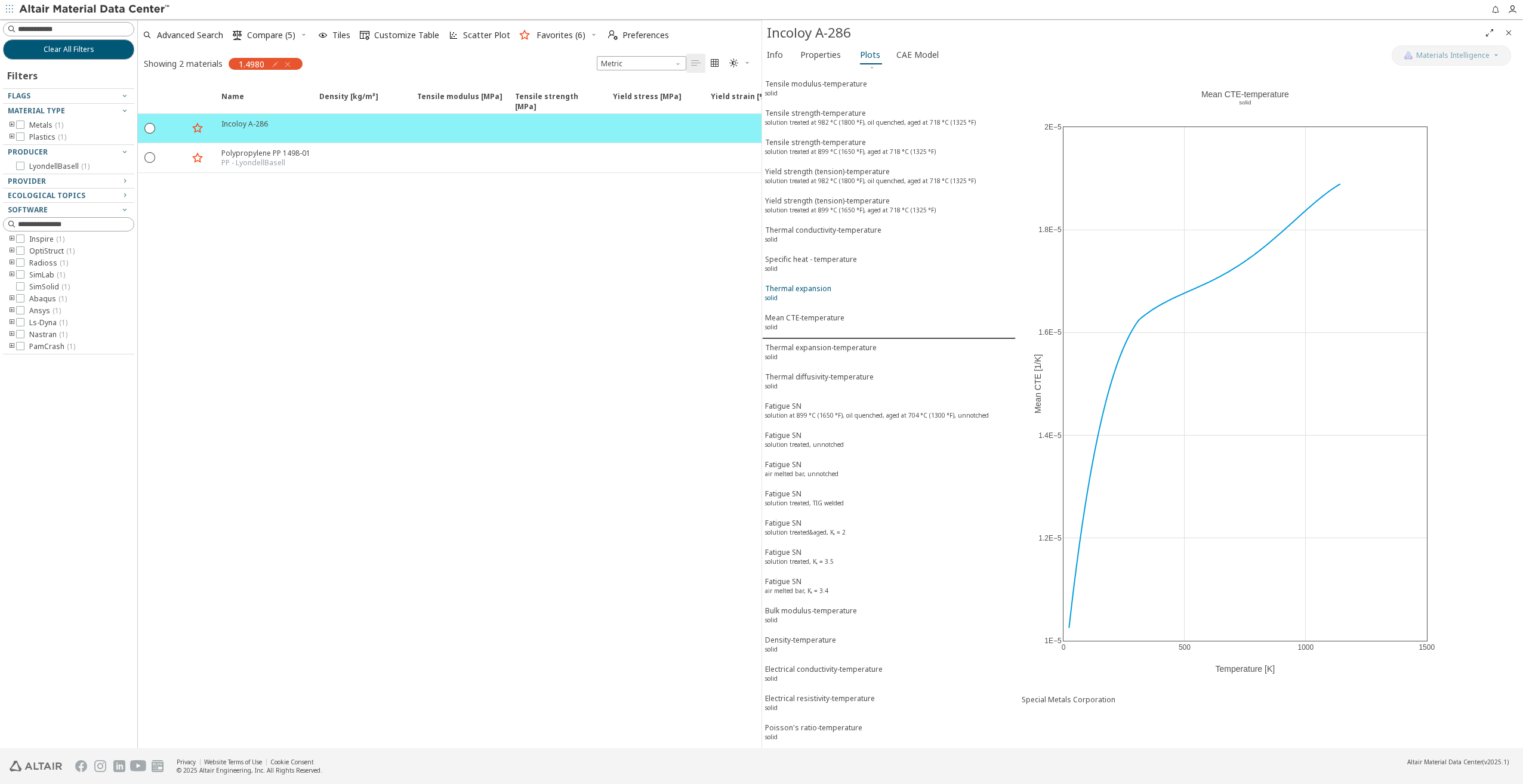
scroll to position [575, 0]
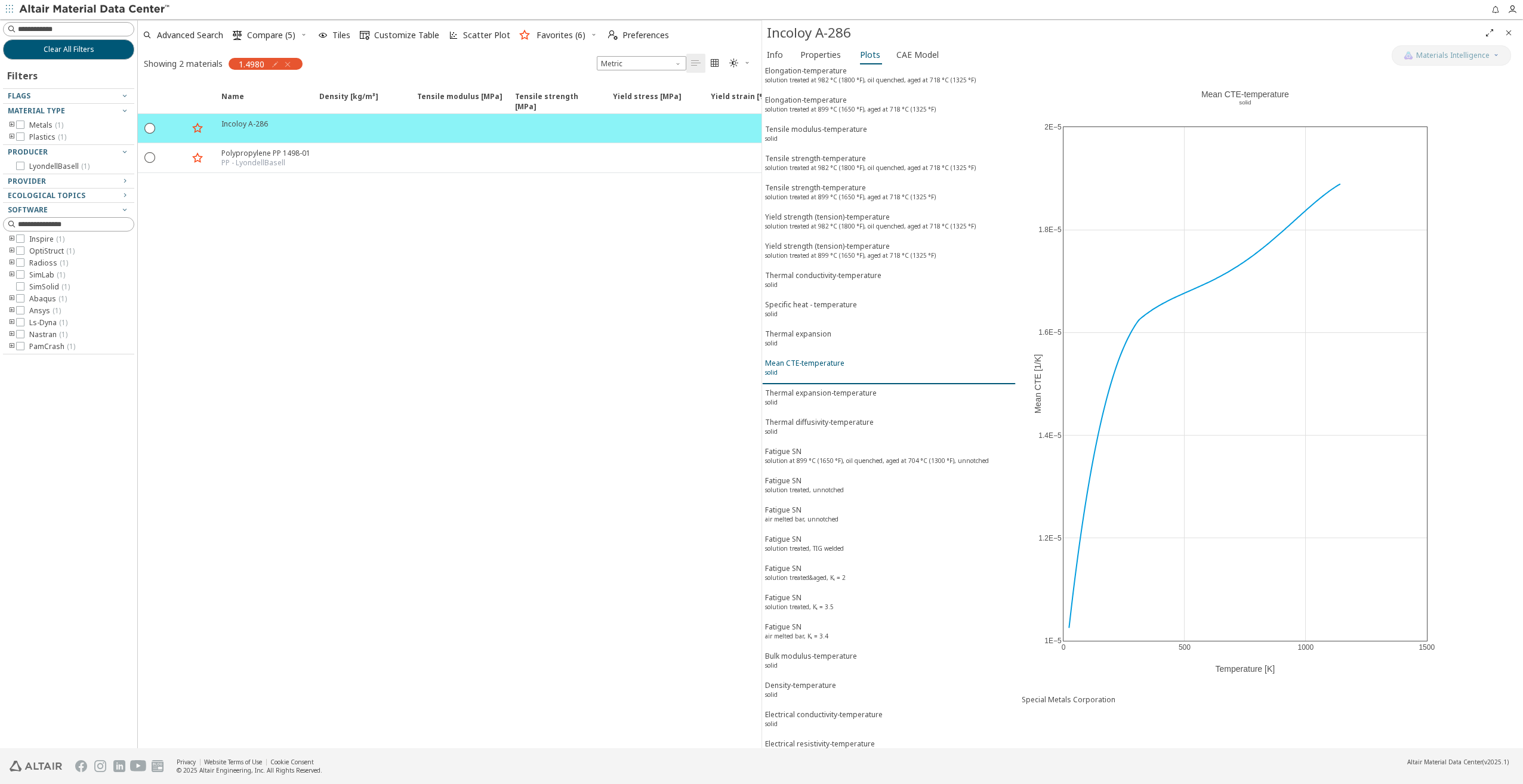
click at [809, 358] on div "Mean CTE-temperature solid" at bounding box center [805, 369] width 79 height 22
click at [1457, 76] on icon at bounding box center [1457, 74] width 10 height 10
click at [198, 126] on icon "button" at bounding box center [197, 128] width 14 height 15
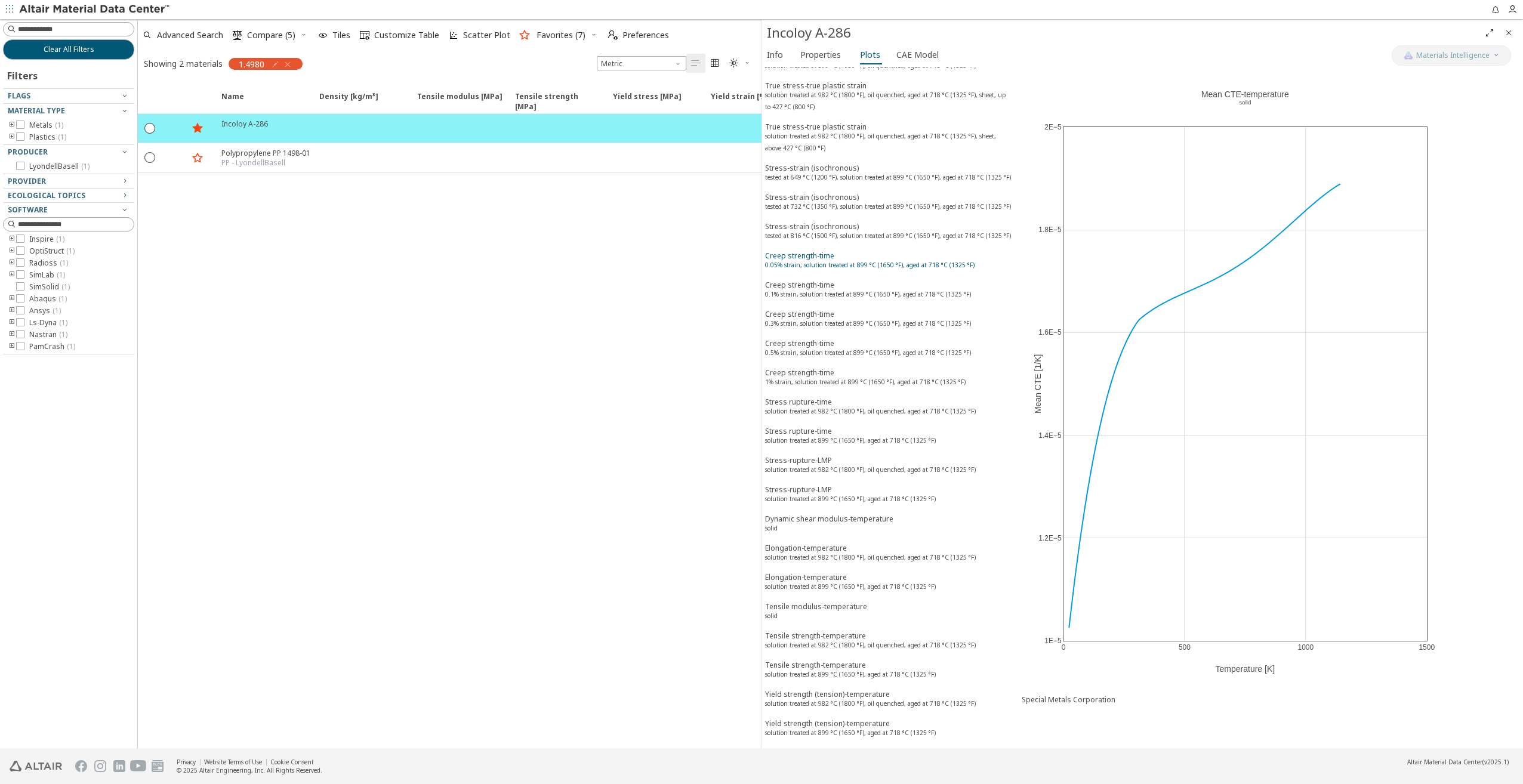
scroll to position [38, 0]
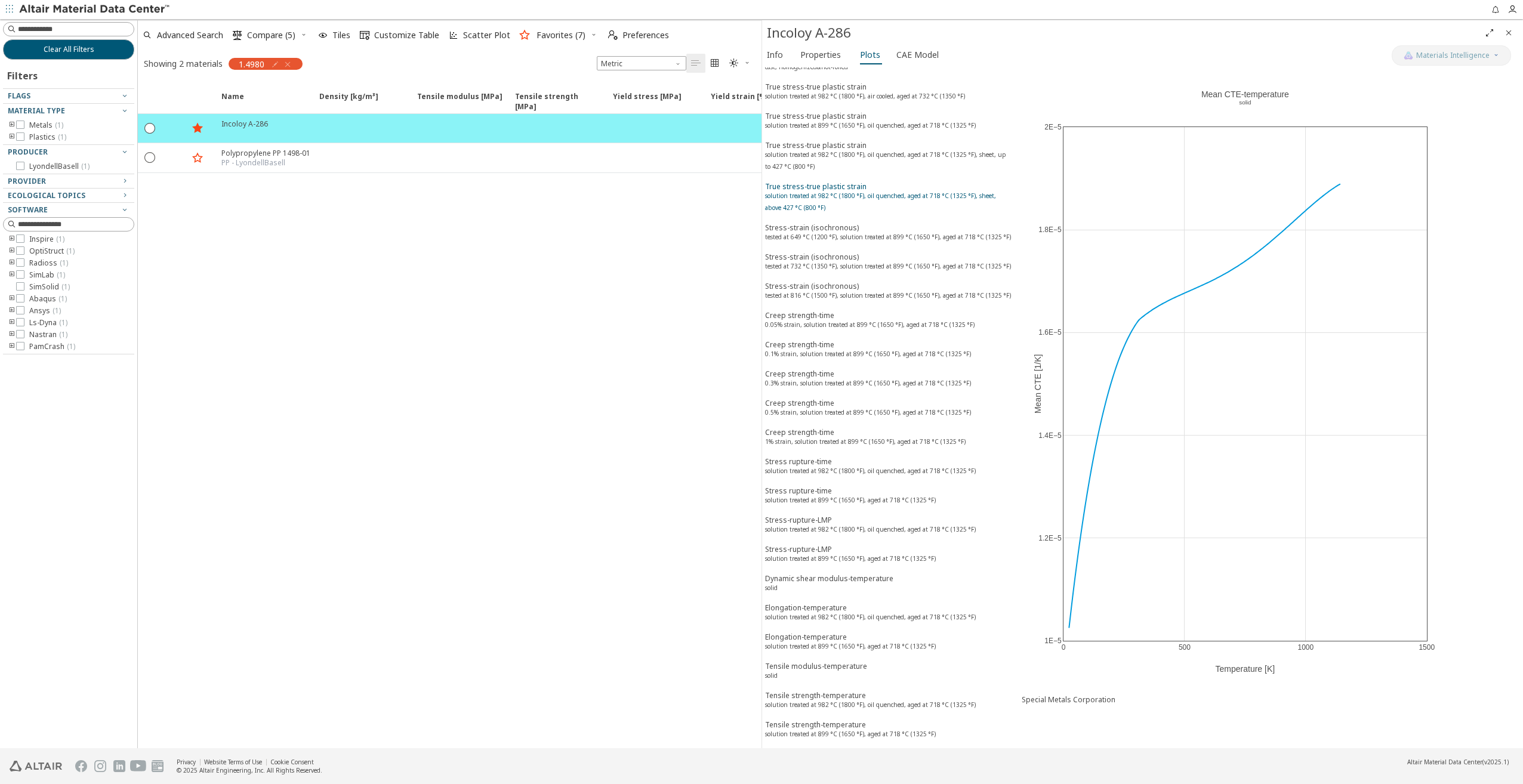
click at [818, 191] on sup "solution treated at 982 °C (1800 °F), oil quenched, aged at 718 °C (1325 °F), s…" at bounding box center [880, 201] width 231 height 20
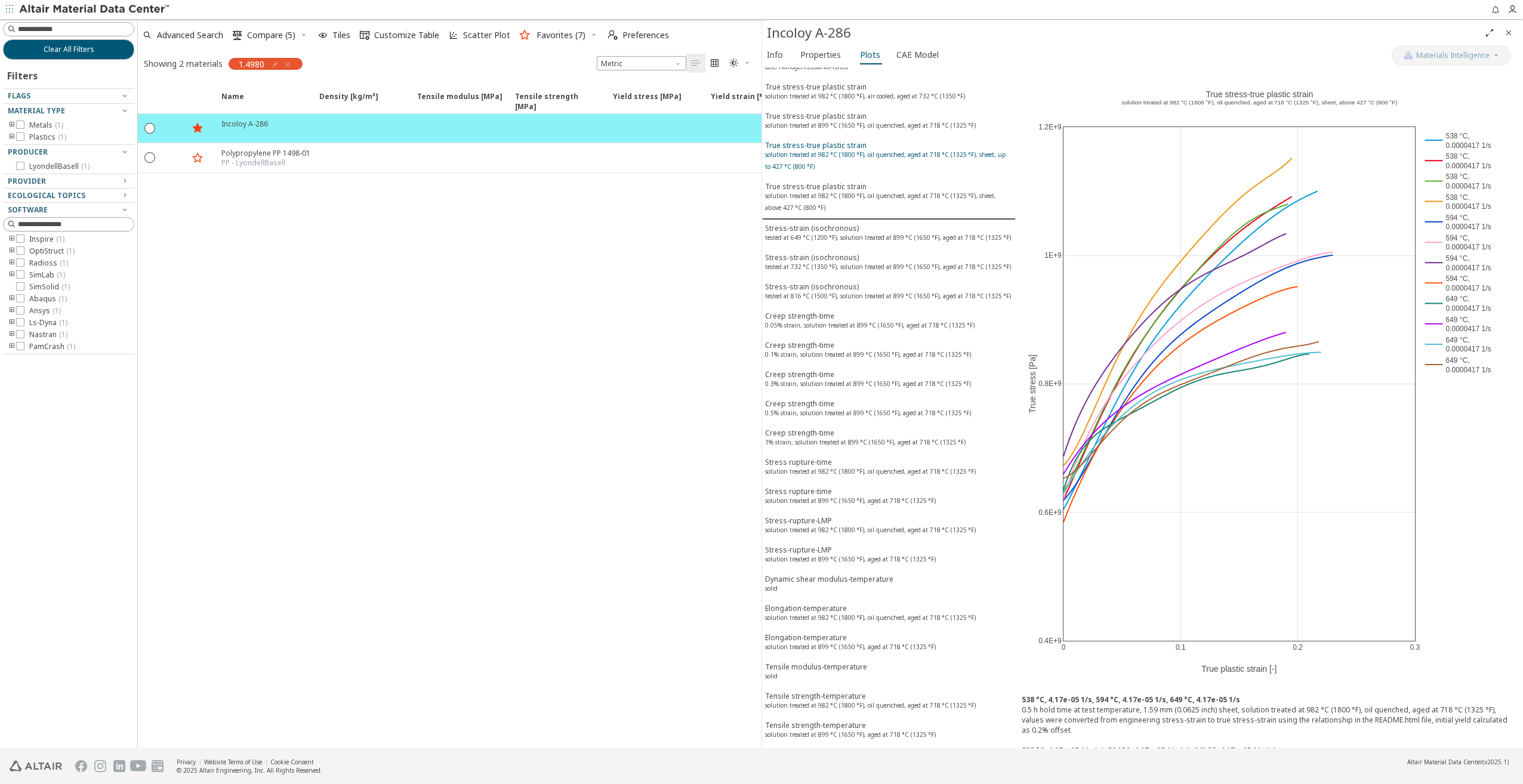
click at [813, 143] on div "True stress-true plastic strain solution treated at 982 °C (1800 °F), oil quenc…" at bounding box center [889, 157] width 248 height 34
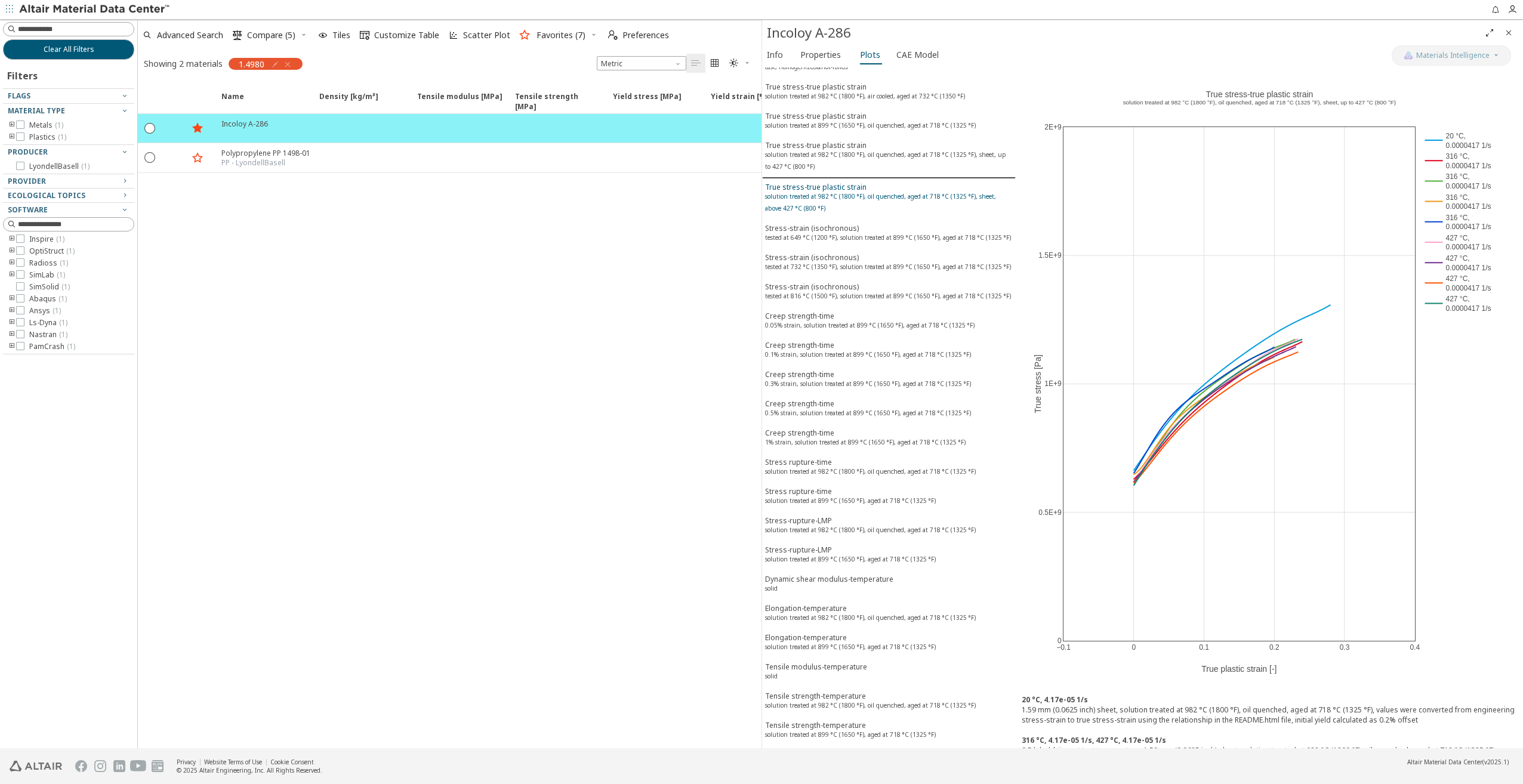
scroll to position [0, 0]
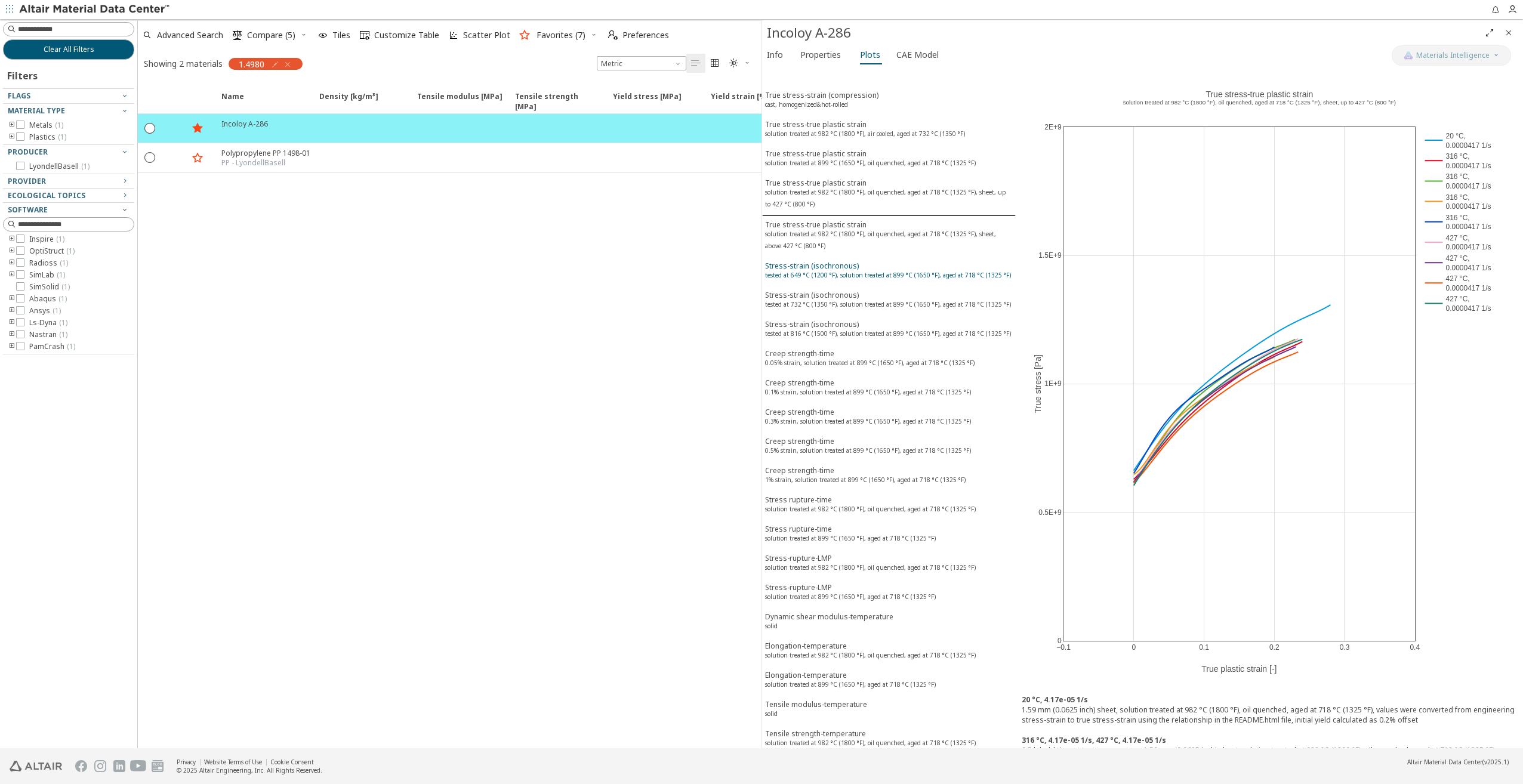
click at [802, 271] on sup "tested at 649 °C (1200 °F), solution treated at 899 °C (1650 °F), aged at 718 °…" at bounding box center [888, 275] width 246 height 8
